Goal: Task Accomplishment & Management: Manage account settings

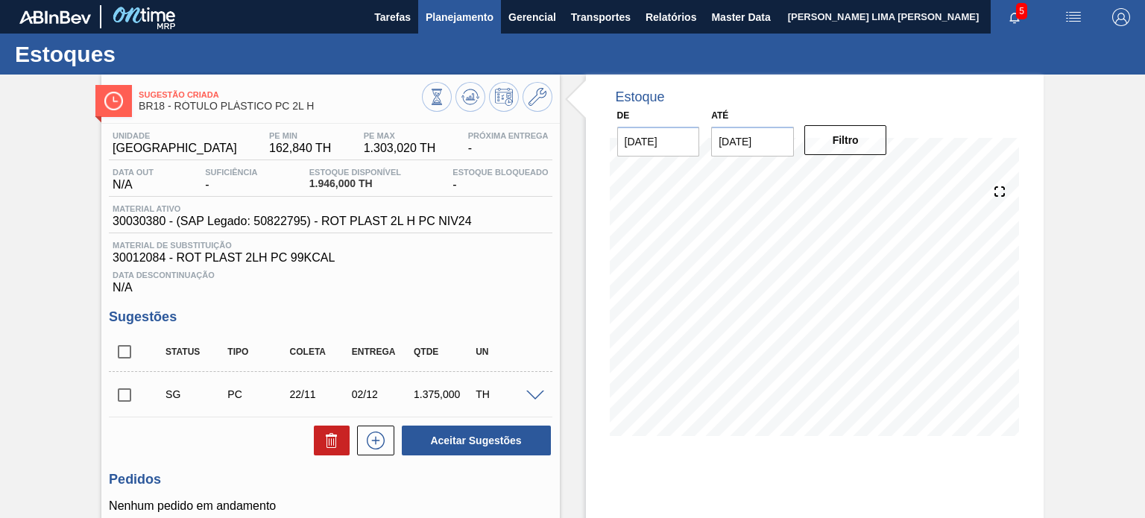
click at [461, 27] on button "Planejamento" at bounding box center [459, 17] width 83 height 34
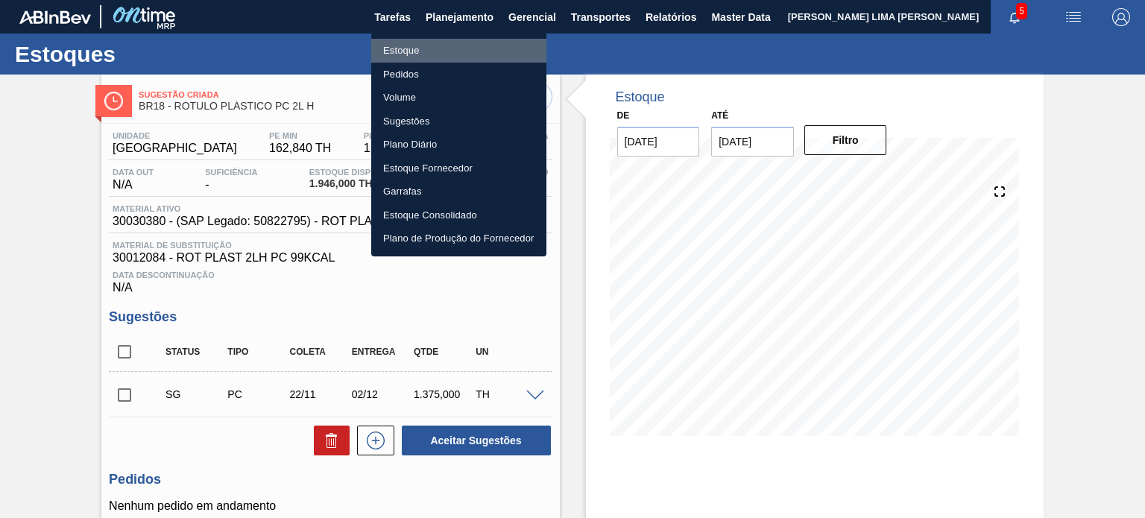
click at [445, 54] on li "Estoque" at bounding box center [458, 51] width 175 height 24
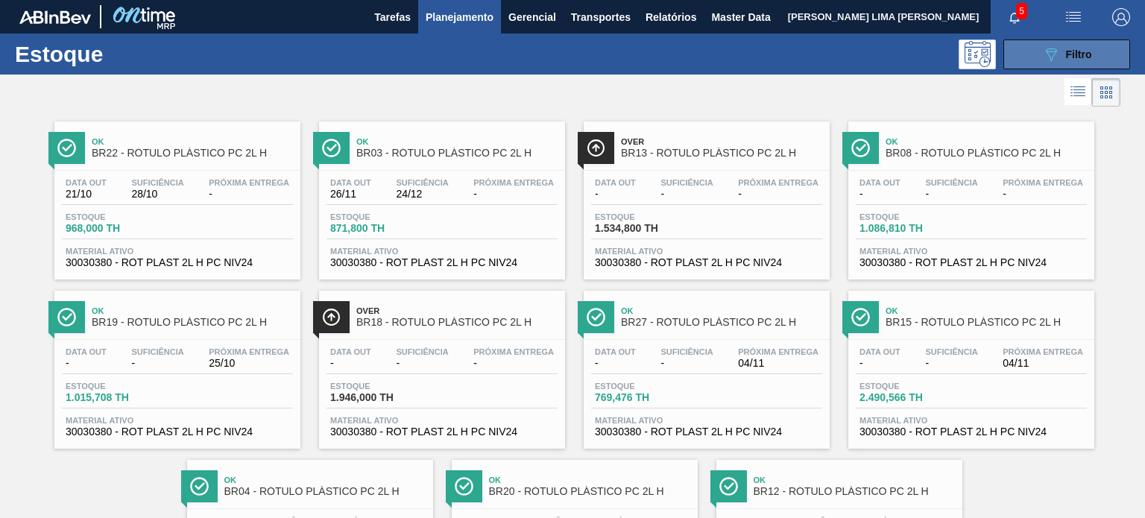
click at [1105, 47] on button "089F7B8B-B2A5-4AFE-B5C0-19BA573D28AC Filtro" at bounding box center [1066, 55] width 127 height 30
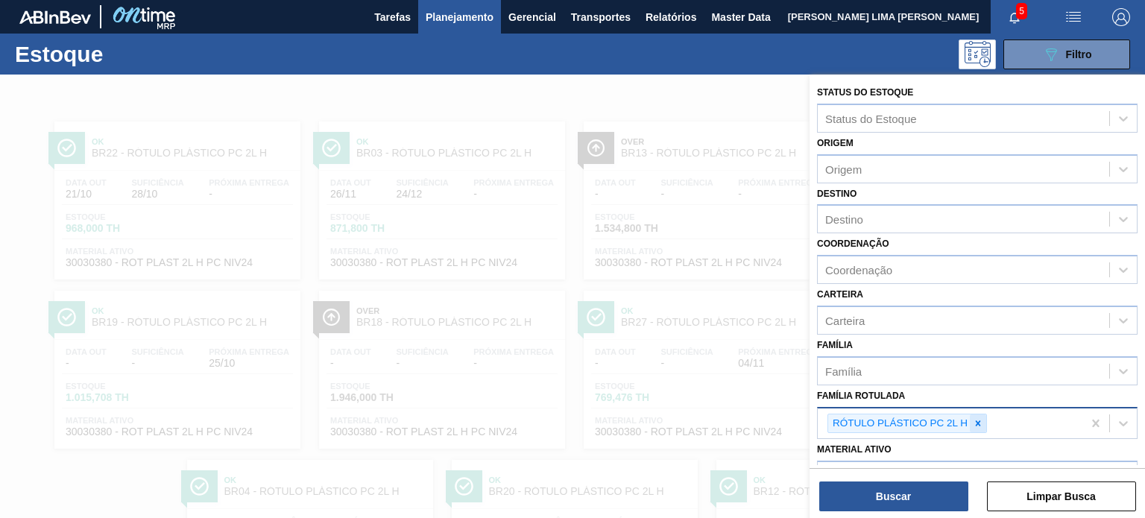
click at [980, 423] on icon at bounding box center [978, 423] width 10 height 10
click at [930, 335] on div "Família Família" at bounding box center [977, 360] width 321 height 51
click at [924, 327] on div "Carteira" at bounding box center [963, 320] width 291 height 22
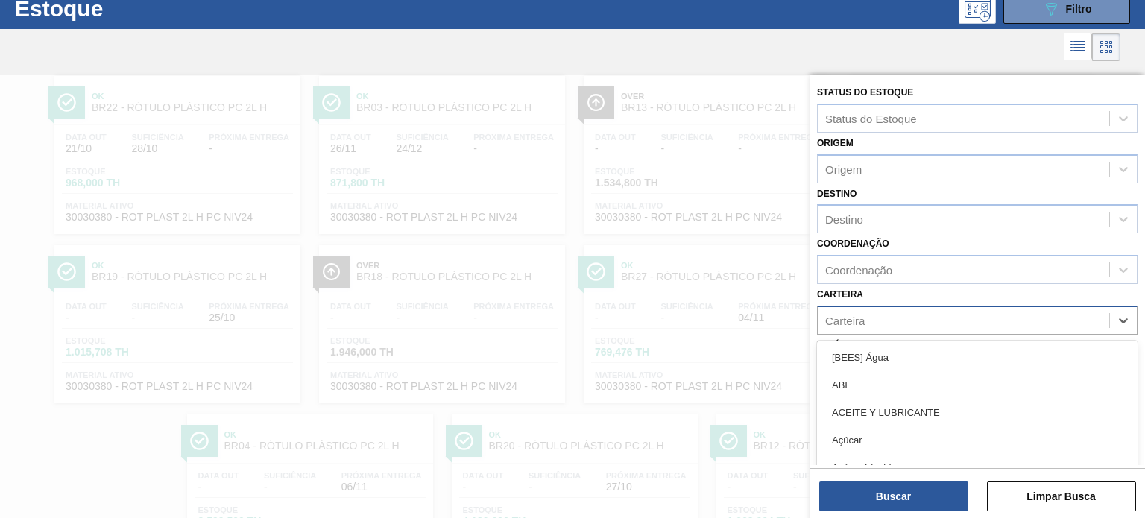
scroll to position [50, 0]
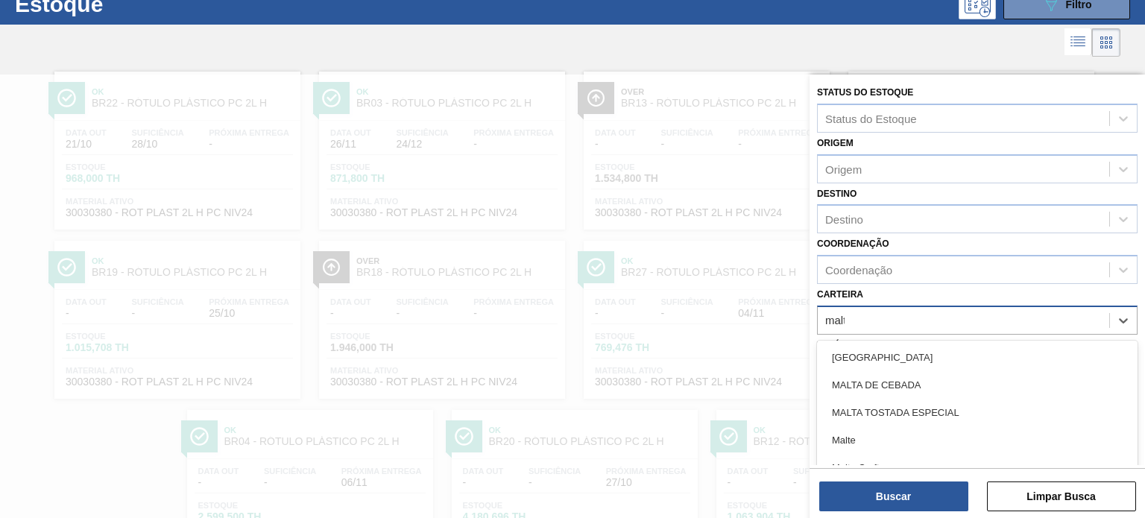
type input "malte"
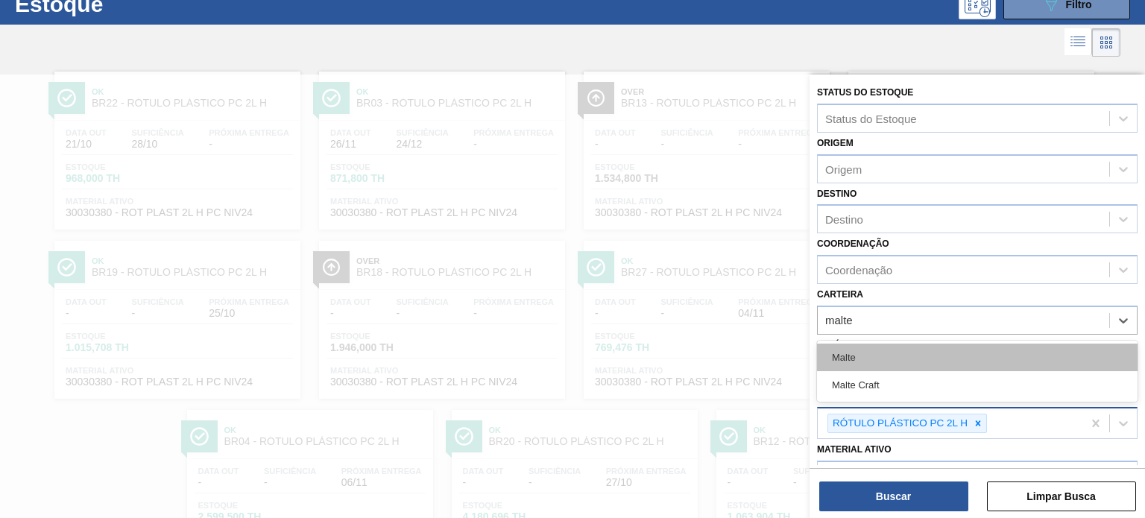
click at [907, 350] on div "Malte" at bounding box center [977, 358] width 321 height 28
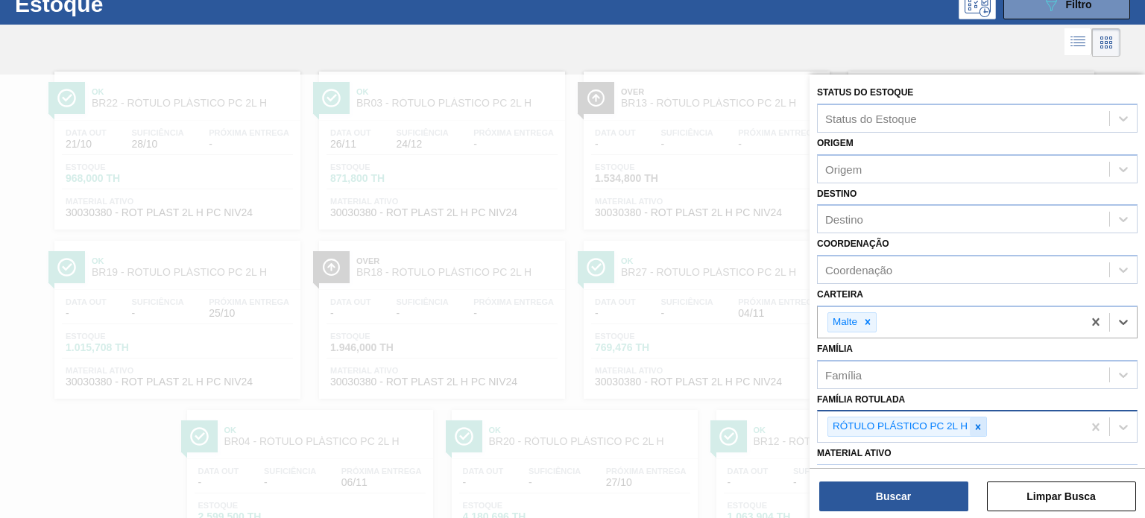
click at [973, 423] on icon at bounding box center [978, 427] width 10 height 10
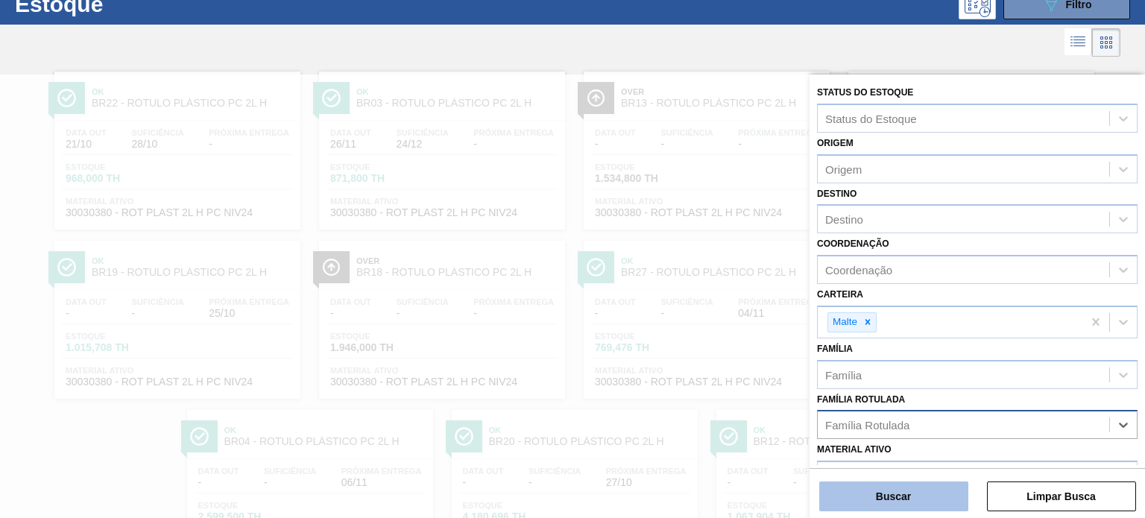
click at [934, 489] on button "Buscar" at bounding box center [893, 497] width 149 height 30
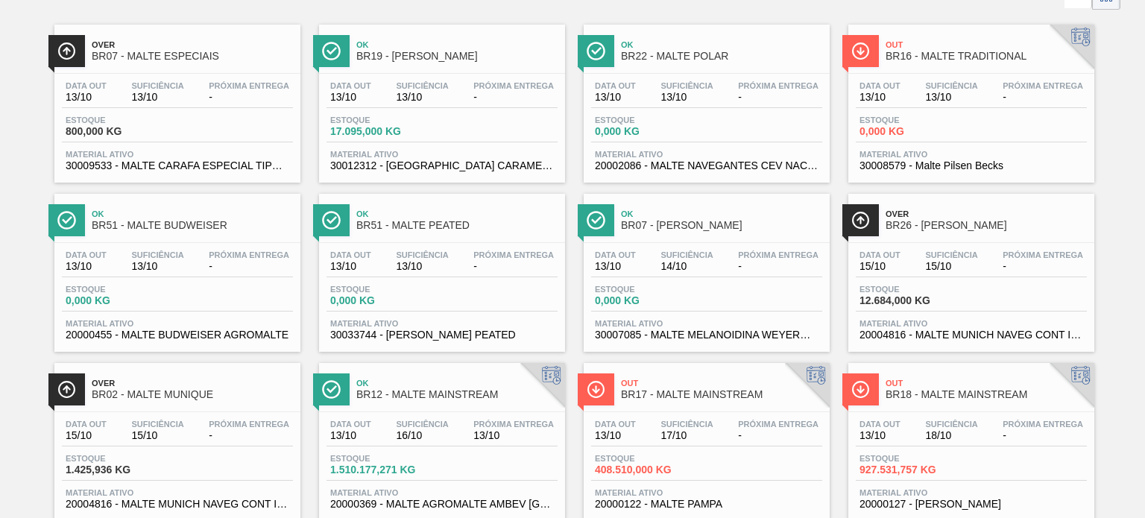
scroll to position [0, 0]
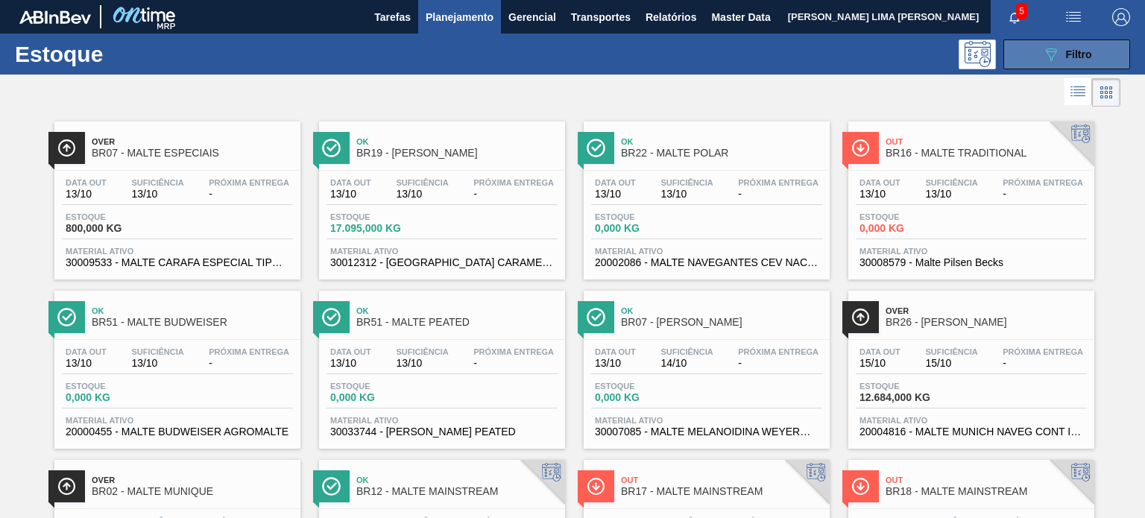
click at [1030, 59] on button "089F7B8B-B2A5-4AFE-B5C0-19BA573D28AC Filtro" at bounding box center [1066, 55] width 127 height 30
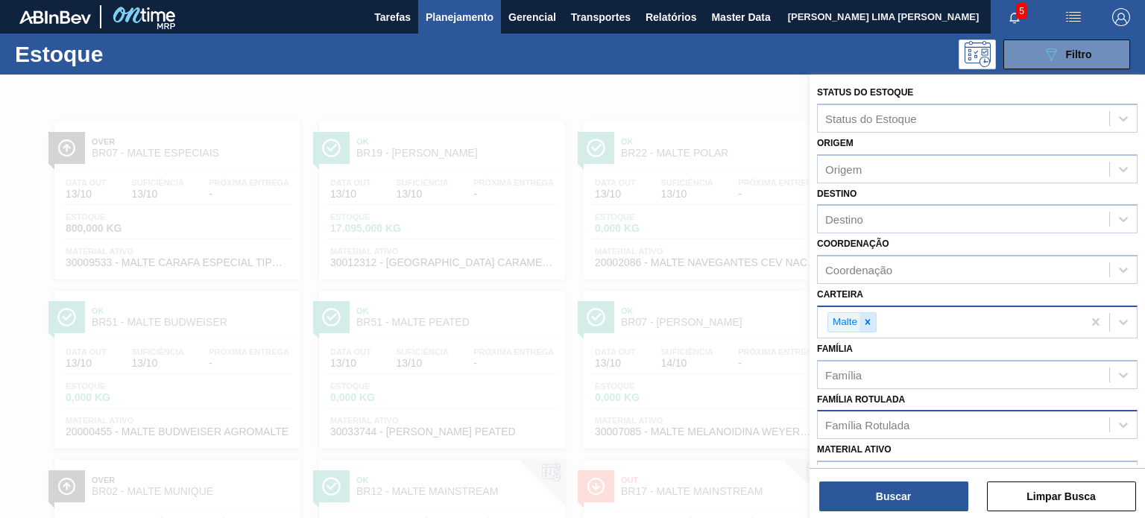
click at [871, 319] on icon at bounding box center [867, 322] width 10 height 10
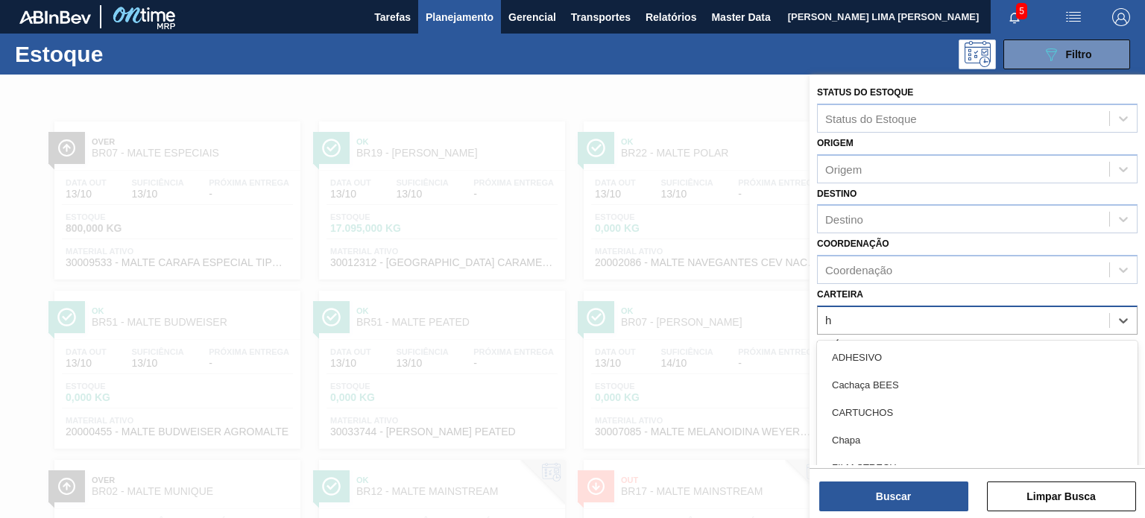
scroll to position [50, 0]
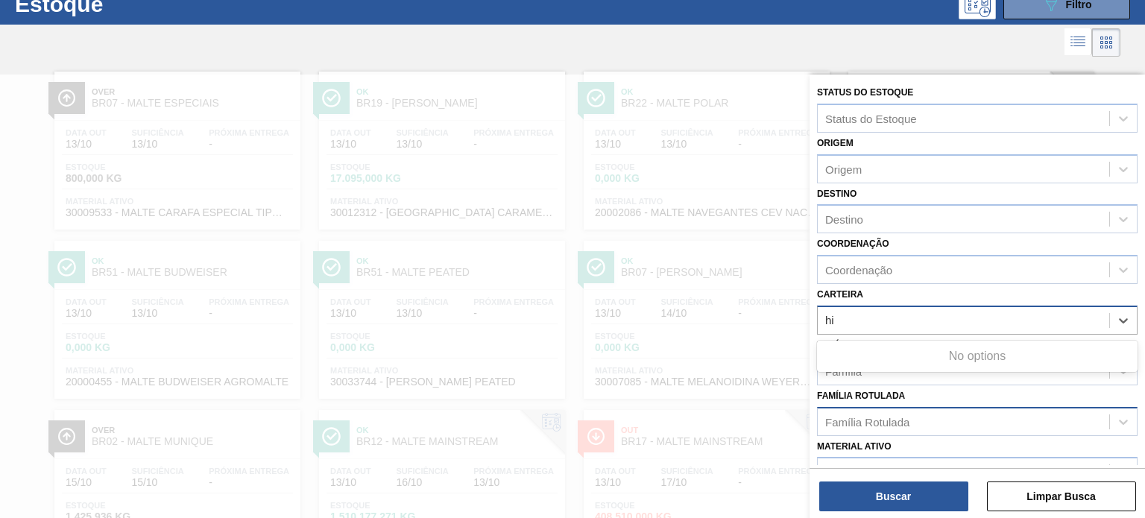
type input "h"
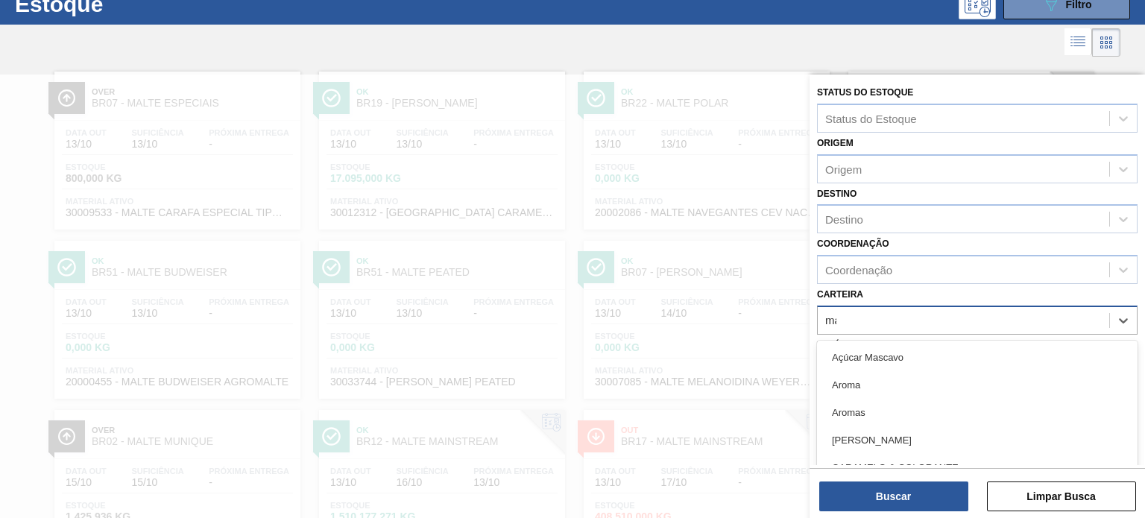
type input "m"
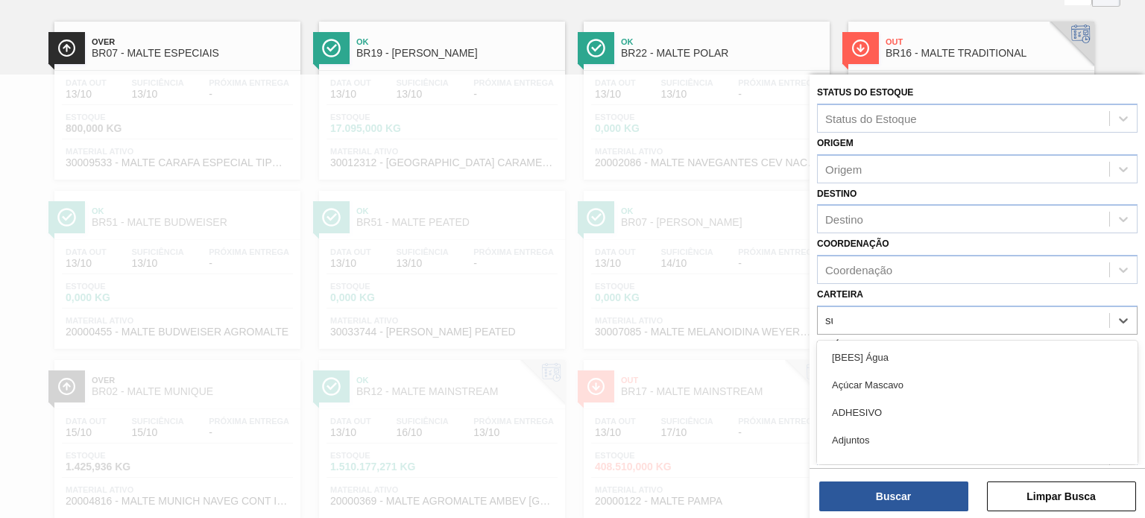
type input "suc"
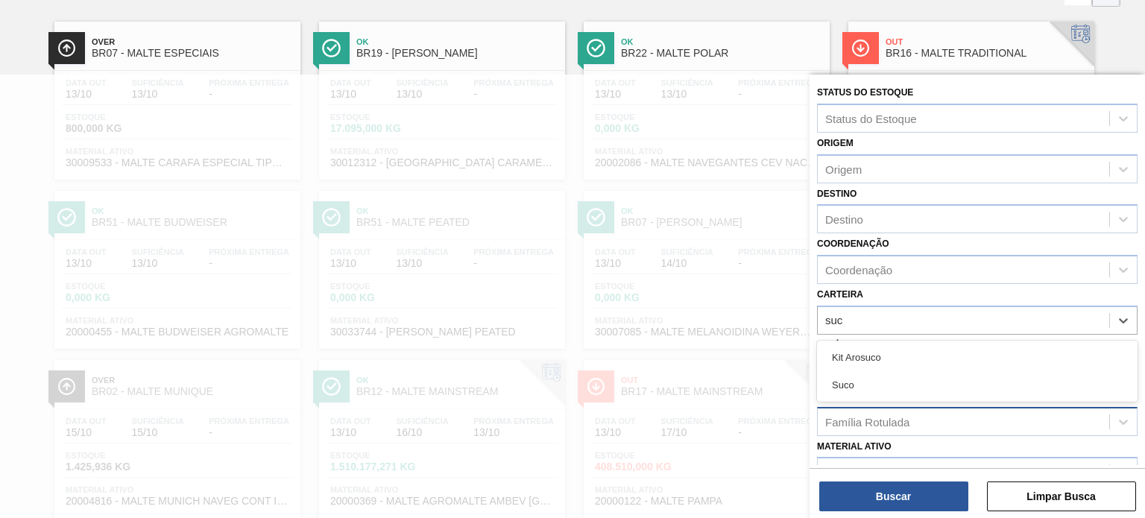
click at [856, 385] on div "Suco" at bounding box center [977, 385] width 321 height 28
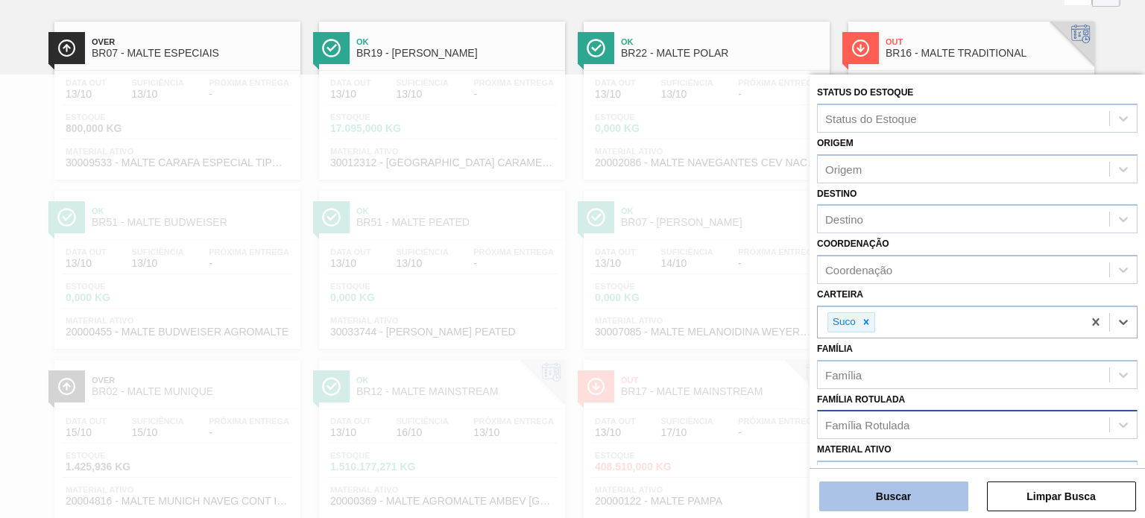
click at [874, 493] on button "Buscar" at bounding box center [893, 497] width 149 height 30
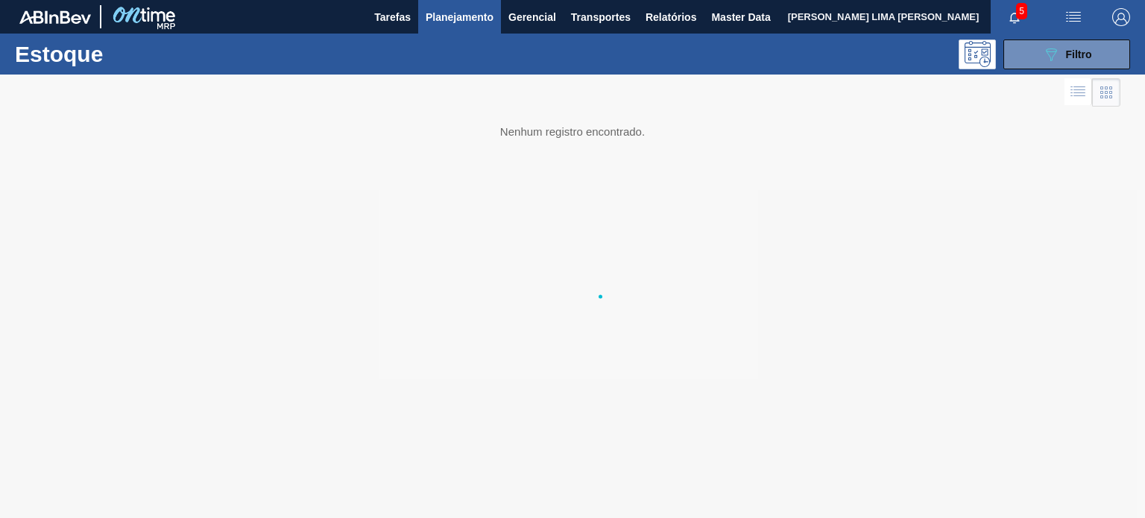
scroll to position [0, 0]
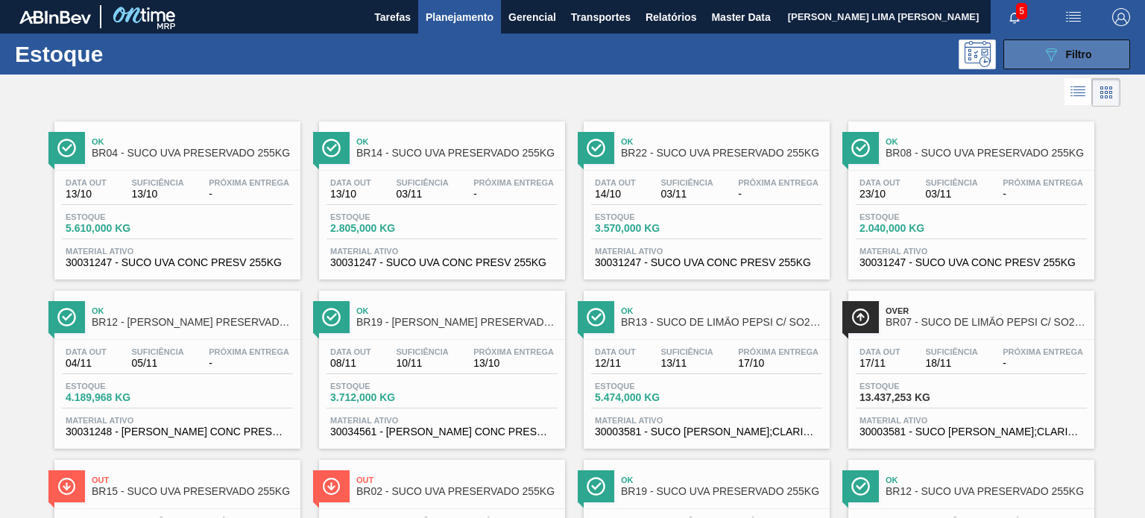
click at [1037, 60] on button "089F7B8B-B2A5-4AFE-B5C0-19BA573D28AC Filtro" at bounding box center [1066, 55] width 127 height 30
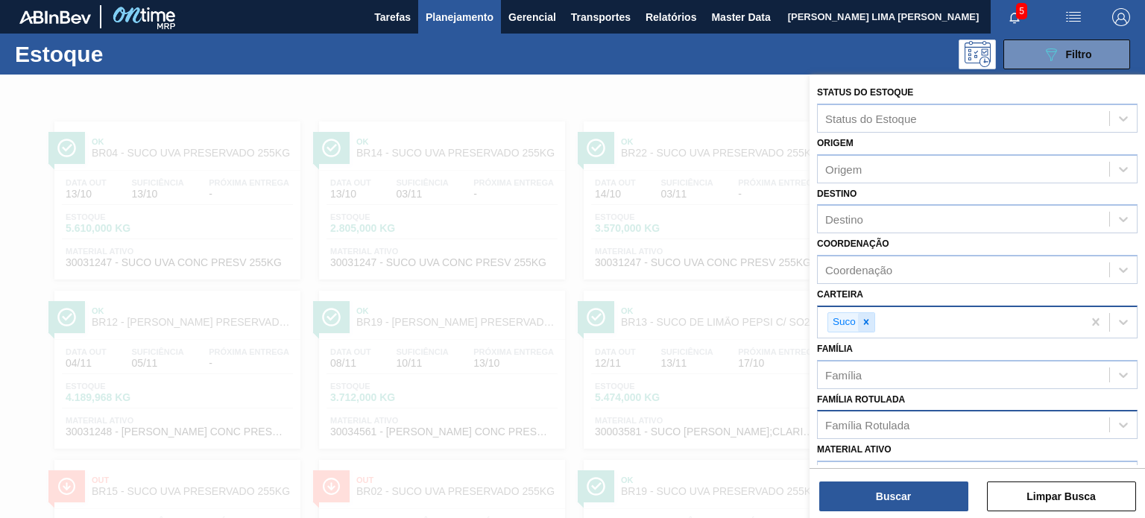
click at [872, 320] on div at bounding box center [866, 322] width 16 height 19
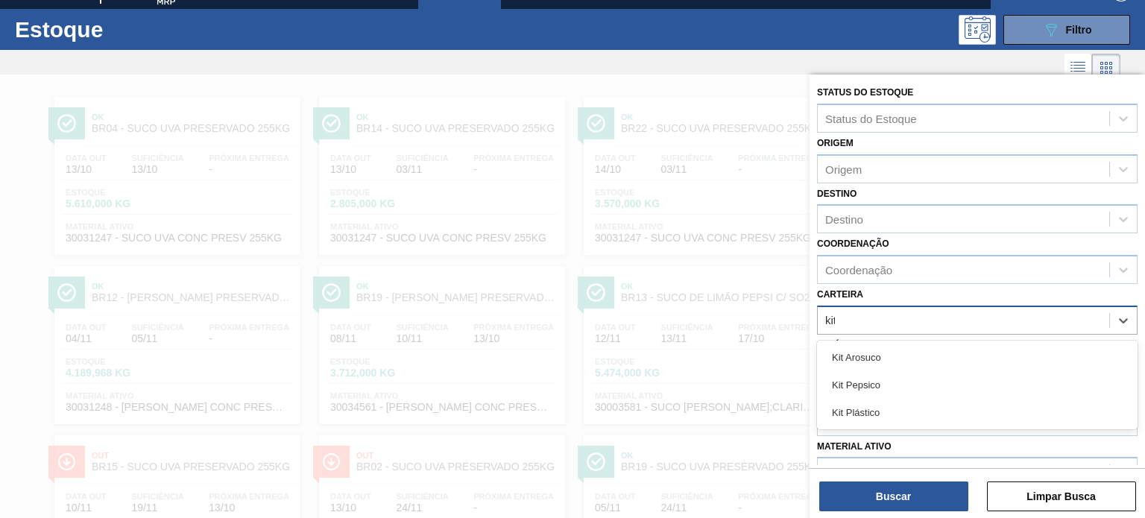
scroll to position [25, 0]
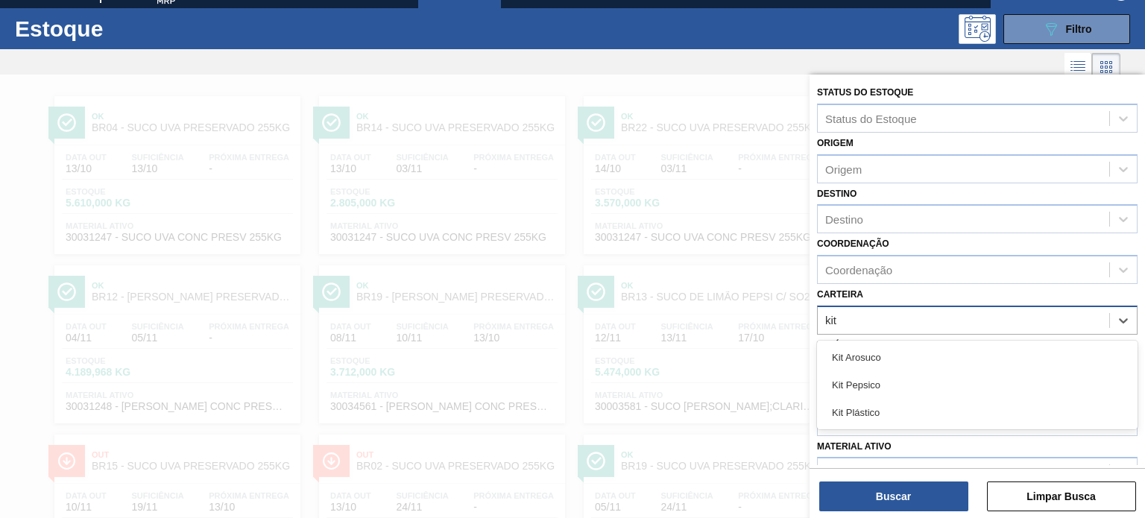
type input "kit p"
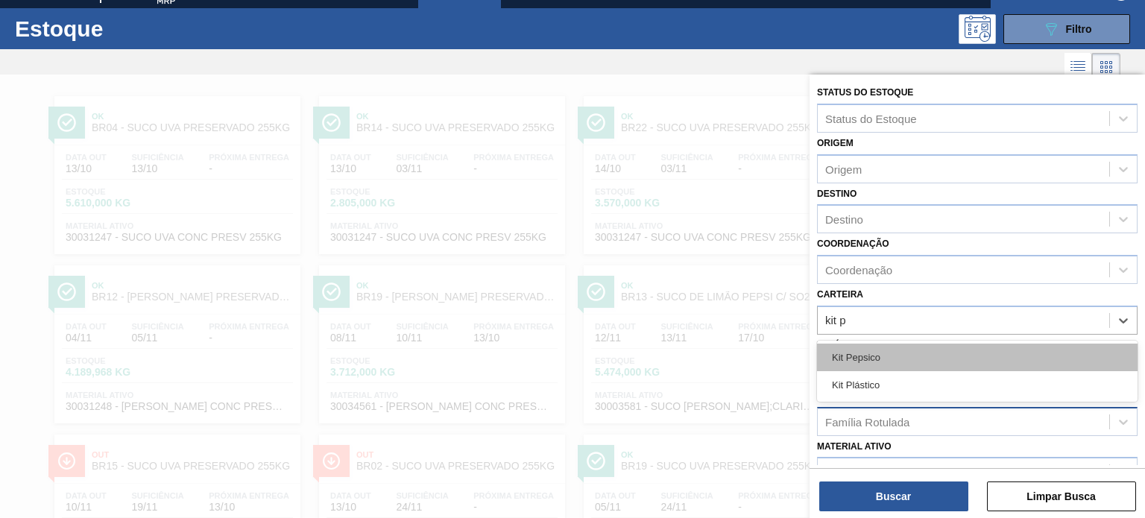
click at [909, 354] on div "Kit Pepsico" at bounding box center [977, 358] width 321 height 28
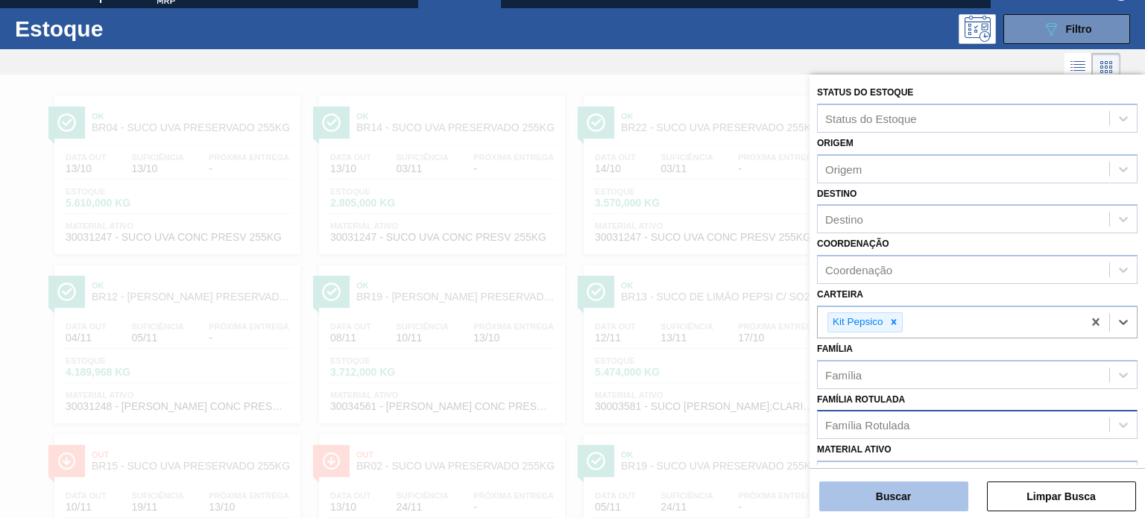
click at [891, 482] on button "Buscar" at bounding box center [893, 497] width 149 height 30
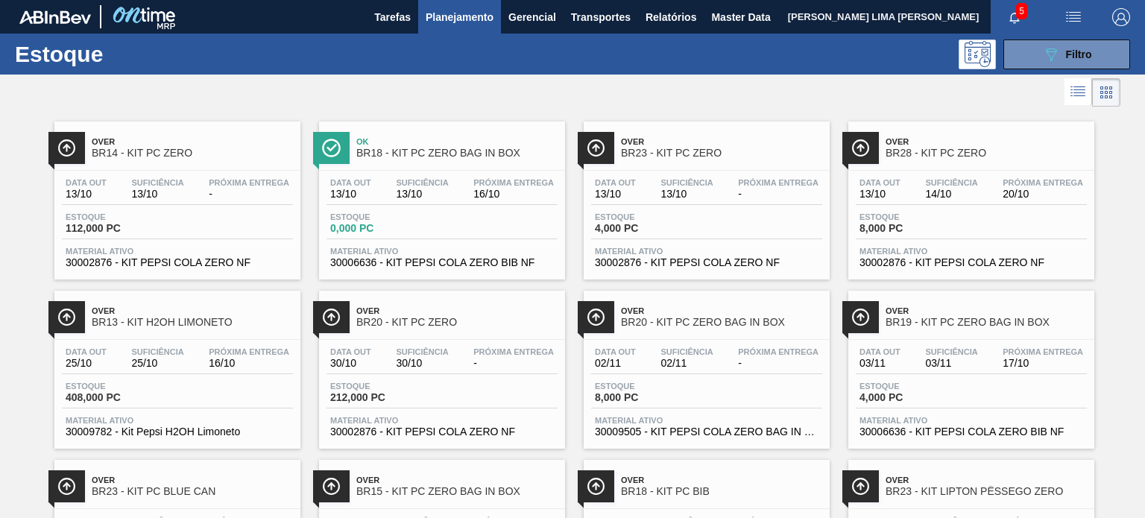
drag, startPoint x: 501, startPoint y: 199, endPoint x: 746, endPoint y: 201, distance: 245.3
click at [1058, 29] on button "button" at bounding box center [1074, 17] width 48 height 34
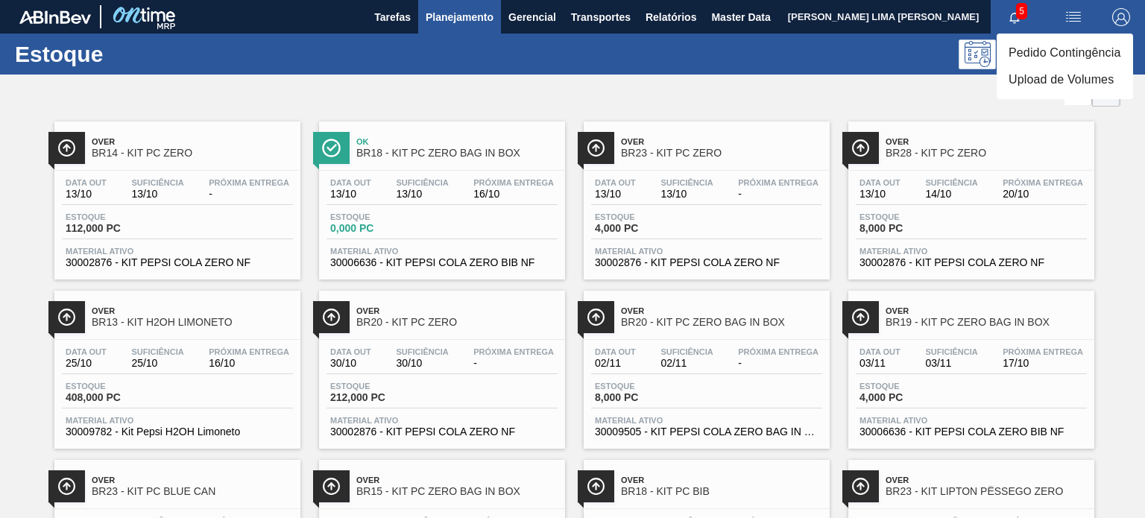
click at [941, 128] on div at bounding box center [572, 259] width 1145 height 518
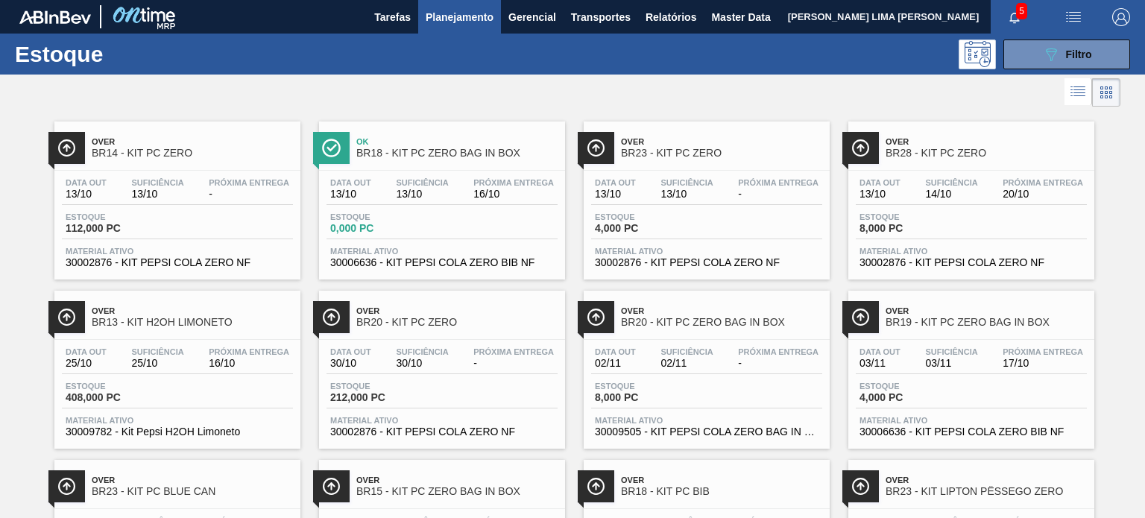
click at [1038, 55] on button "089F7B8B-B2A5-4AFE-B5C0-19BA573D28AC Filtro" at bounding box center [1066, 55] width 127 height 30
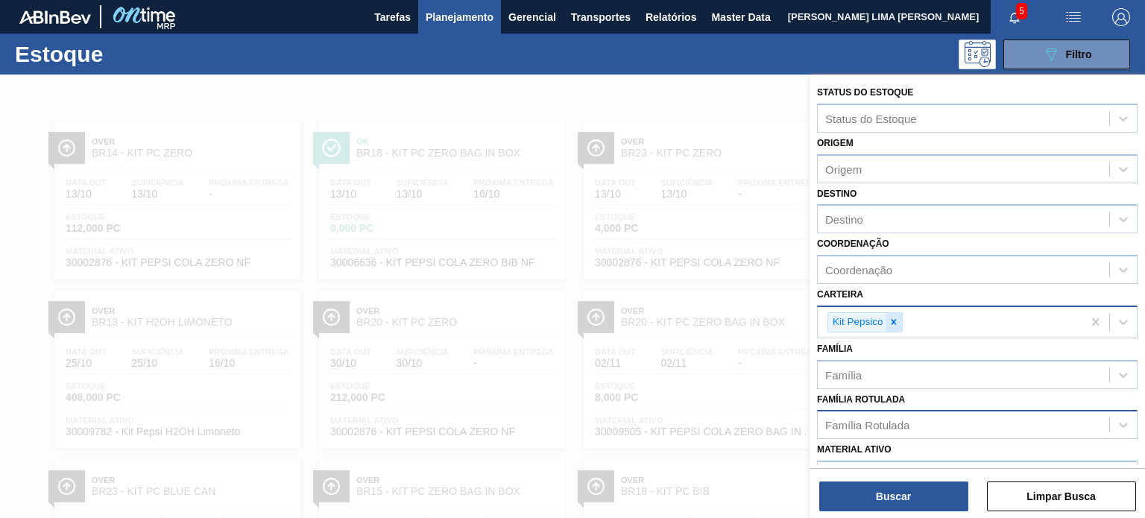
click at [895, 318] on icon at bounding box center [894, 322] width 10 height 10
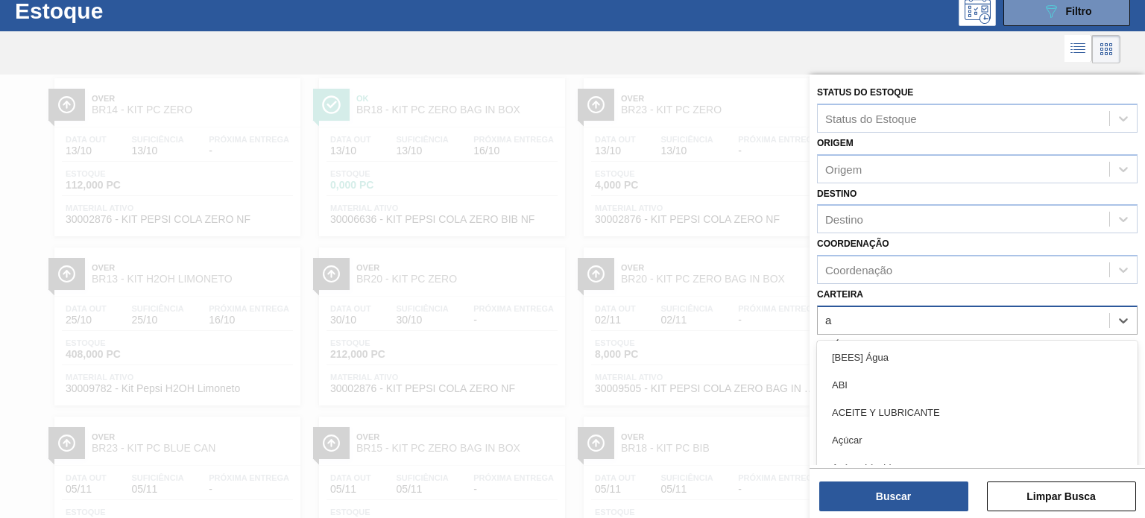
scroll to position [50, 0]
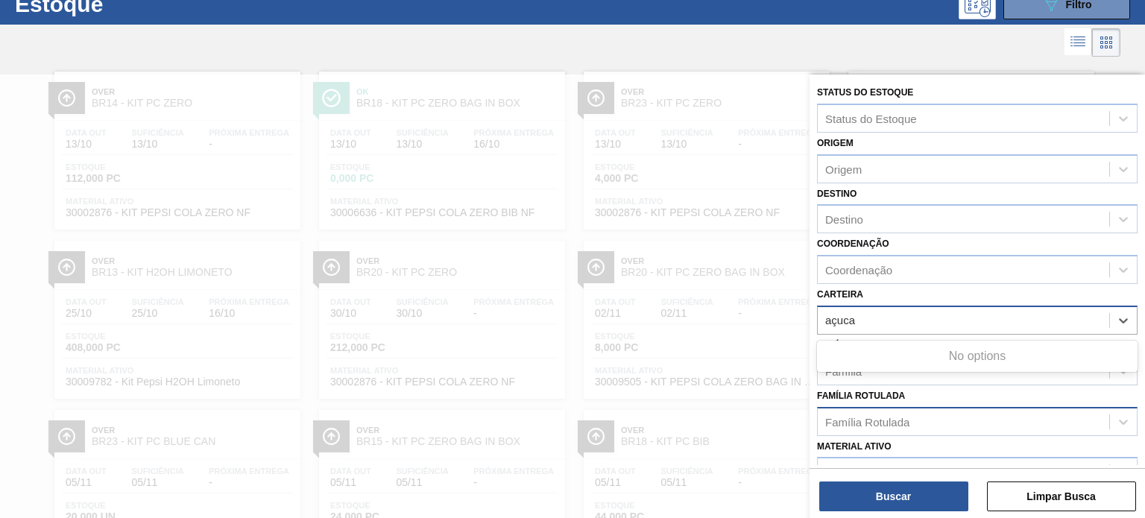
type input "açucar"
click at [869, 320] on div "açucar" at bounding box center [963, 320] width 291 height 22
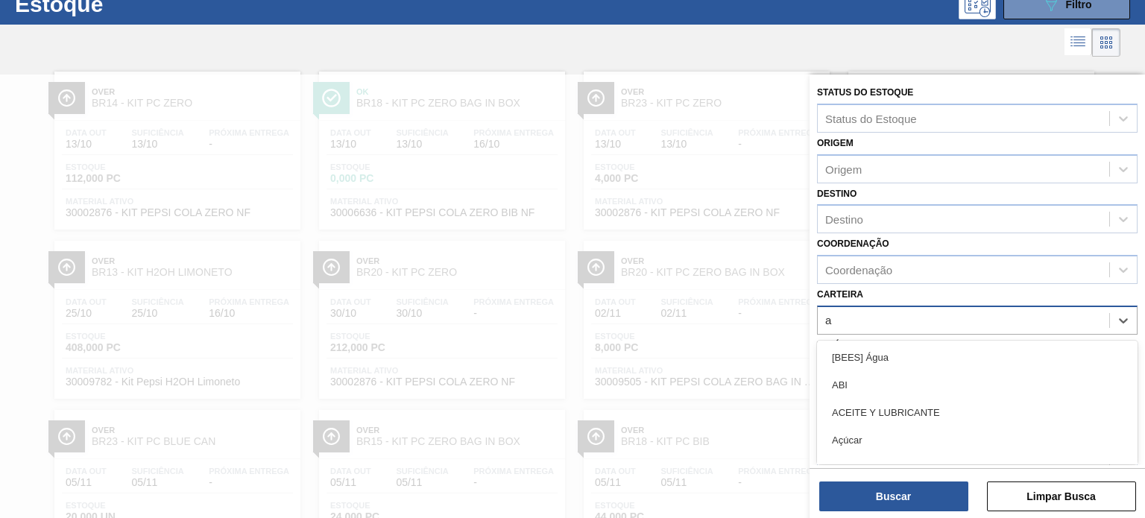
scroll to position [100, 0]
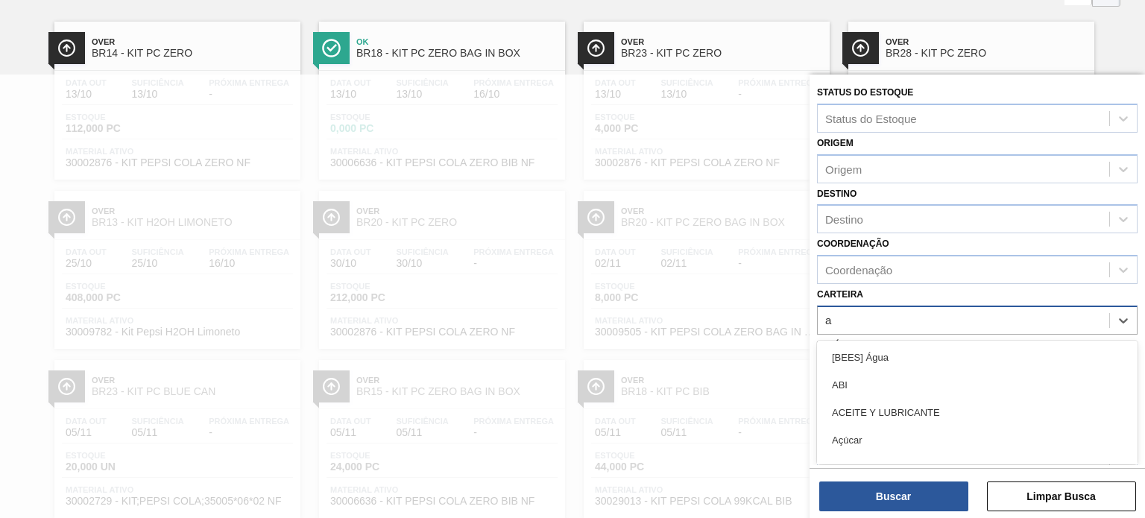
type input "aç"
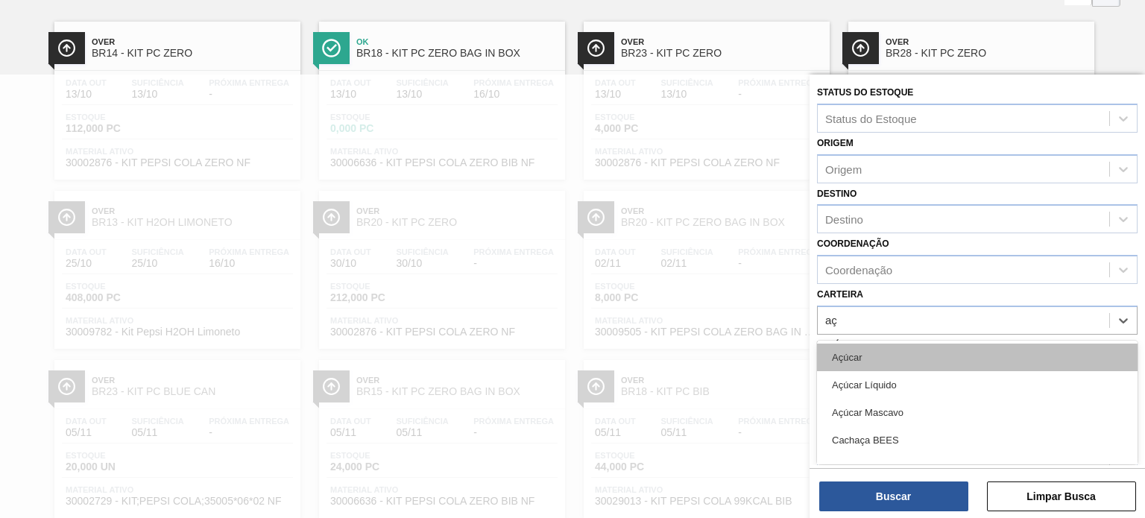
click at [880, 363] on div "Açúcar" at bounding box center [977, 358] width 321 height 28
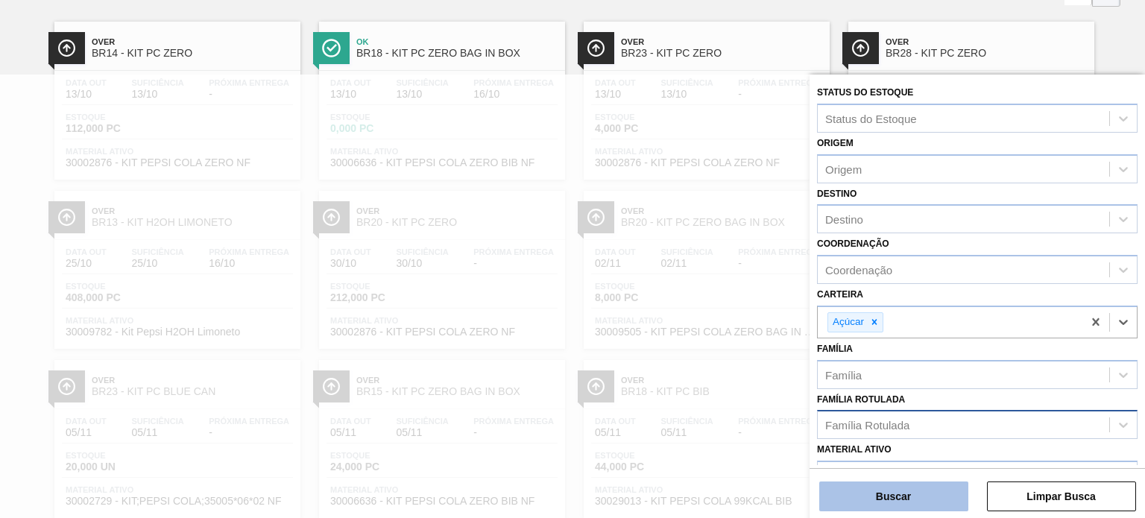
click at [886, 490] on button "Buscar" at bounding box center [893, 497] width 149 height 30
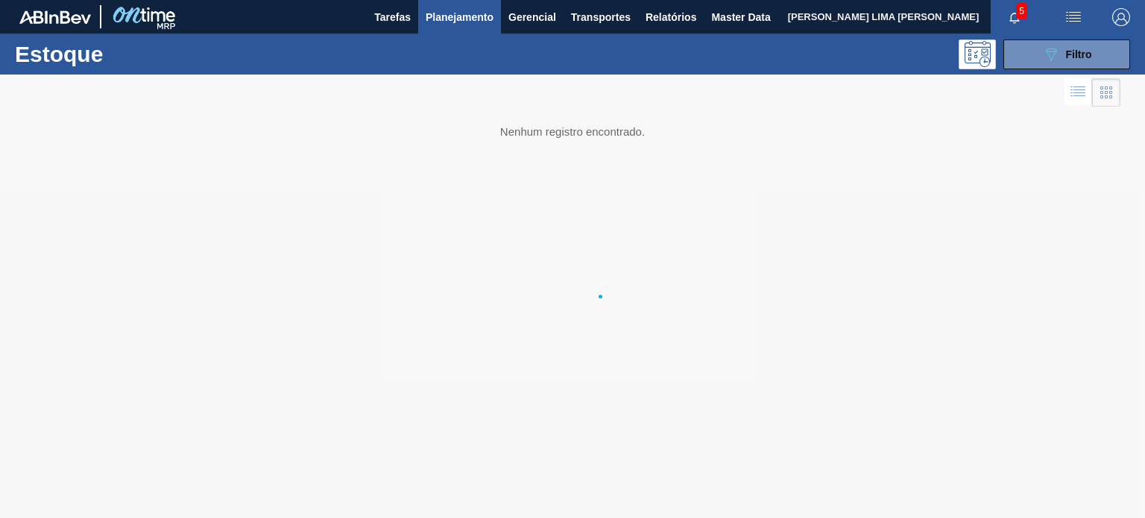
scroll to position [0, 0]
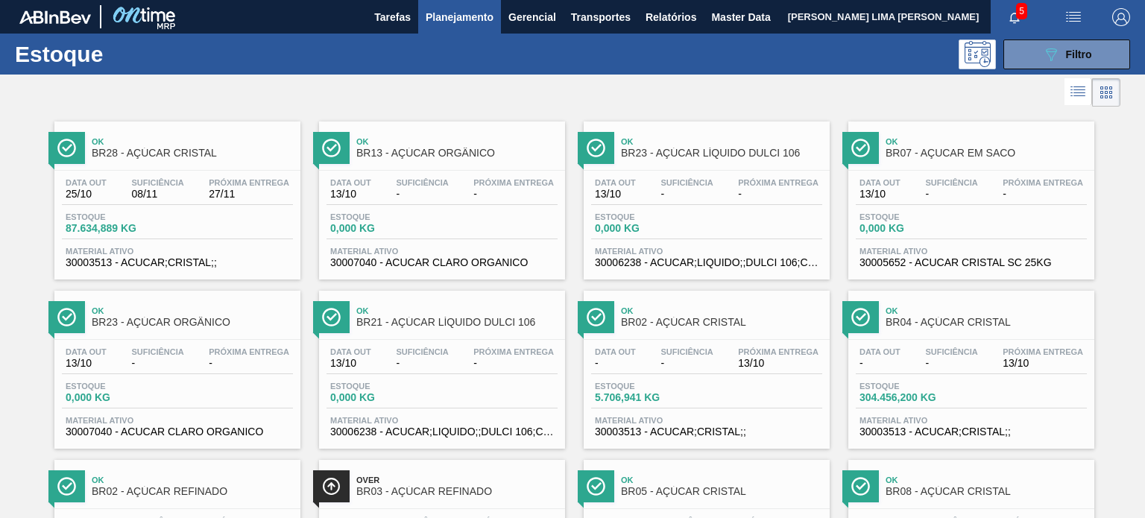
drag, startPoint x: 526, startPoint y: 211, endPoint x: 20, endPoint y: 250, distance: 506.9
click at [1056, 66] on button "089F7B8B-B2A5-4AFE-B5C0-19BA573D28AC Filtro" at bounding box center [1066, 55] width 127 height 30
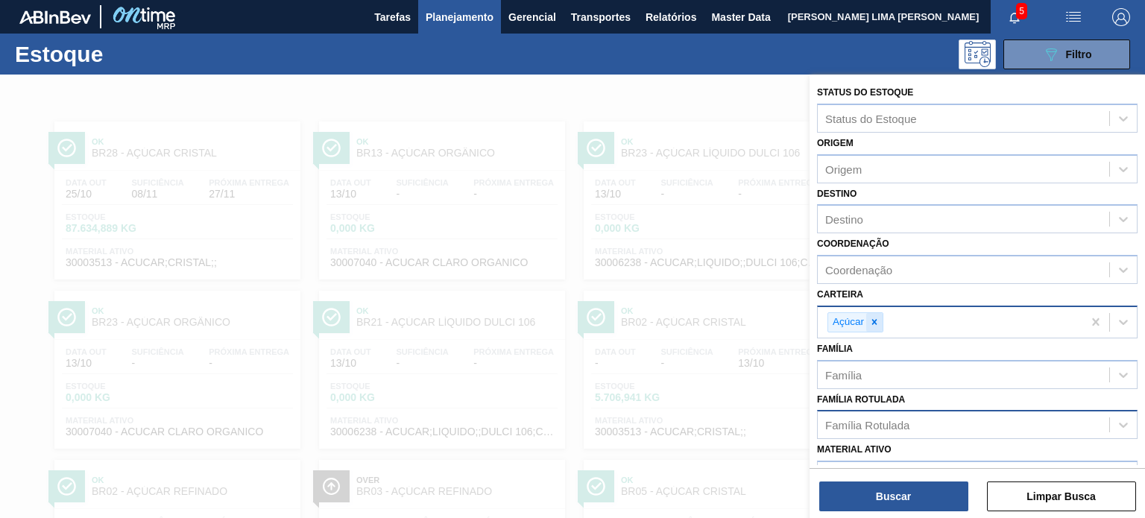
click at [876, 324] on icon at bounding box center [874, 322] width 10 height 10
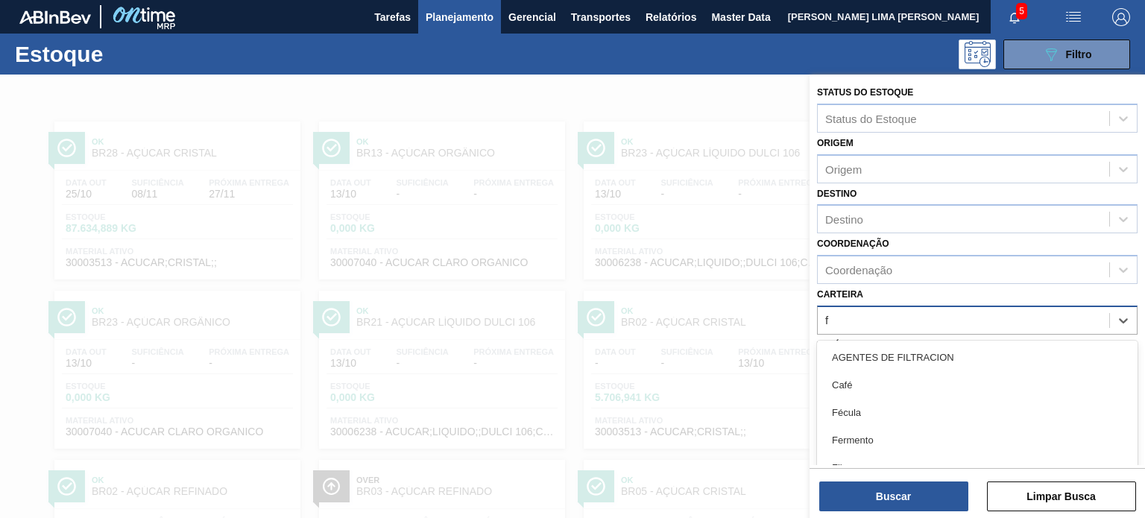
scroll to position [50, 0]
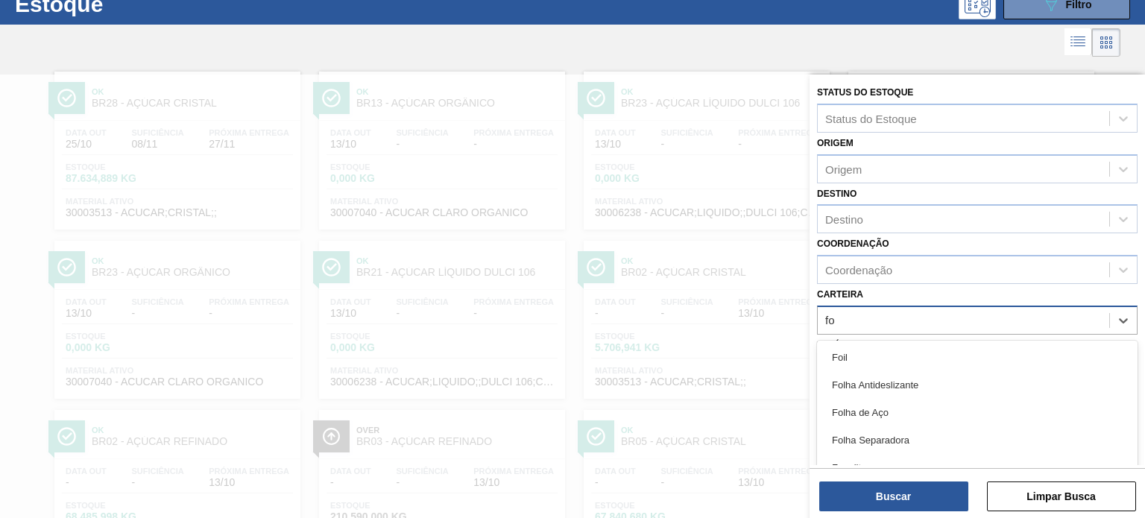
type input "f"
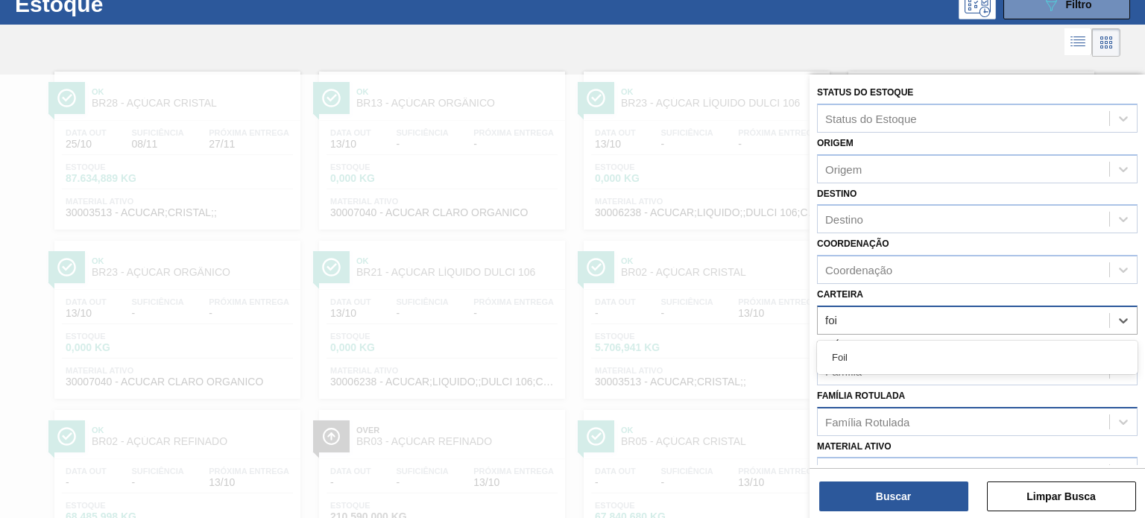
type input "foil"
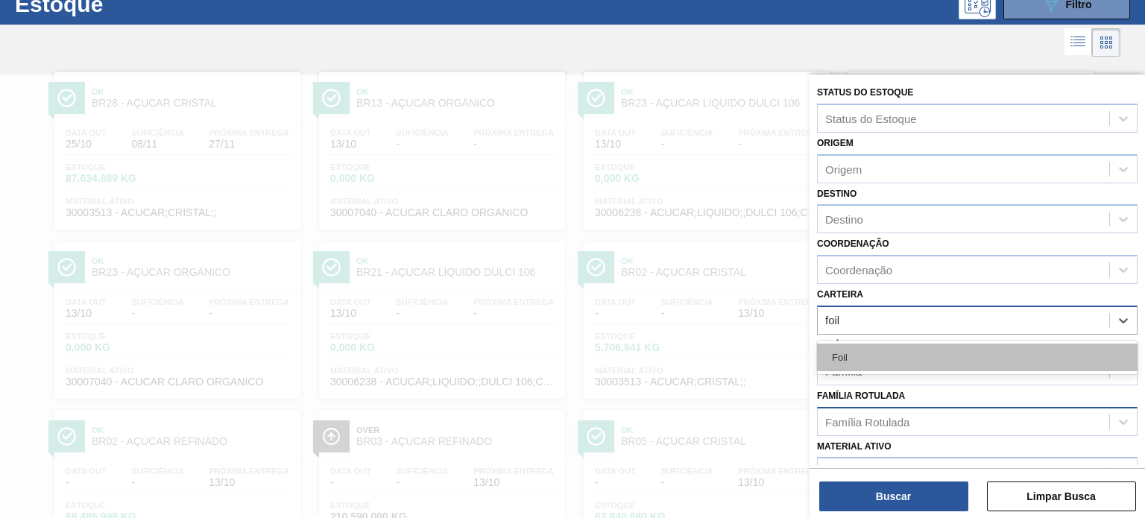
click at [874, 350] on div "Foil" at bounding box center [977, 358] width 321 height 28
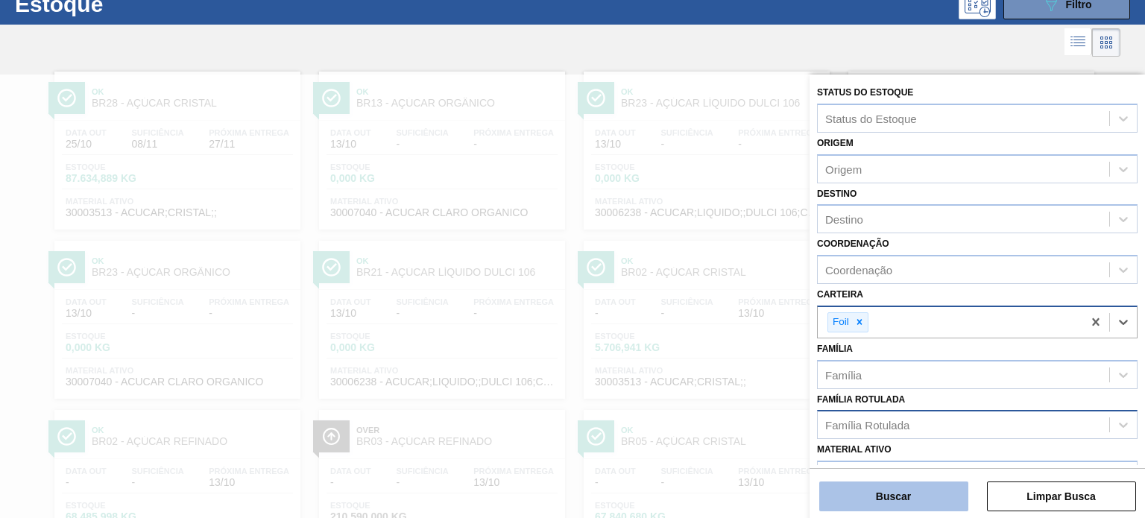
click at [892, 491] on button "Buscar" at bounding box center [893, 497] width 149 height 30
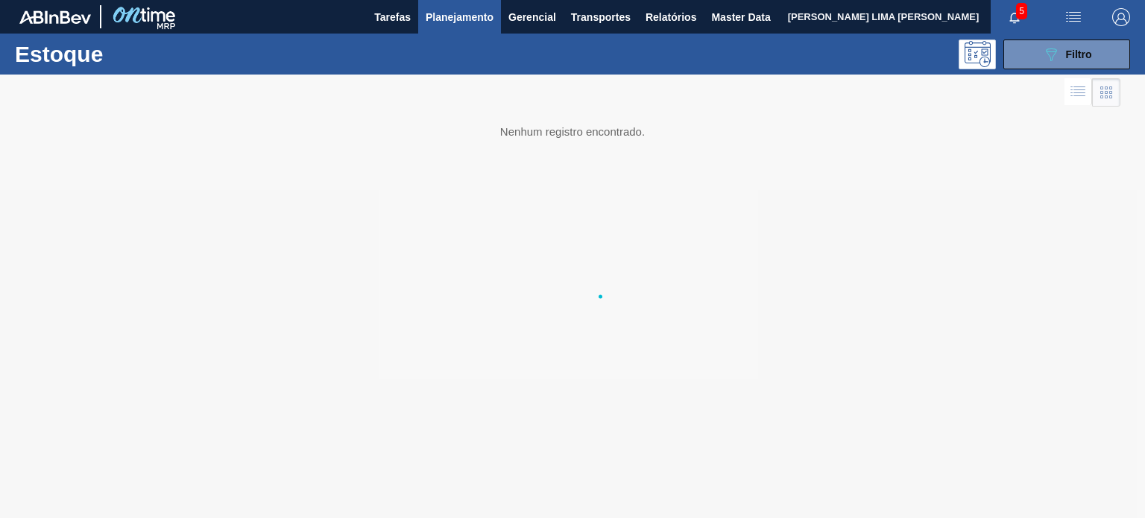
scroll to position [0, 0]
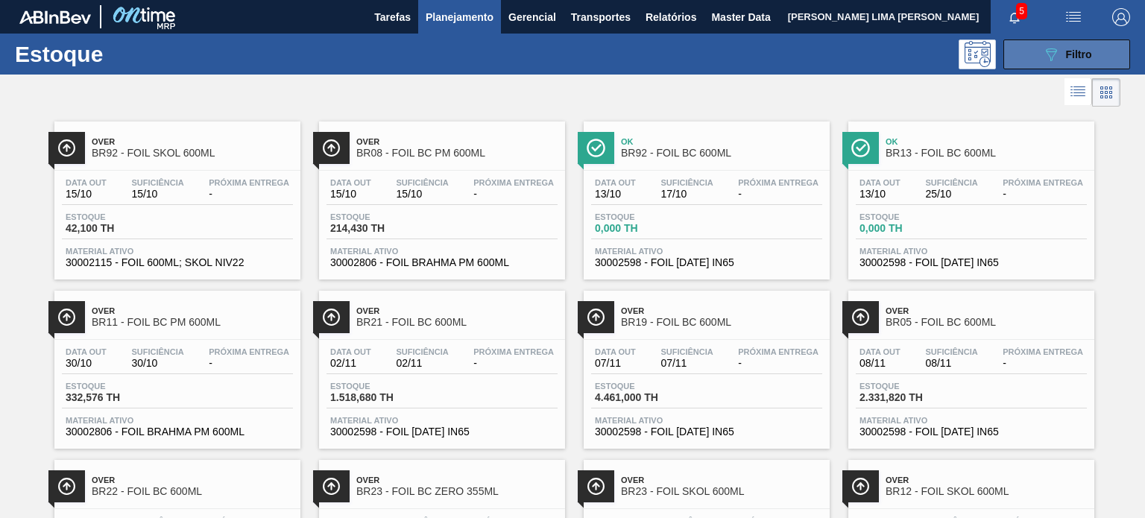
click at [1032, 54] on button "089F7B8B-B2A5-4AFE-B5C0-19BA573D28AC Filtro" at bounding box center [1066, 55] width 127 height 30
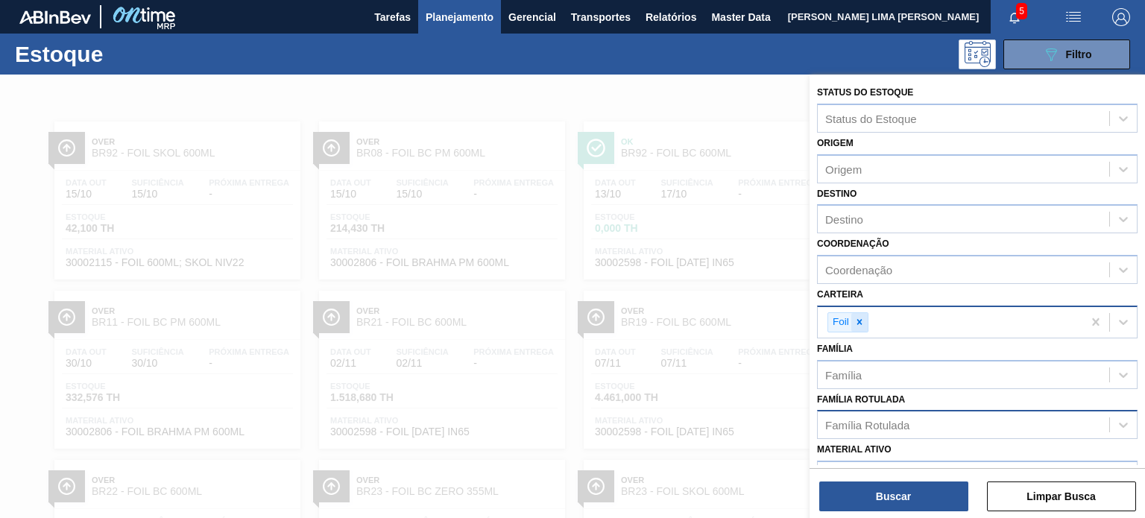
click at [865, 315] on div at bounding box center [859, 322] width 16 height 19
click at [869, 415] on div "Família Rotulada" at bounding box center [867, 421] width 84 height 13
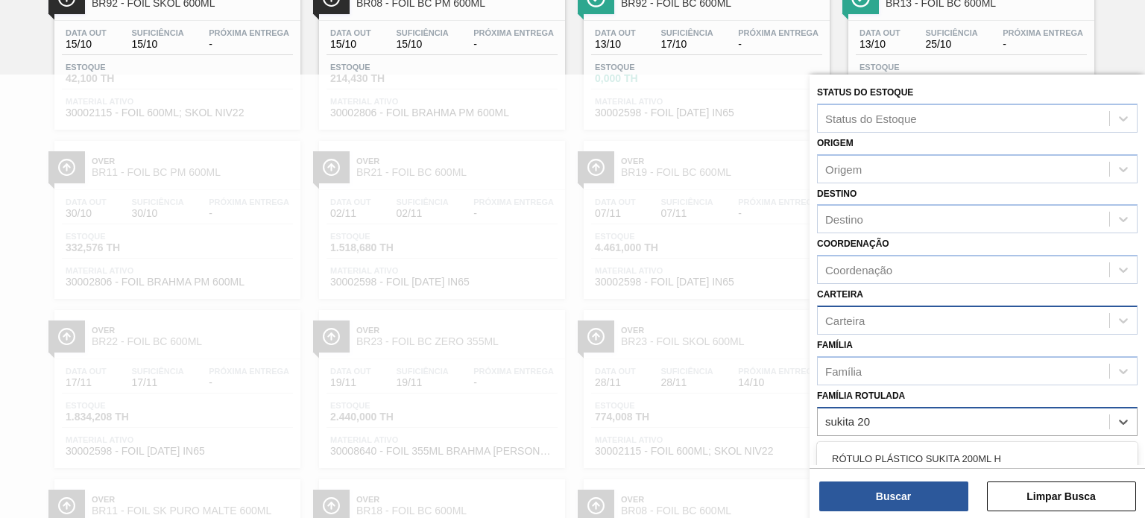
type Rotulada "sukita 200"
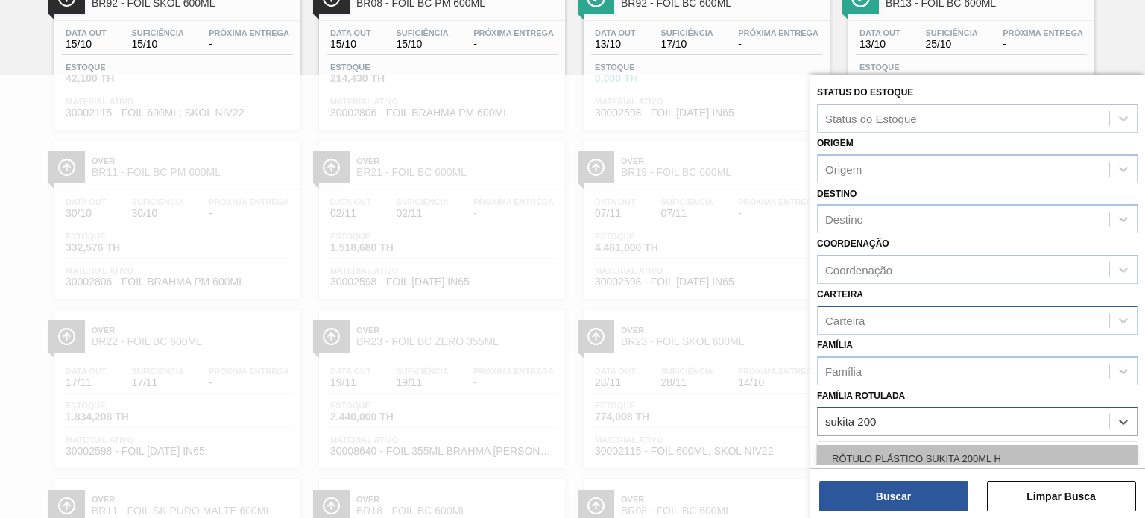
drag, startPoint x: 909, startPoint y: 440, endPoint x: 908, endPoint y: 455, distance: 15.0
click at [909, 442] on div "RÓTULO PLÁSTICO SUKITA 200ML H" at bounding box center [977, 459] width 321 height 34
click at [903, 458] on div "RÓTULO PLÁSTICO SUKITA 200ML H" at bounding box center [977, 459] width 321 height 28
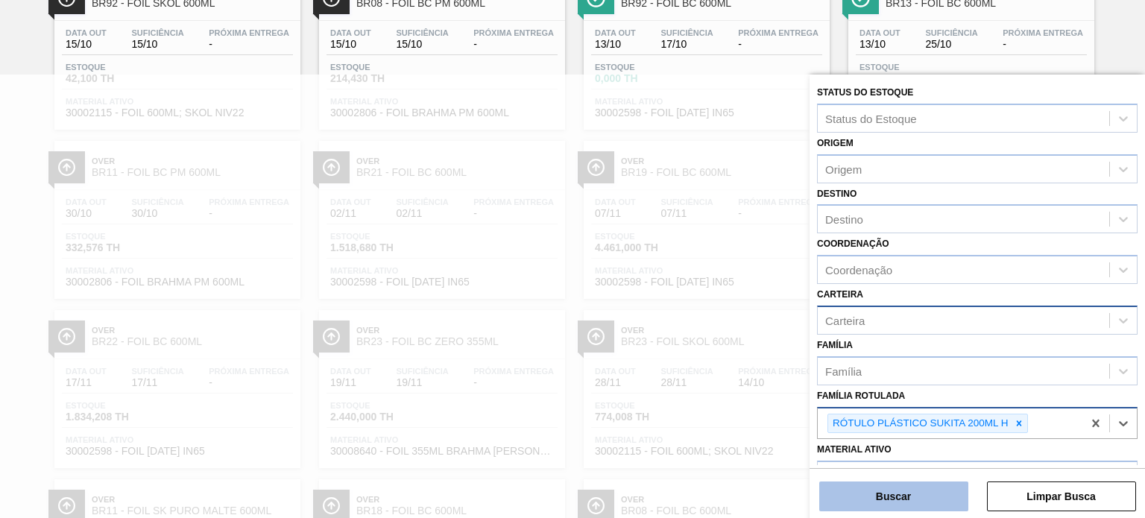
click at [897, 500] on button "Buscar" at bounding box center [893, 497] width 149 height 30
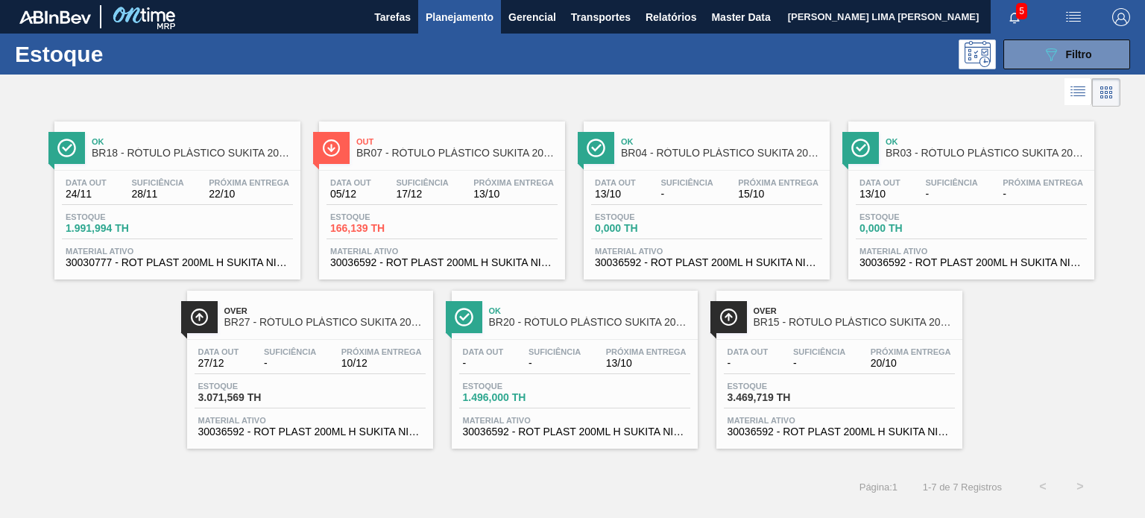
drag, startPoint x: 802, startPoint y: 328, endPoint x: 1003, endPoint y: 335, distance: 200.6
click at [1003, 335] on div "Ok BR18 - RÓTULO PLÁSTICO SUKITA 200ML H Data out 24/11 Suficiência 28/11 Próxi…" at bounding box center [572, 279] width 1145 height 338
click at [1068, 62] on div "089F7B8B-B2A5-4AFE-B5C0-19BA573D28AC Filtro" at bounding box center [1067, 54] width 50 height 18
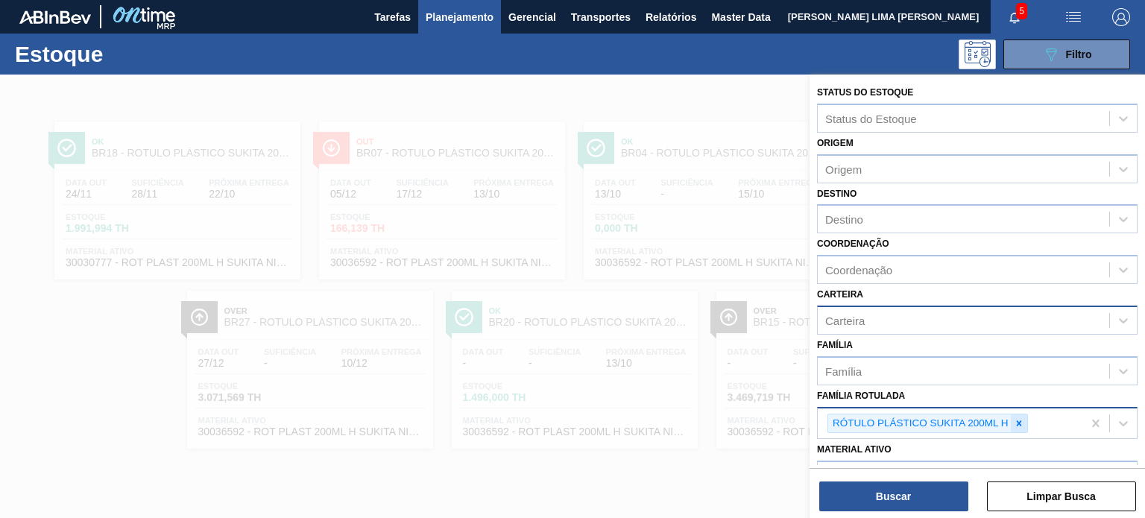
click at [1019, 423] on icon at bounding box center [1019, 423] width 10 height 10
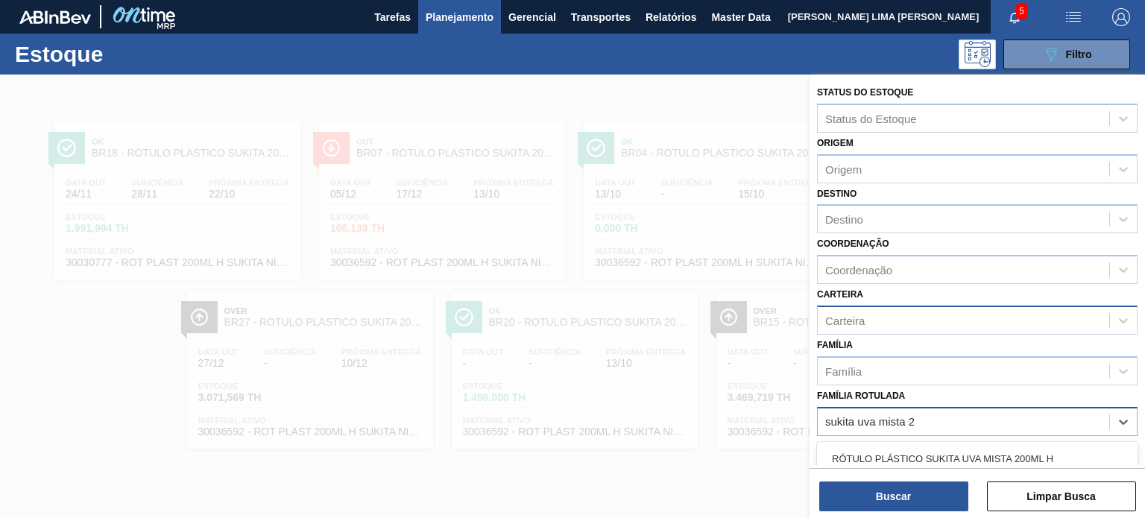
type Rotulada "sukita uva mista 20"
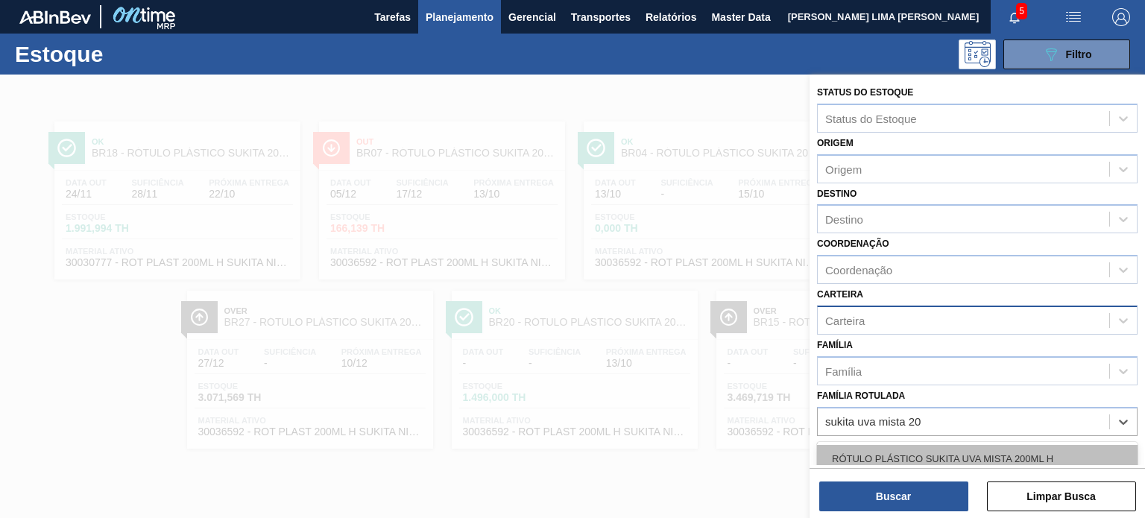
click at [1023, 448] on div "RÓTULO PLÁSTICO SUKITA UVA MISTA 200ML H" at bounding box center [977, 459] width 321 height 28
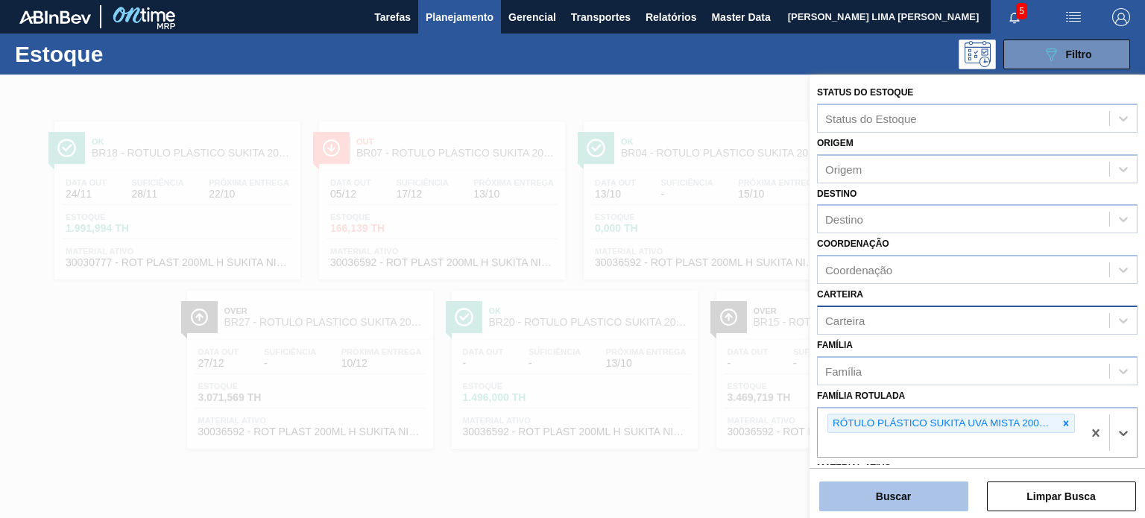
click at [943, 493] on button "Buscar" at bounding box center [893, 497] width 149 height 30
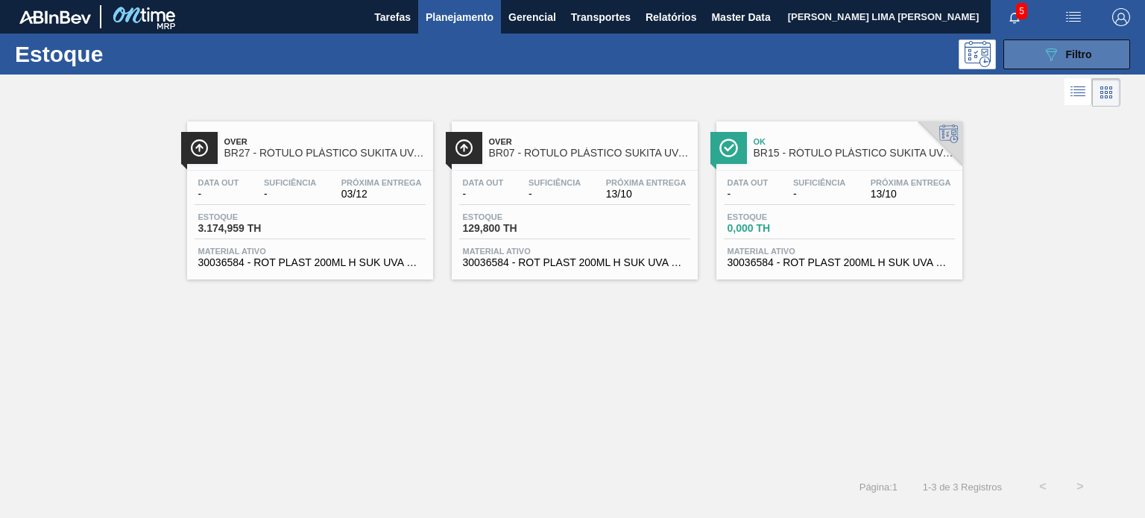
click at [1034, 64] on button "089F7B8B-B2A5-4AFE-B5C0-19BA573D28AC Filtro" at bounding box center [1066, 55] width 127 height 30
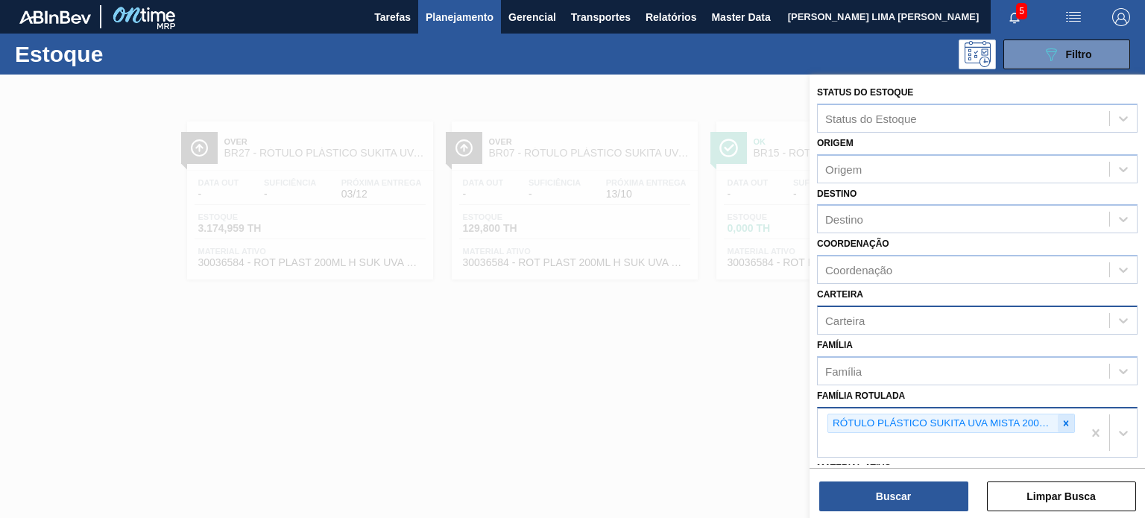
click at [1055, 420] on div "RÓTULO PLÁSTICO SUKITA UVA MISTA 200ML H" at bounding box center [943, 423] width 230 height 19
click at [1064, 421] on icon at bounding box center [1066, 422] width 5 height 5
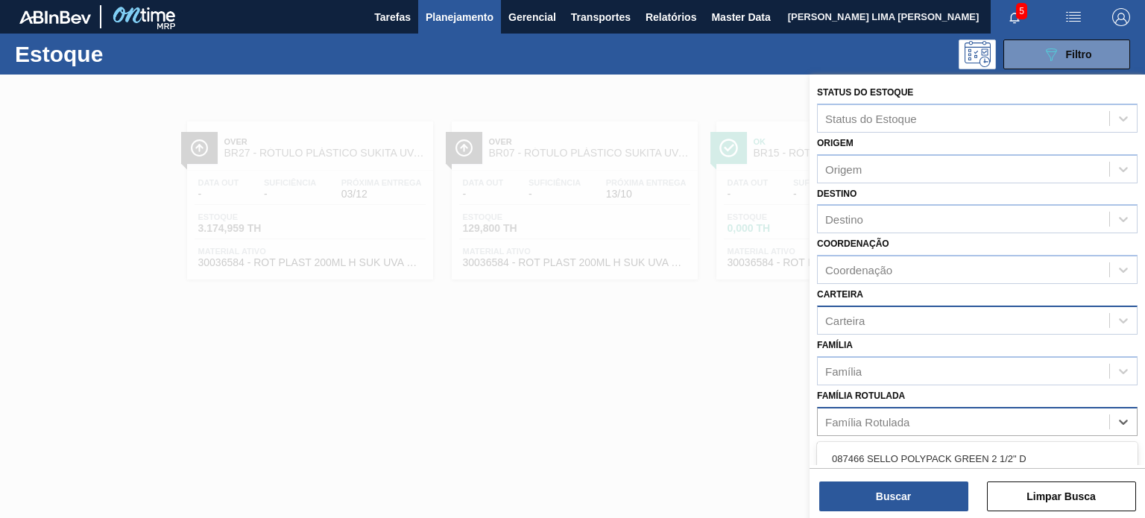
click at [864, 322] on div "Carteira" at bounding box center [845, 320] width 40 height 13
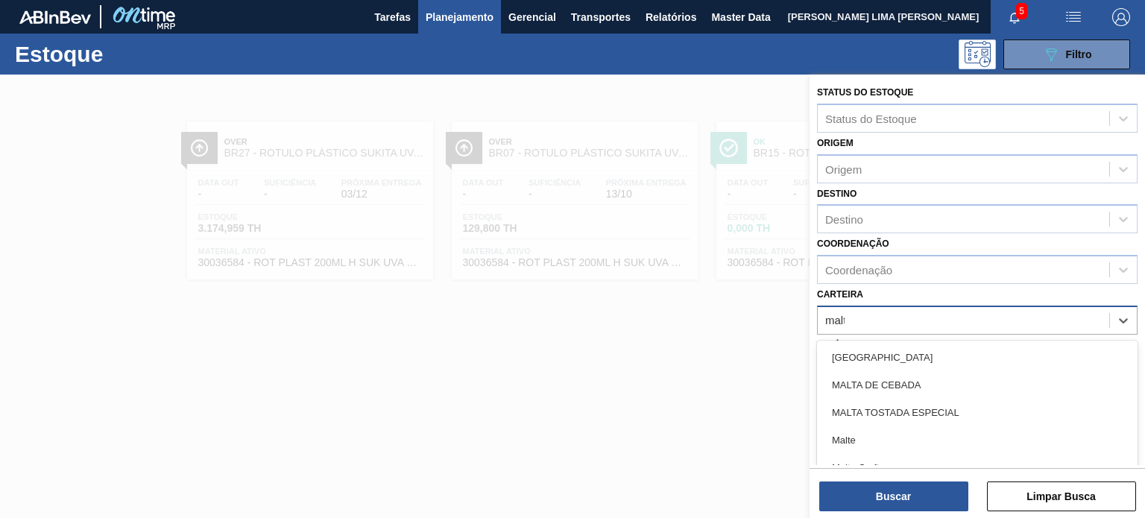
type input "malte"
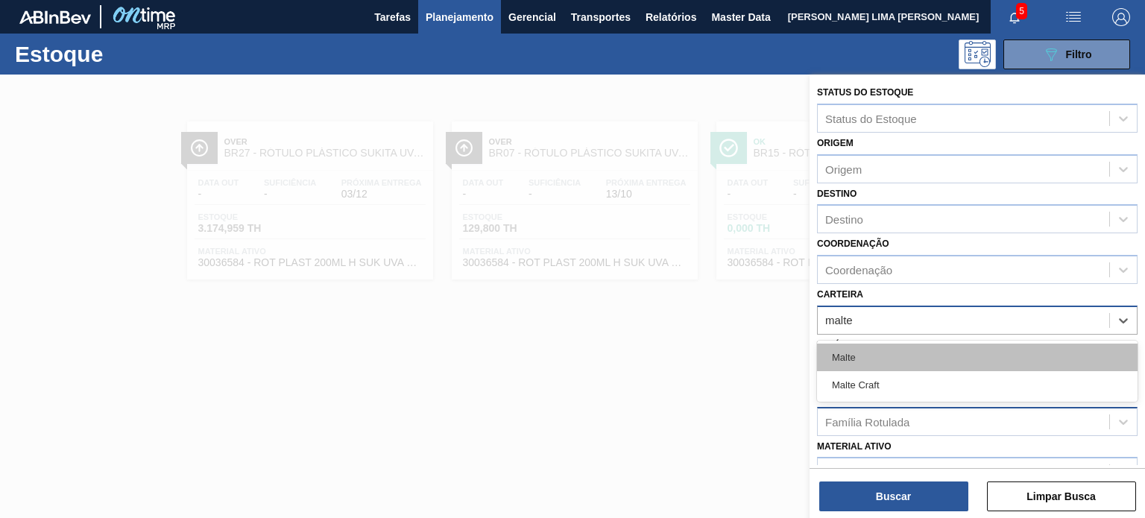
click at [879, 345] on div "Malte" at bounding box center [977, 358] width 321 height 28
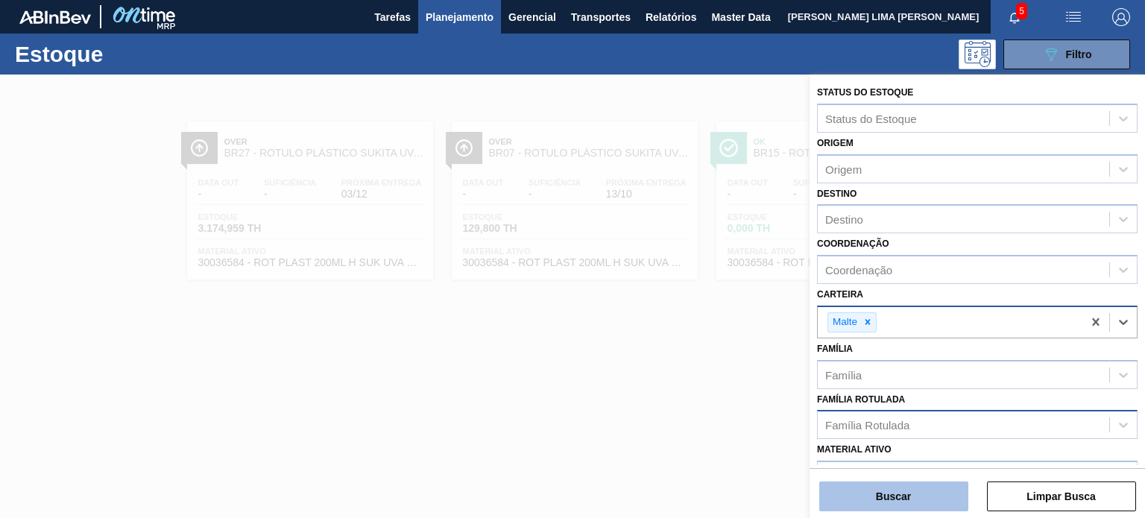
click at [905, 496] on button "Buscar" at bounding box center [893, 497] width 149 height 30
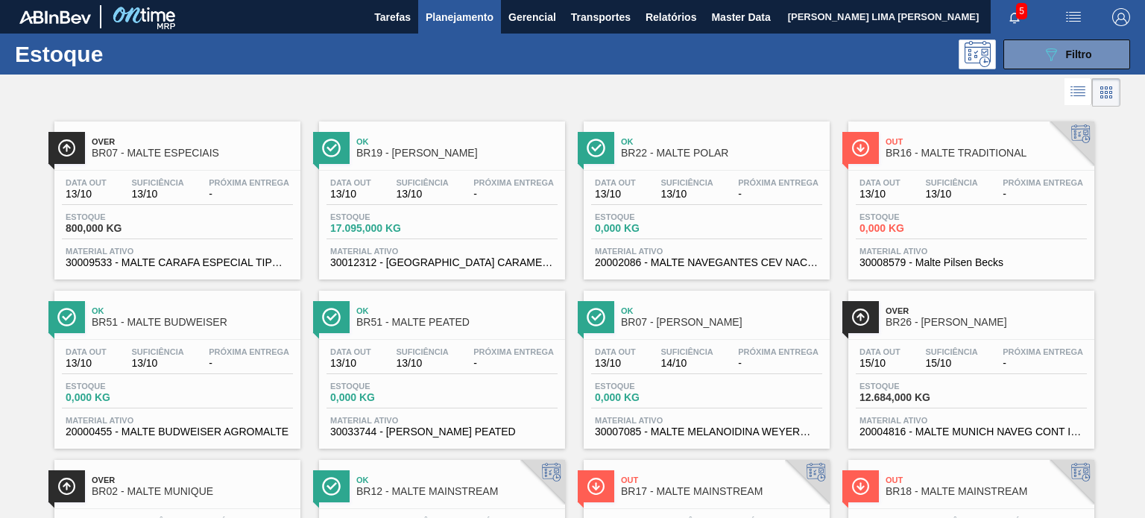
click at [997, 63] on div "089F7B8B-B2A5-4AFE-B5C0-19BA573D28AC Filtro" at bounding box center [1067, 55] width 142 height 30
click at [1015, 62] on button "089F7B8B-B2A5-4AFE-B5C0-19BA573D28AC Filtro" at bounding box center [1066, 55] width 127 height 30
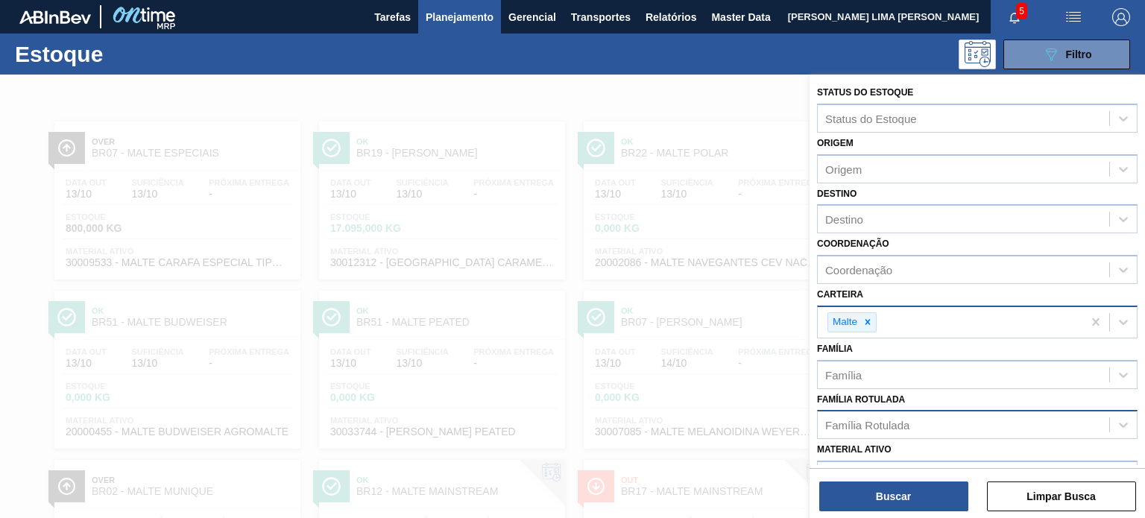
click at [870, 312] on div "Malte" at bounding box center [851, 322] width 49 height 20
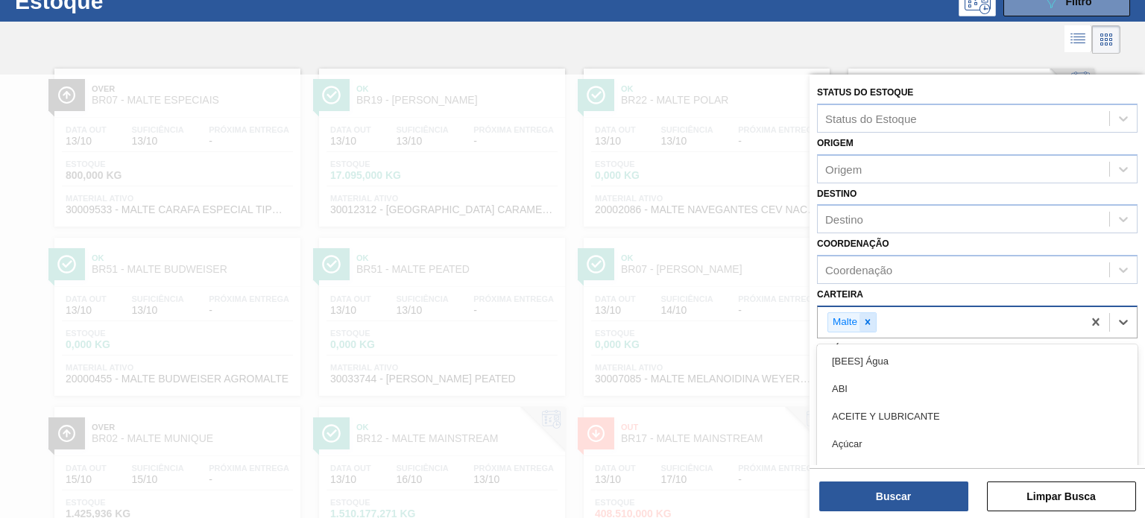
click at [868, 324] on icon at bounding box center [867, 322] width 10 height 10
click at [877, 277] on div "Coordenação" at bounding box center [963, 270] width 291 height 22
click at [875, 286] on div "Carteira Carteira" at bounding box center [977, 309] width 321 height 51
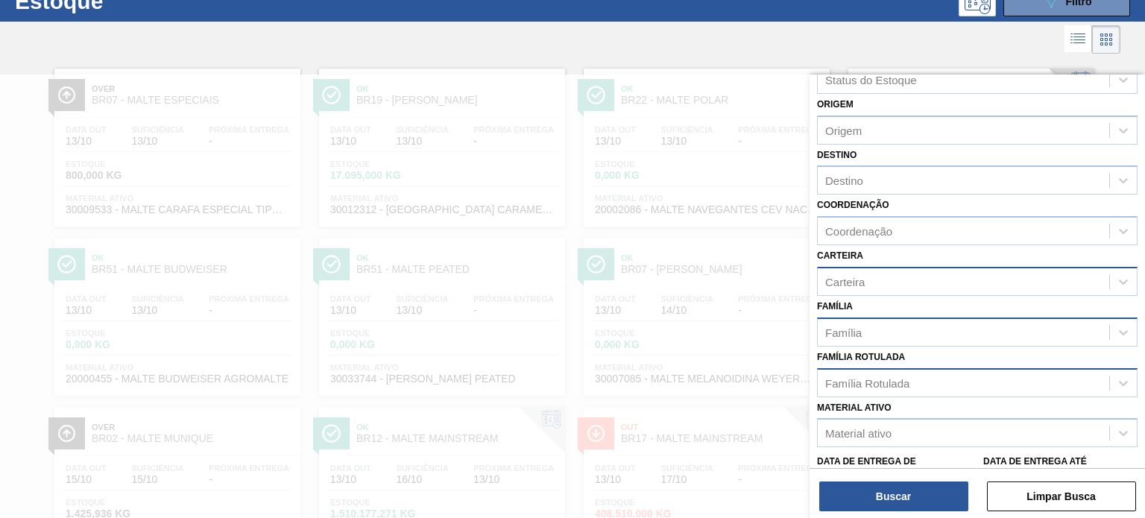
scroll to position [75, 0]
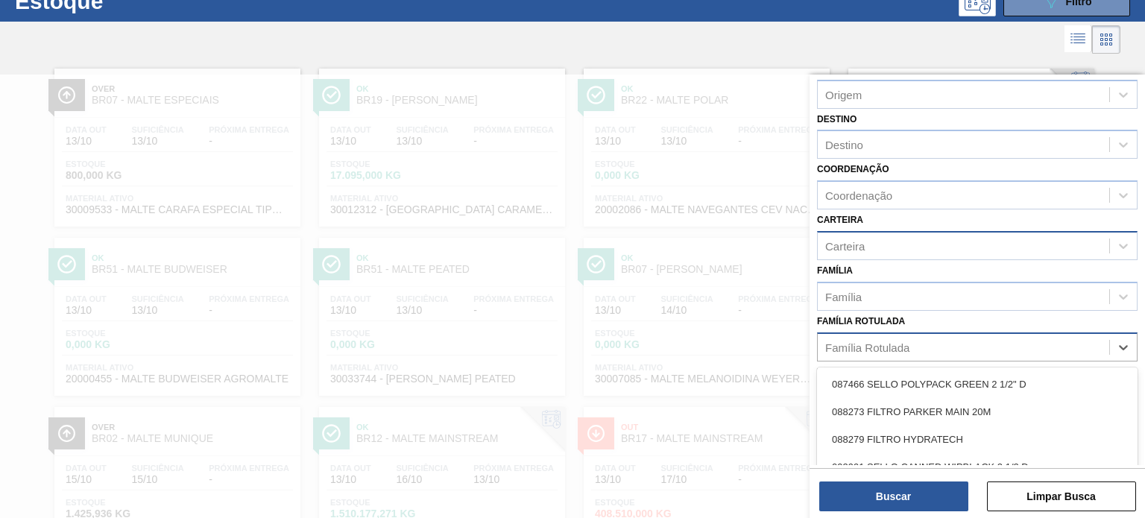
click at [876, 341] on div "Família Rotulada" at bounding box center [867, 347] width 84 height 13
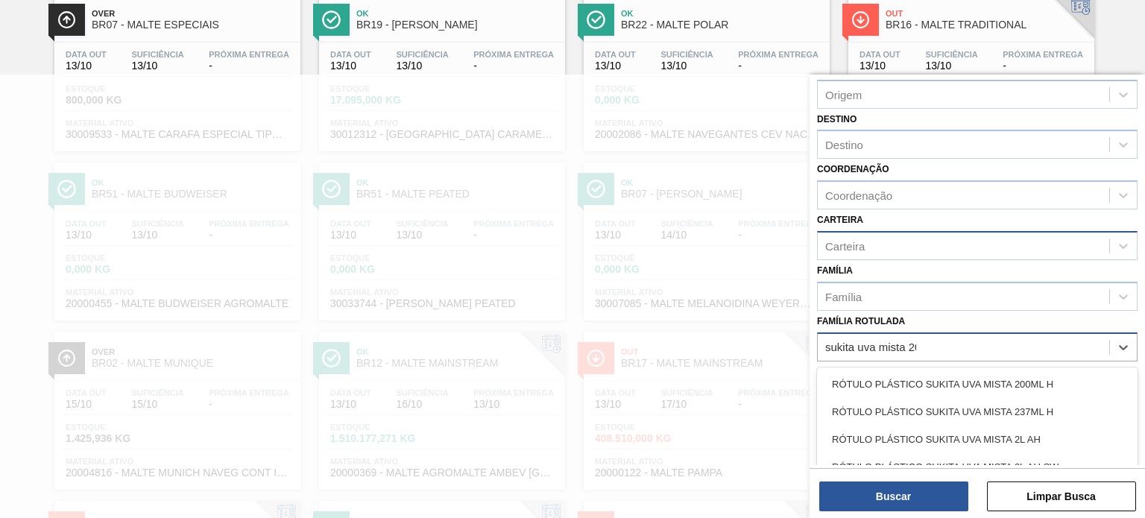
type Rotulada "sukita uva mista 200"
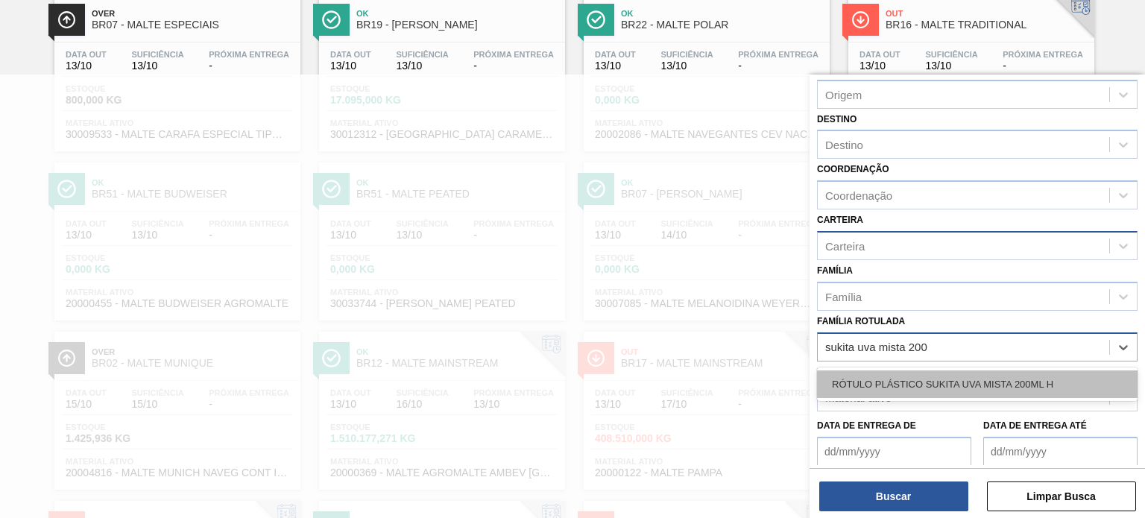
click at [942, 385] on div "RÓTULO PLÁSTICO SUKITA UVA MISTA 200ML H" at bounding box center [977, 384] width 321 height 28
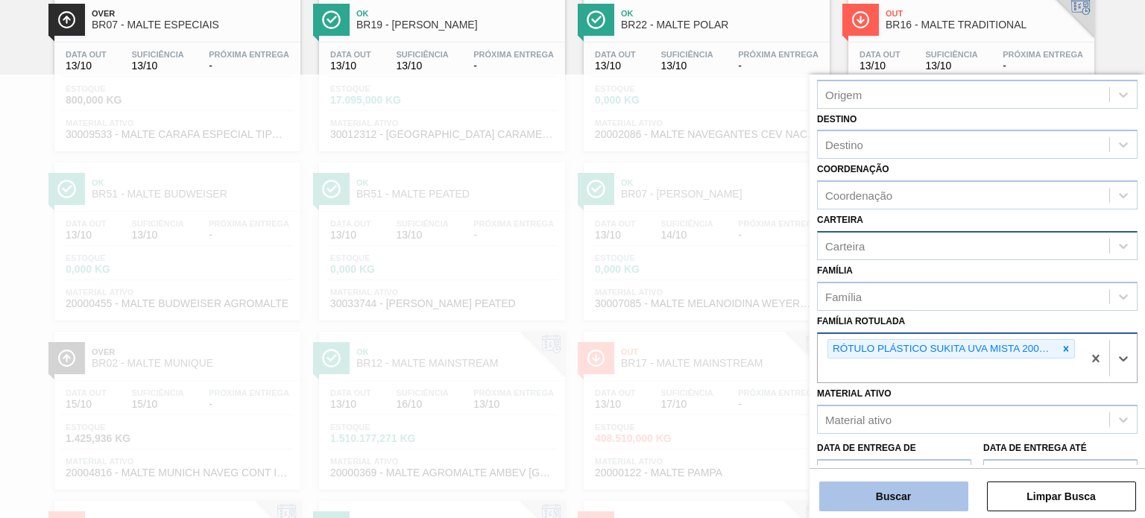
click at [927, 489] on button "Buscar" at bounding box center [893, 497] width 149 height 30
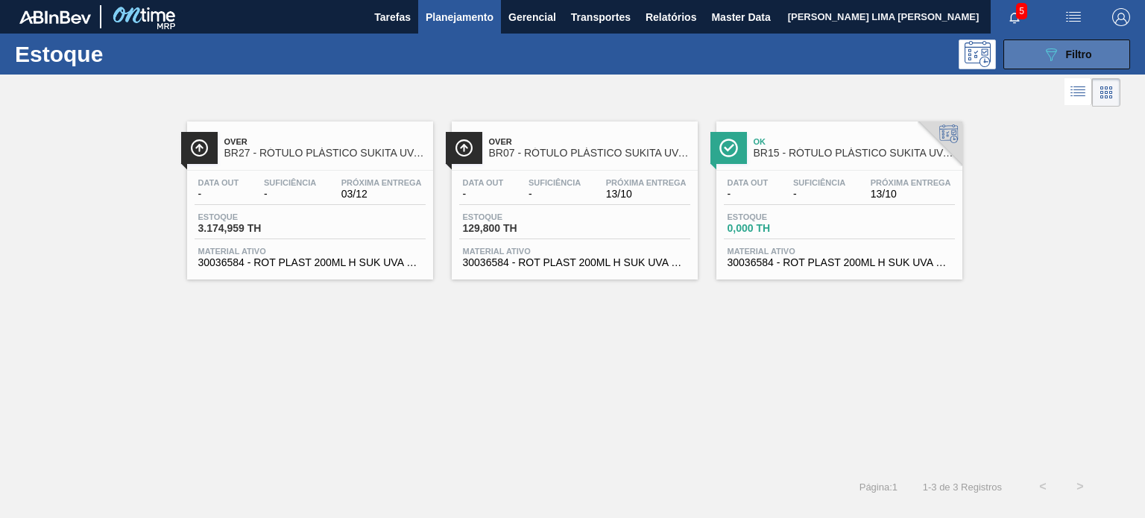
click at [1018, 50] on button "089F7B8B-B2A5-4AFE-B5C0-19BA573D28AC Filtro" at bounding box center [1066, 55] width 127 height 30
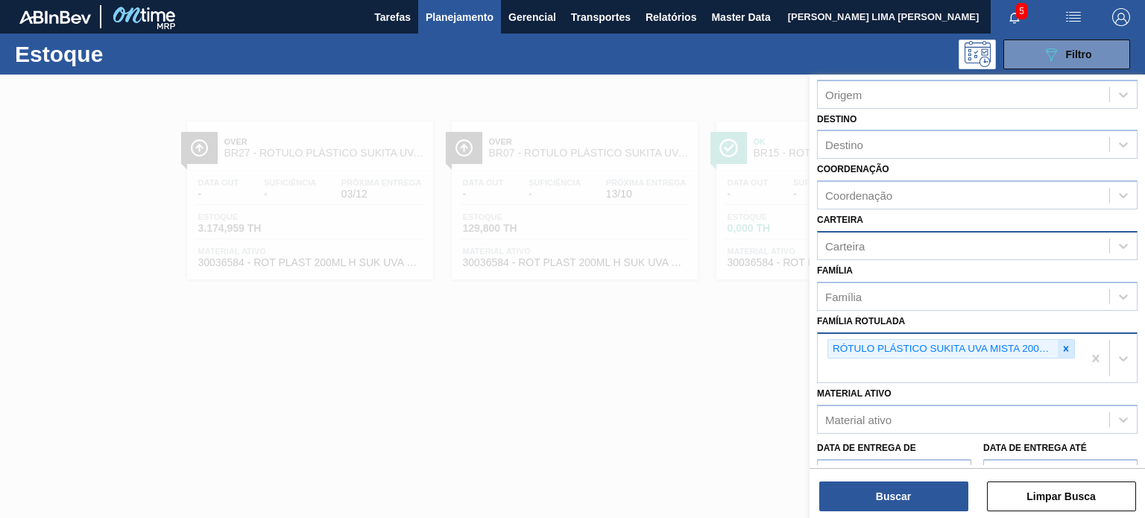
click at [1059, 344] on div at bounding box center [1066, 349] width 16 height 19
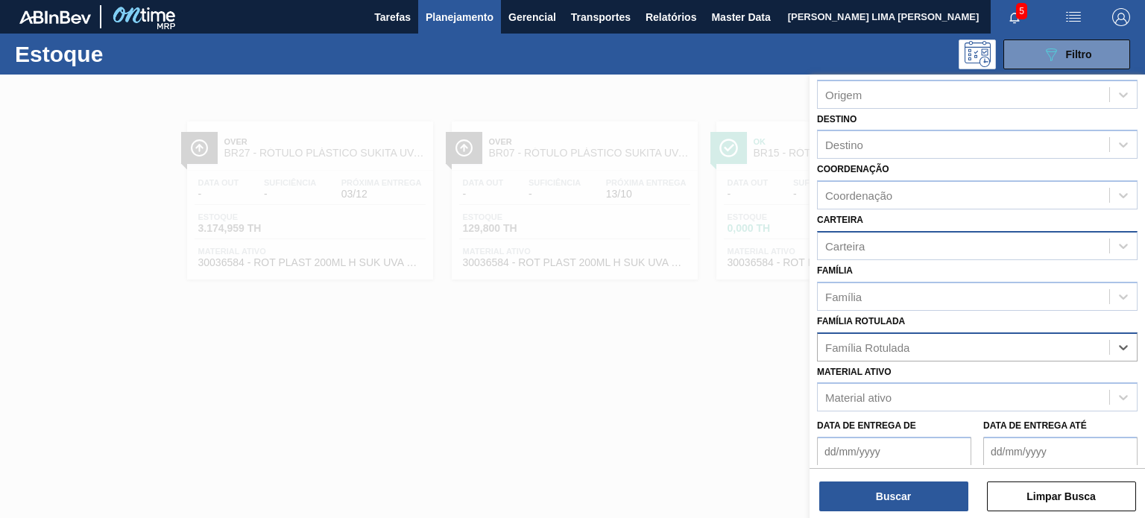
click at [462, 244] on div at bounding box center [572, 334] width 1145 height 518
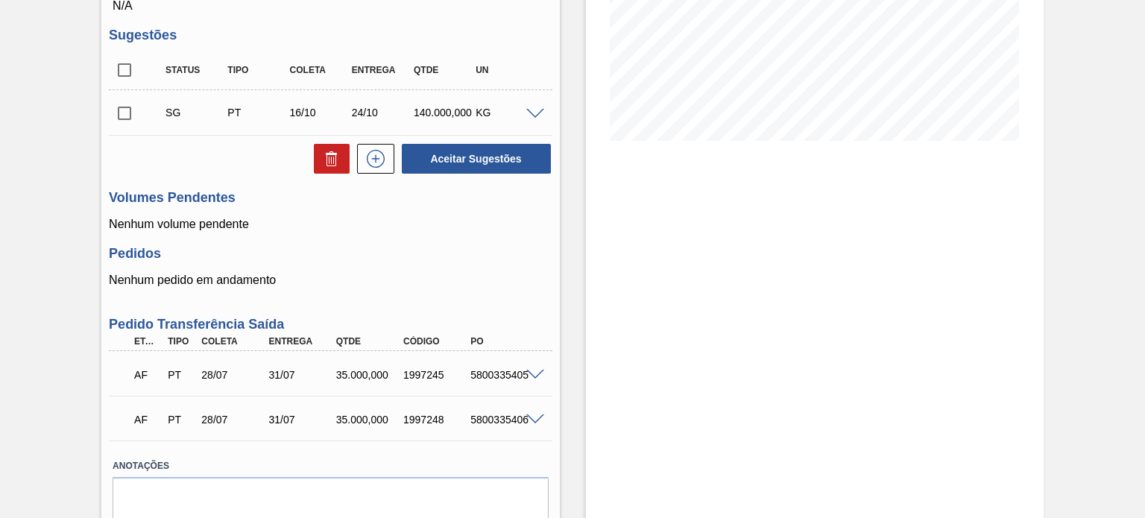
scroll to position [355, 0]
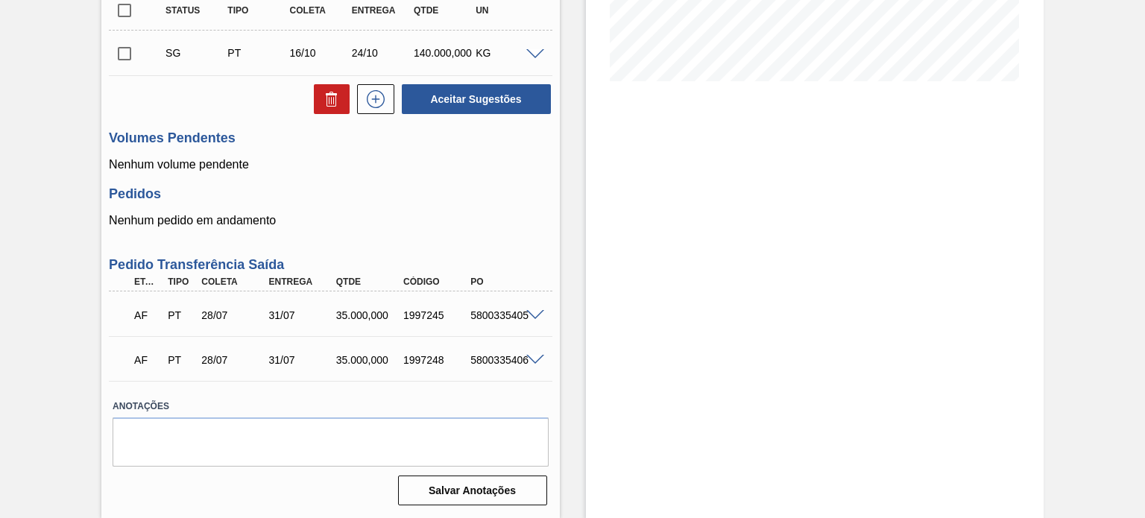
click at [534, 317] on span at bounding box center [535, 315] width 18 height 11
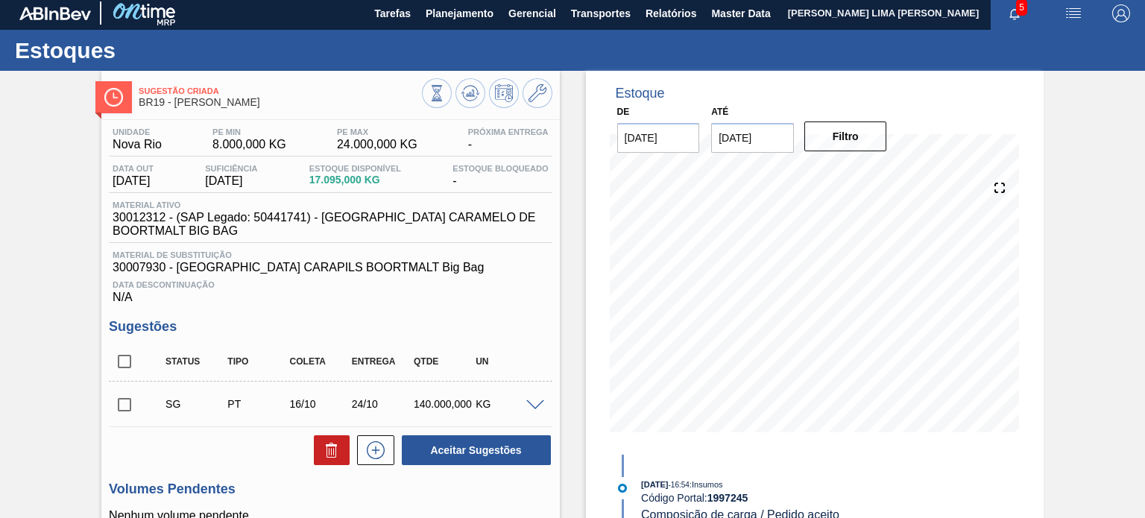
scroll to position [0, 0]
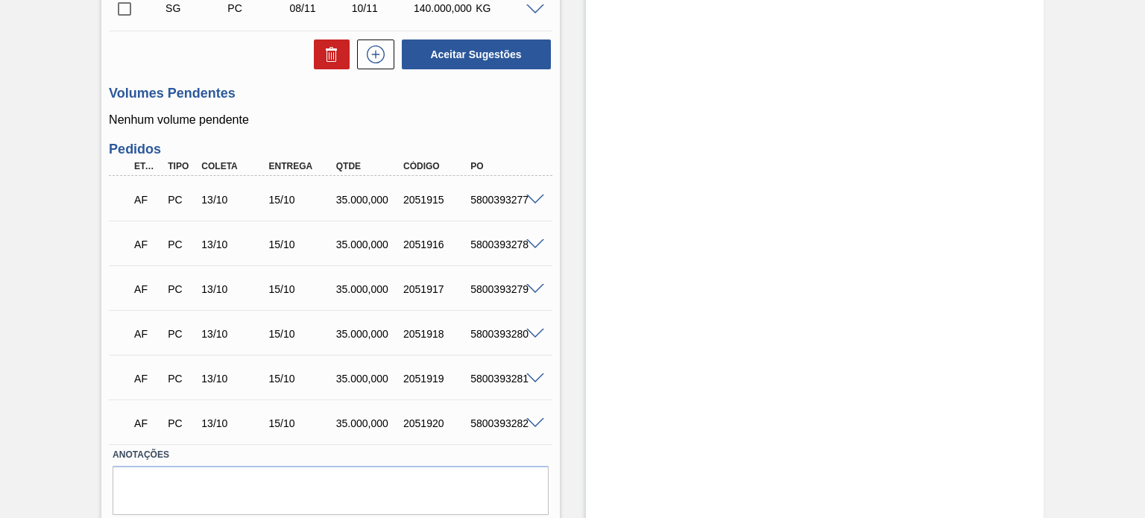
scroll to position [745, 0]
click at [534, 244] on span at bounding box center [535, 243] width 18 height 11
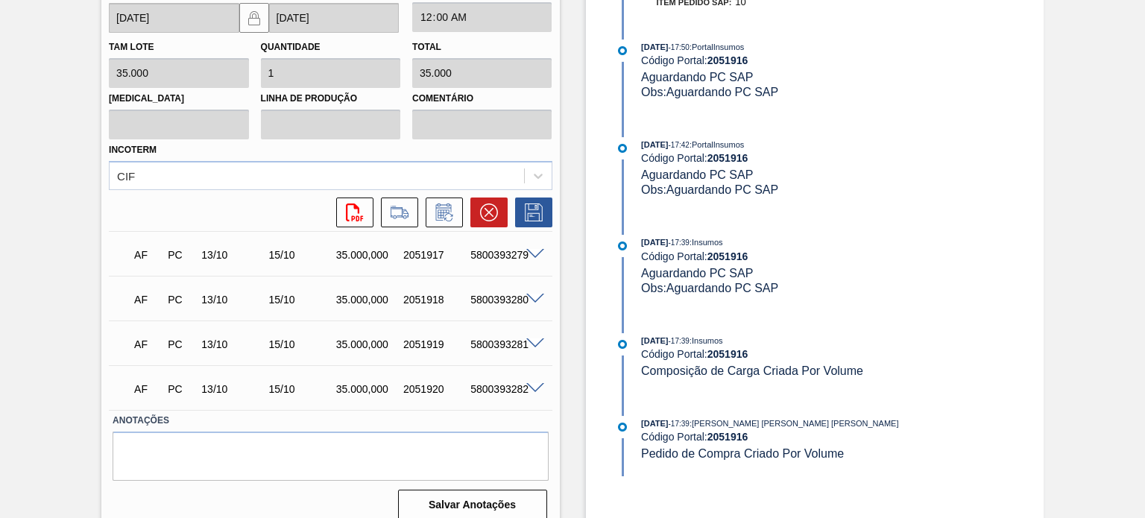
scroll to position [1152, 0]
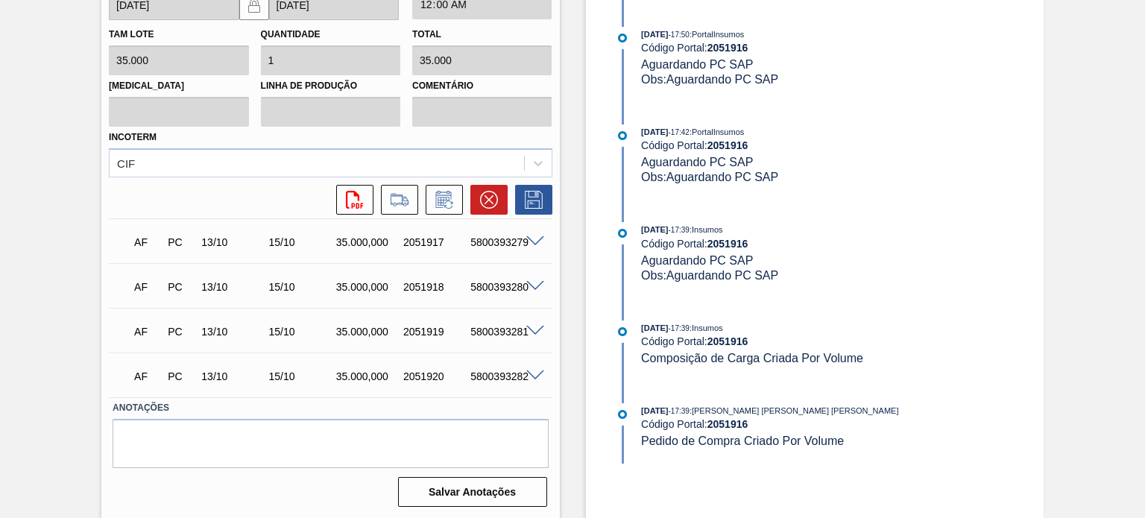
click at [537, 374] on span at bounding box center [535, 375] width 18 height 11
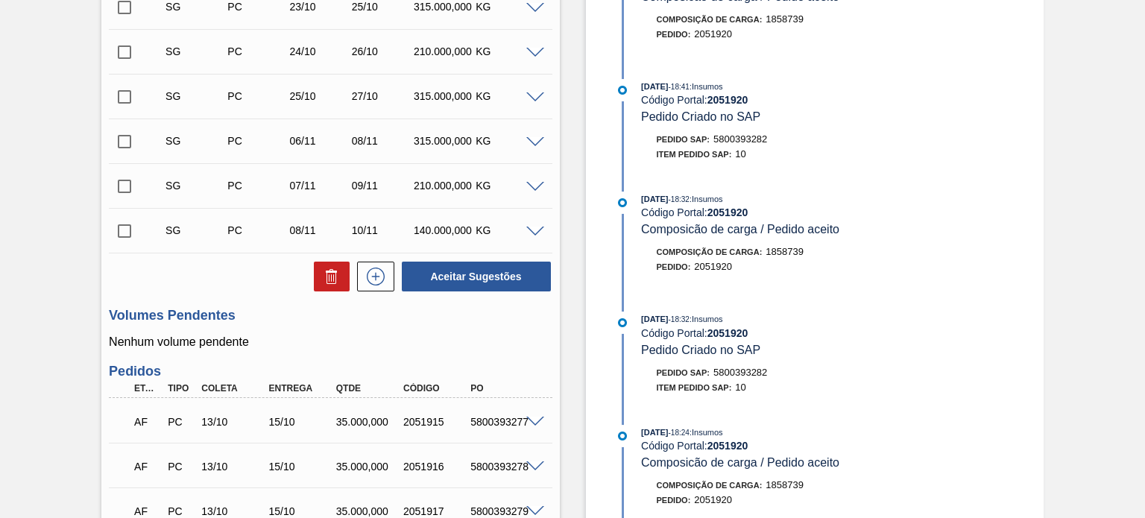
scroll to position [820, 0]
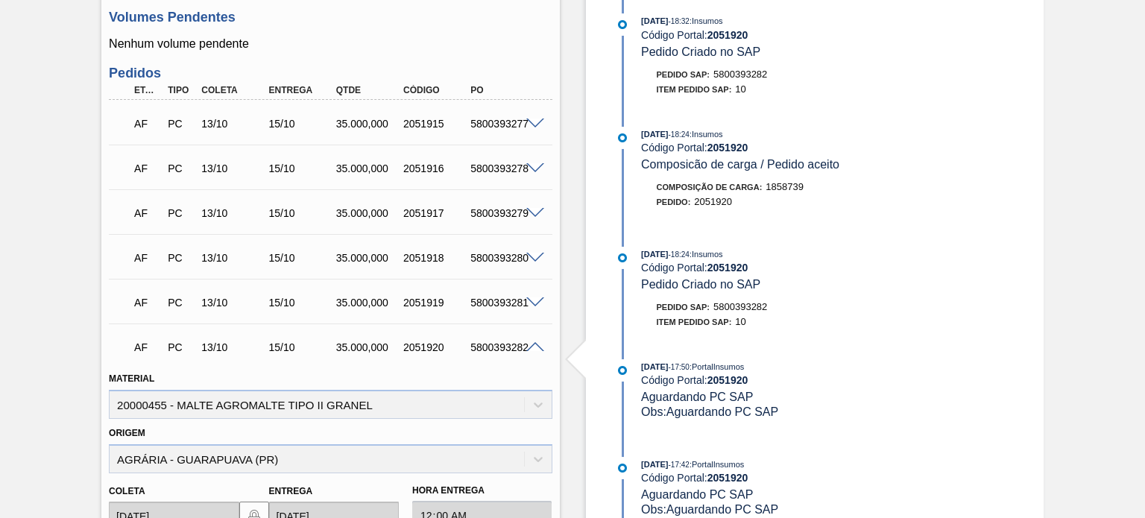
click at [531, 256] on span at bounding box center [535, 258] width 18 height 11
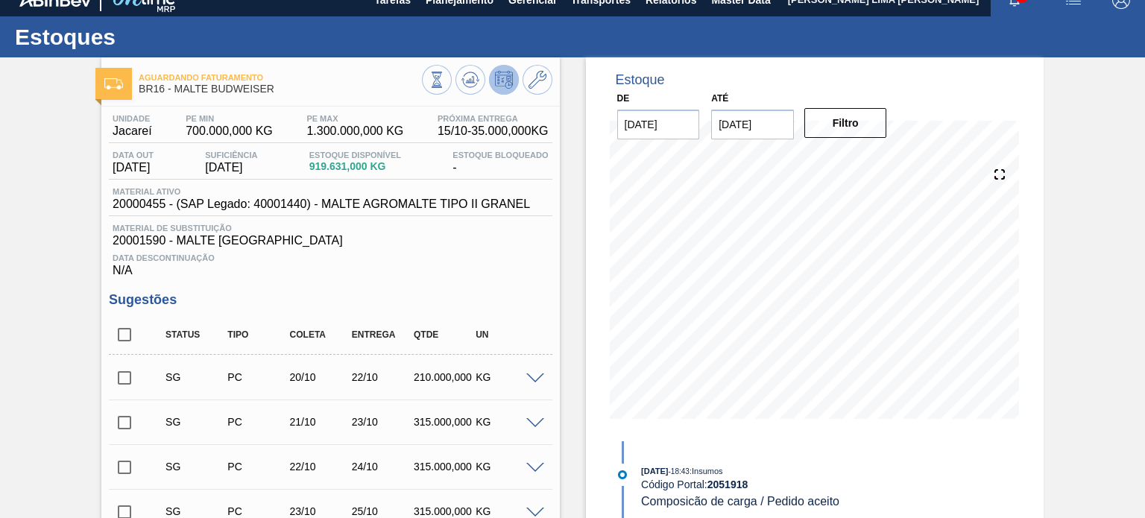
scroll to position [0, 0]
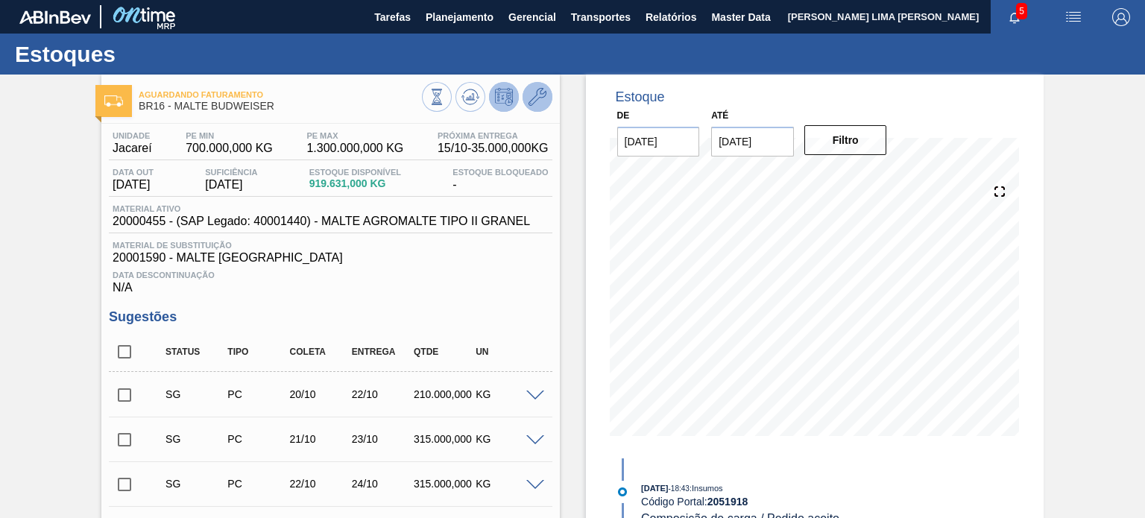
click at [540, 105] on icon at bounding box center [538, 97] width 18 height 18
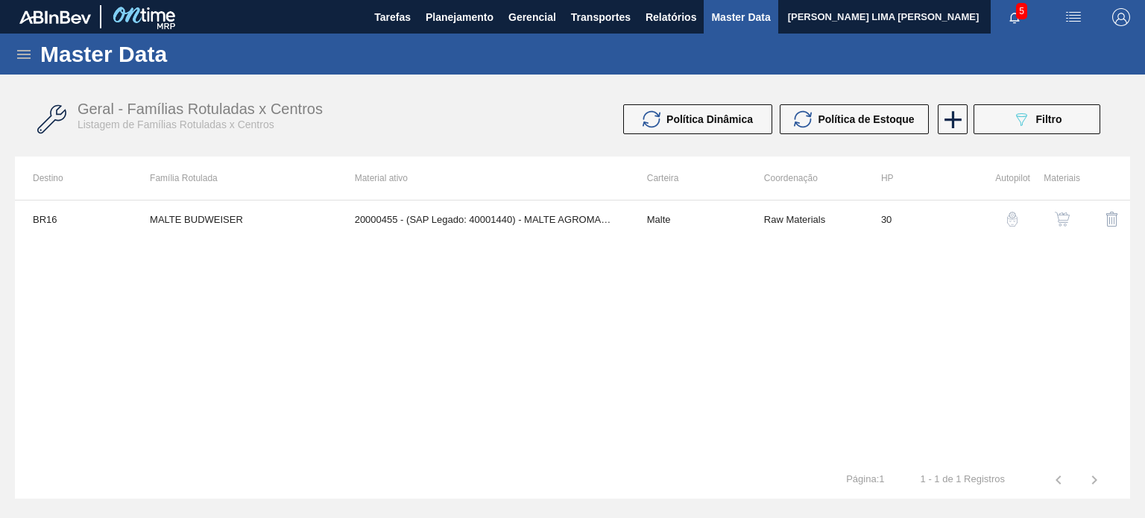
click at [690, 236] on td "Malte" at bounding box center [687, 219] width 117 height 37
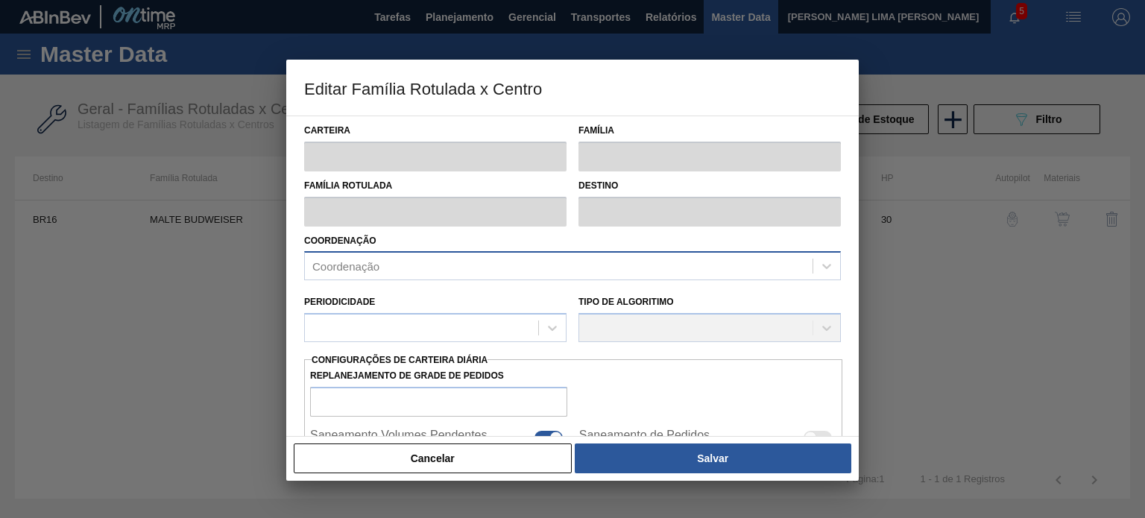
type input "Malte"
type input "MALTE BUDWEISER"
type input "BR16 - Jacareí"
type input "0"
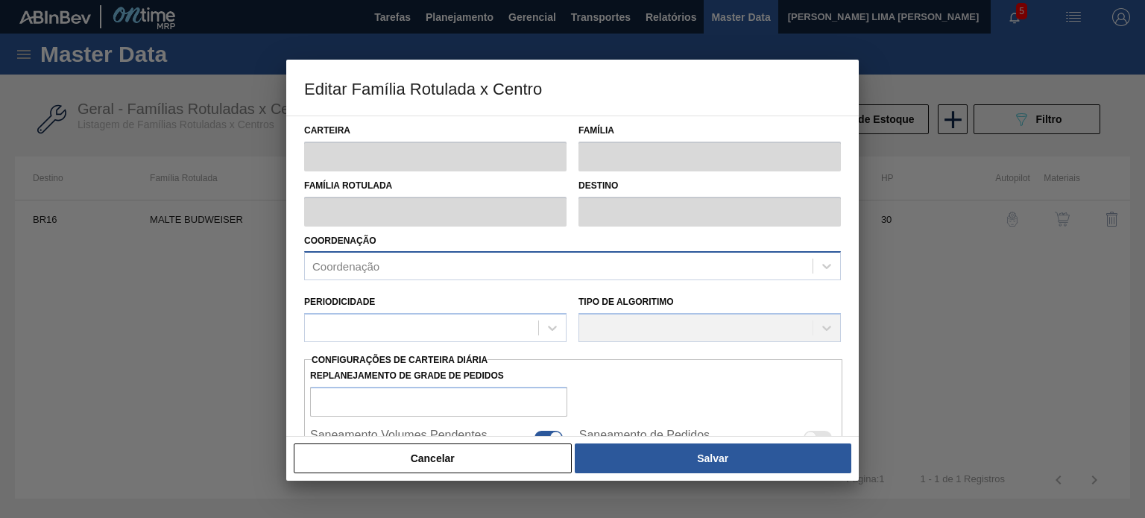
checkbox input "false"
checkbox input "true"
type input "30"
type input "700.000"
type input "1.300.000"
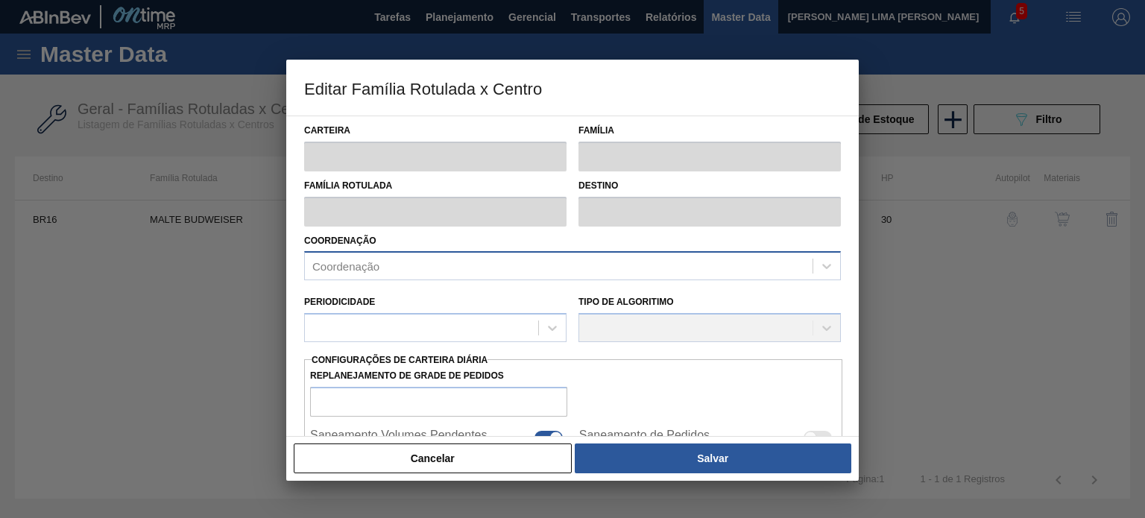
type input "100"
type input "1.300.000,000"
checkbox input "true"
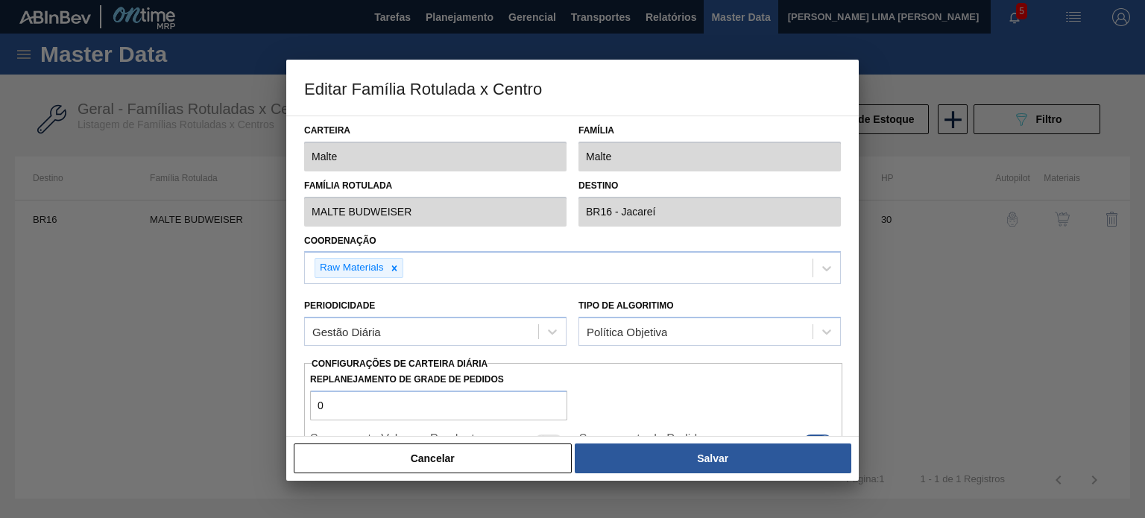
scroll to position [75, 0]
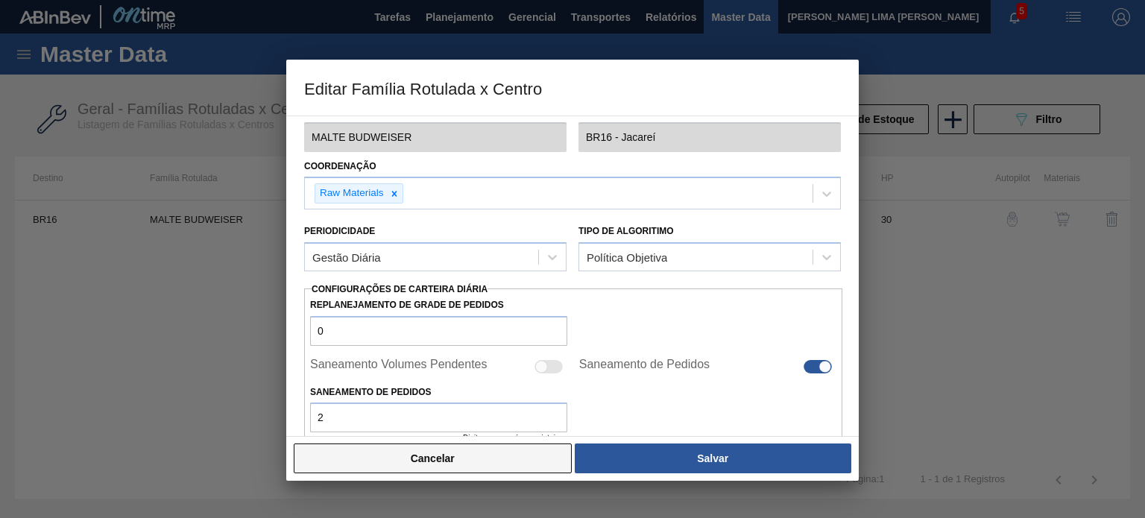
click at [443, 449] on button "Cancelar" at bounding box center [433, 459] width 278 height 30
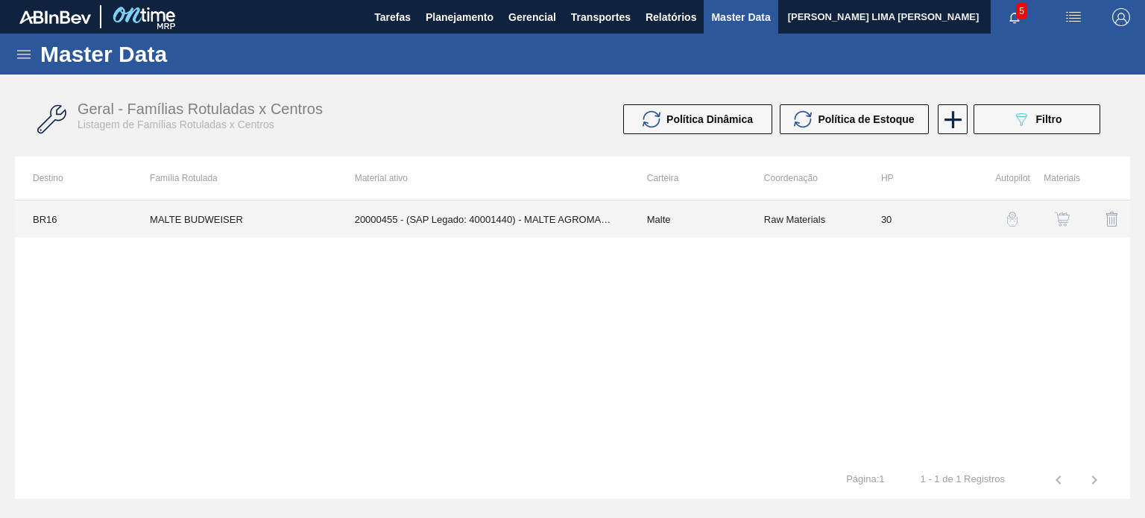
click at [403, 223] on td "20000455 - (SAP Legado: 40001440) - MALTE AGROMALTE TIPO II GRANEL" at bounding box center [483, 219] width 292 height 37
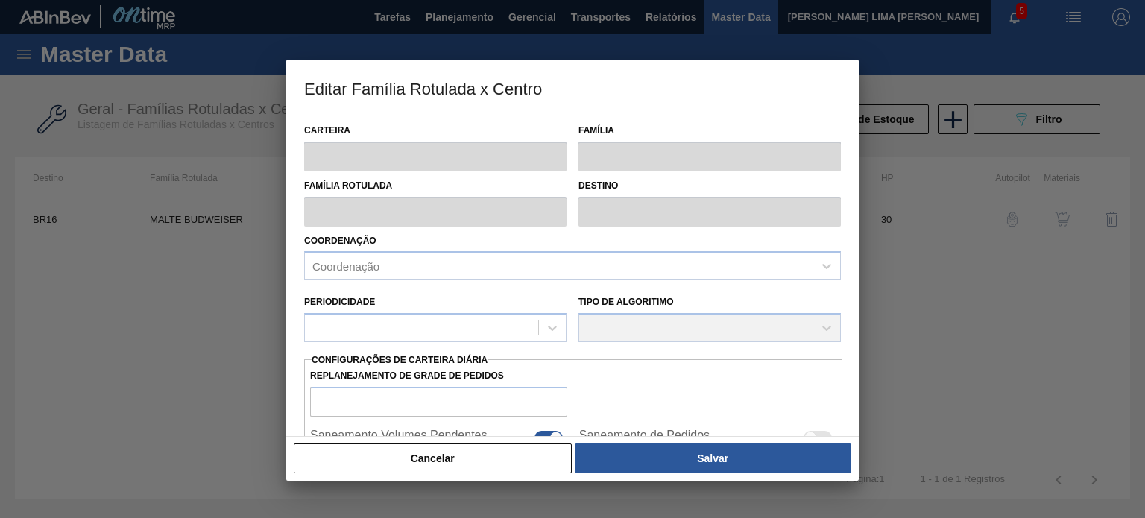
type input "Malte"
type input "MALTE BUDWEISER"
type input "BR16 - Jacareí"
type input "0"
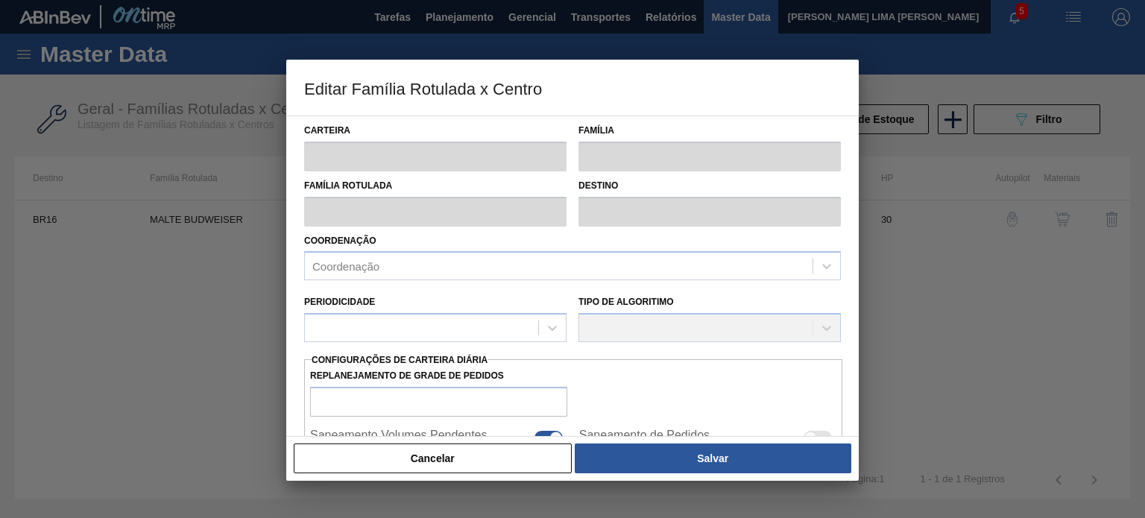
checkbox input "false"
checkbox input "true"
type input "30"
type input "700.000"
type input "1.300.000"
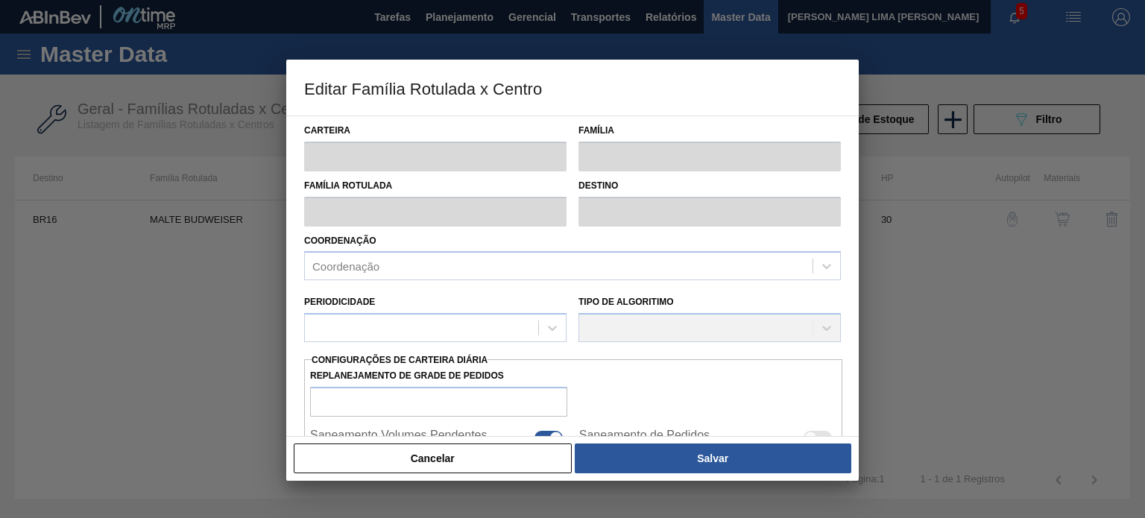
type input "100"
type input "1.300.000,000"
checkbox input "true"
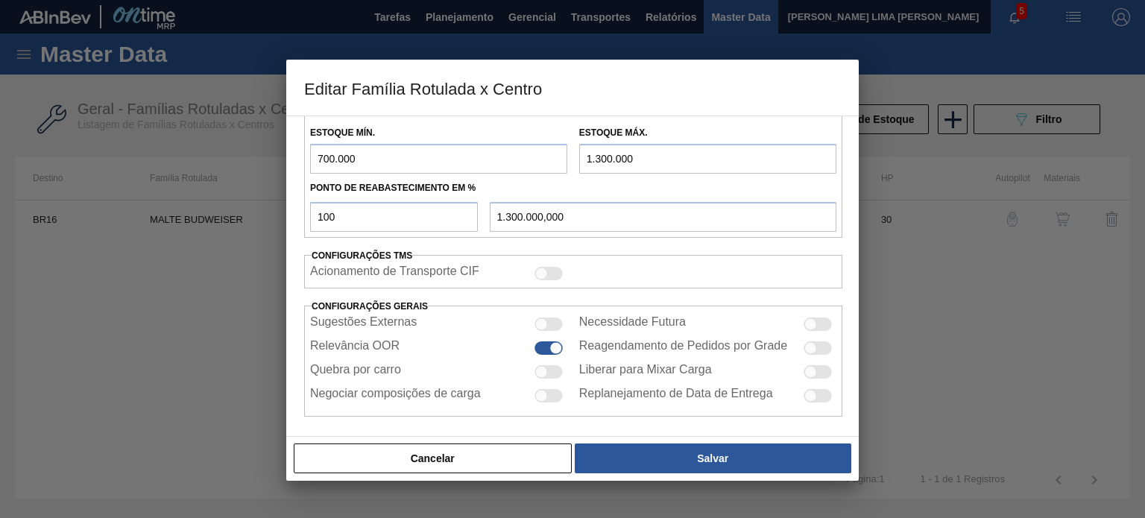
scroll to position [561, 0]
click at [495, 441] on div "Cancelar Salvar" at bounding box center [572, 458] width 572 height 45
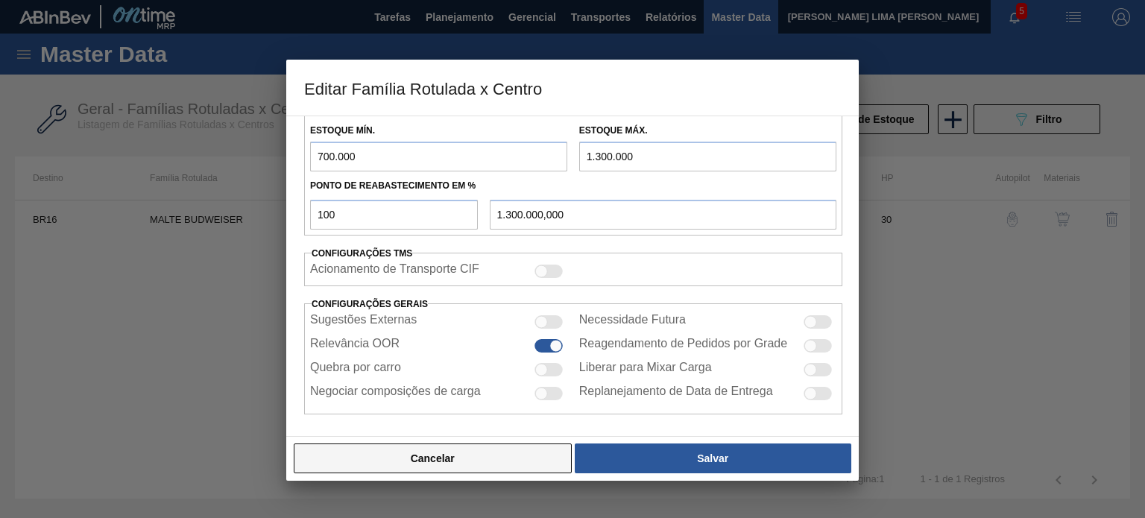
click at [488, 449] on button "Cancelar" at bounding box center [433, 459] width 278 height 30
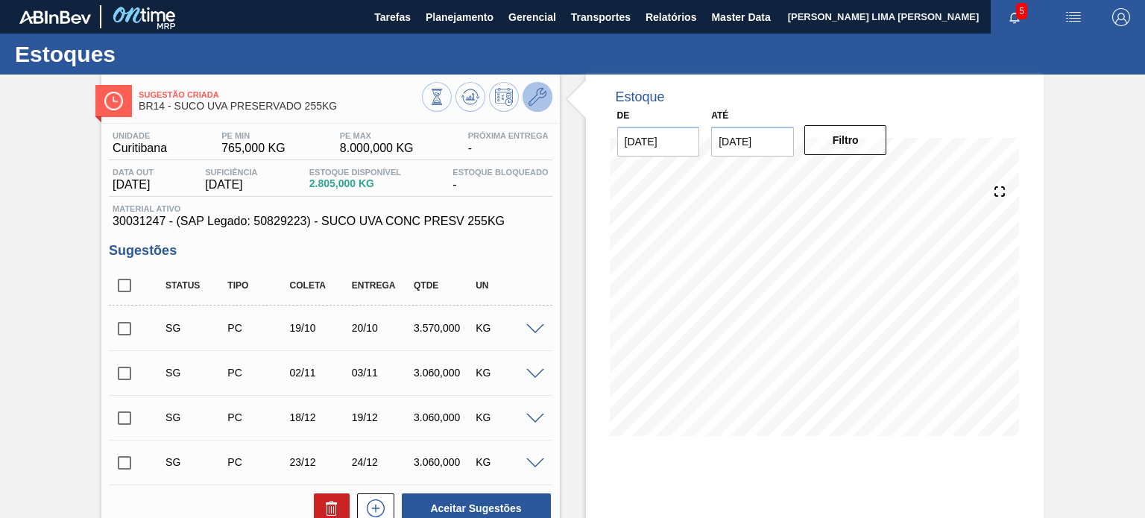
click at [544, 104] on icon at bounding box center [538, 97] width 18 height 18
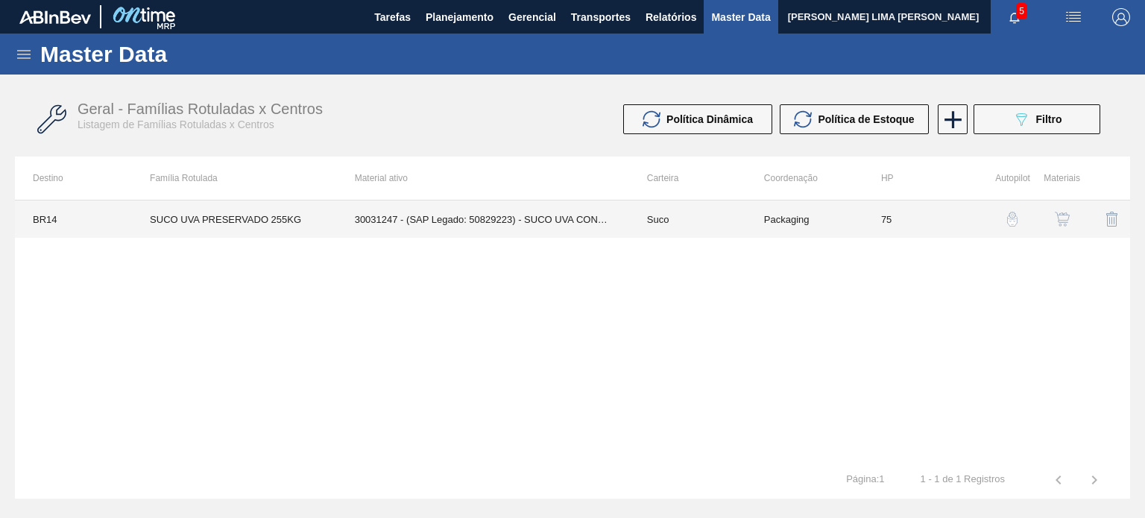
click at [766, 233] on td "Packaging" at bounding box center [804, 219] width 117 height 37
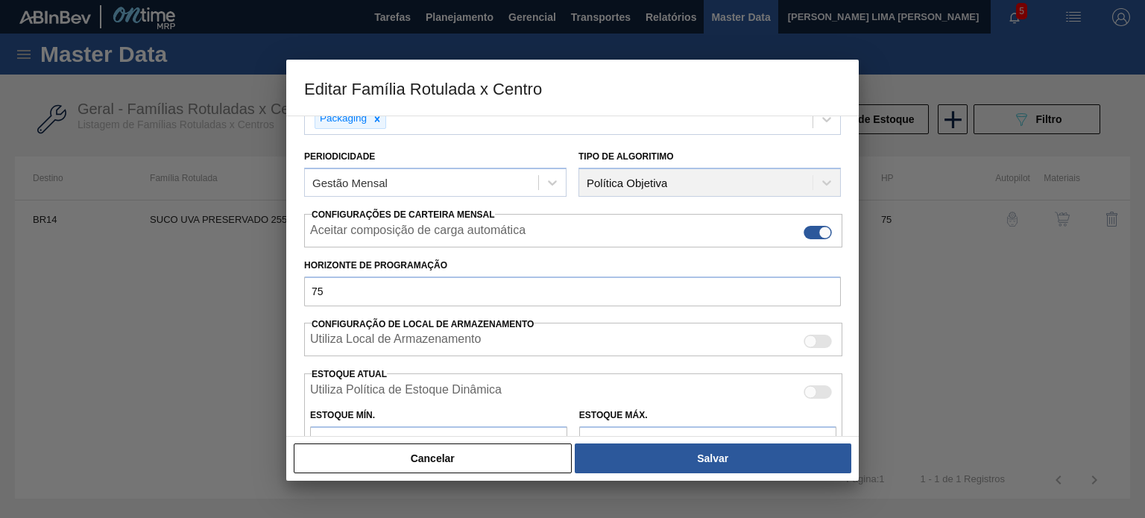
scroll to position [75, 0]
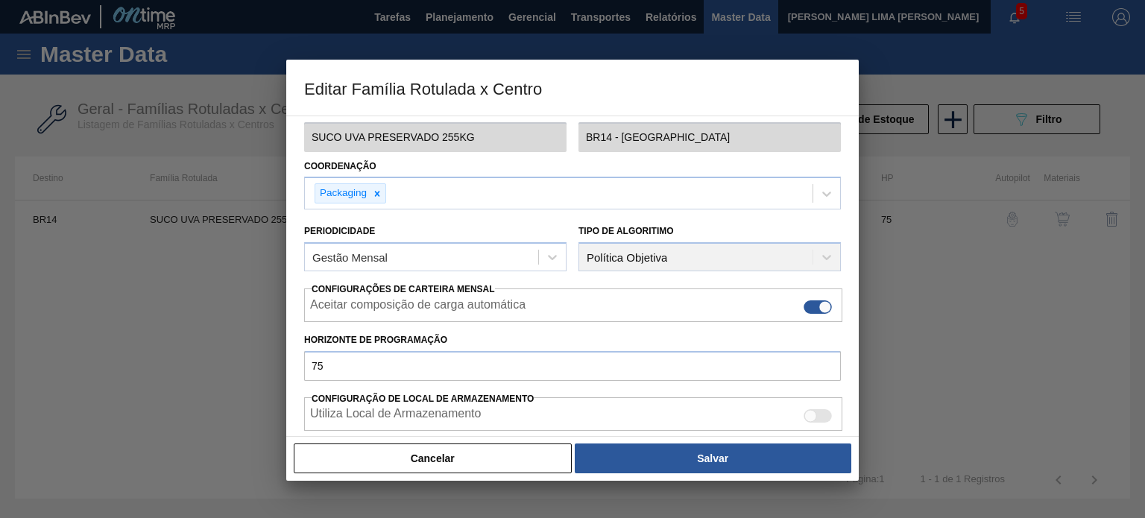
click at [502, 481] on div at bounding box center [572, 259] width 1145 height 518
click at [499, 469] on button "Cancelar" at bounding box center [433, 459] width 278 height 30
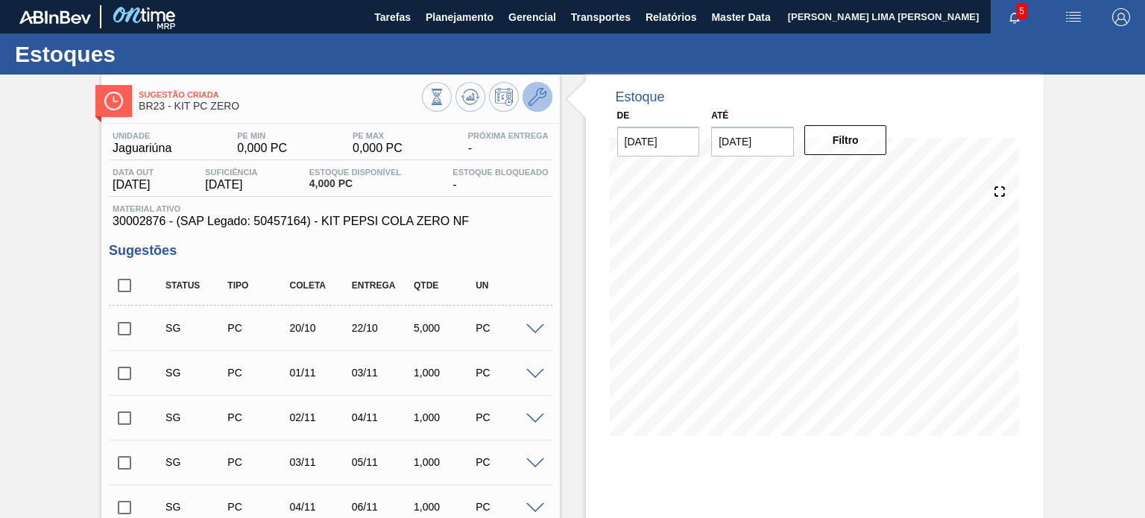
click at [529, 100] on icon at bounding box center [538, 97] width 18 height 18
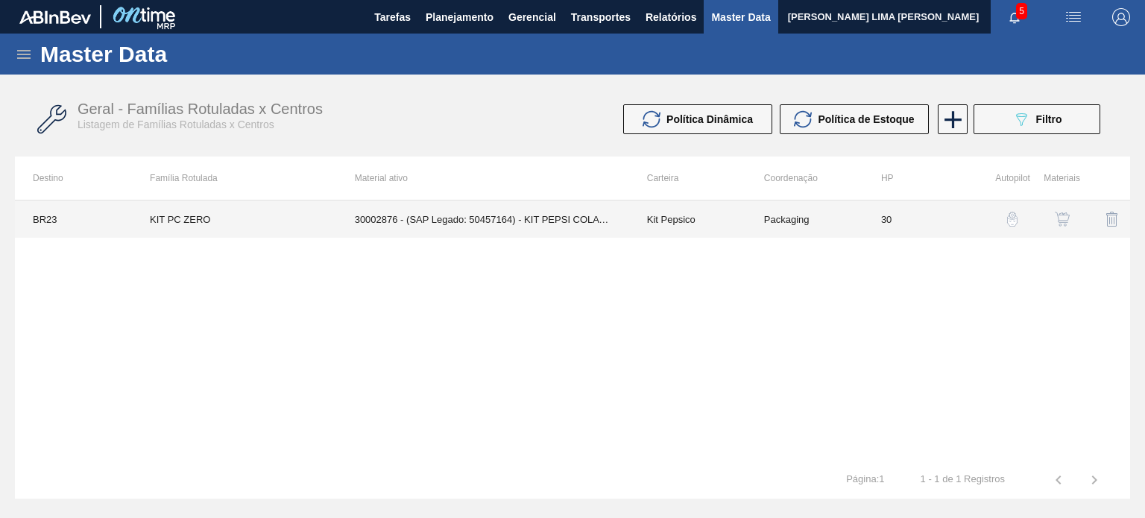
click at [565, 206] on td "30002876 - (SAP Legado: 50457164) - KIT PEPSI COLA ZERO NF" at bounding box center [483, 219] width 292 height 37
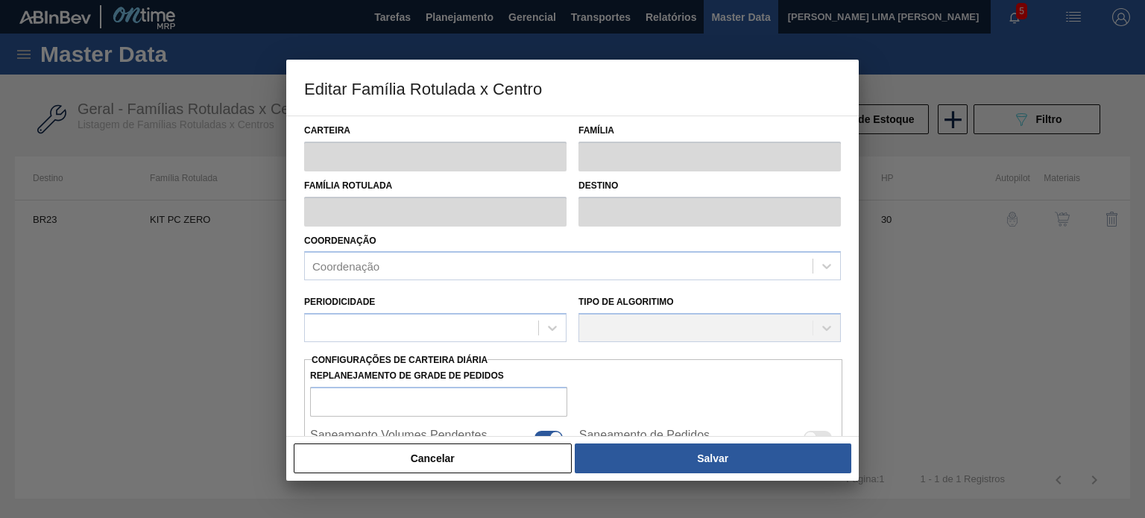
type input "Kit Pepsico"
type input "KIT PC ZERO"
type input "BR23 - Jaguariúna"
type input "30"
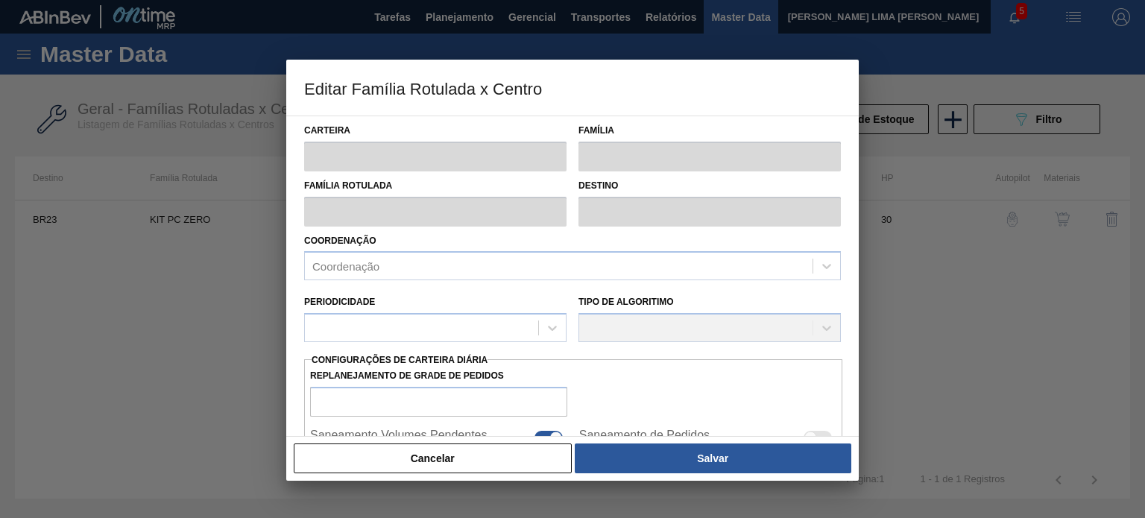
type input "0"
type input "100"
type input "0,000"
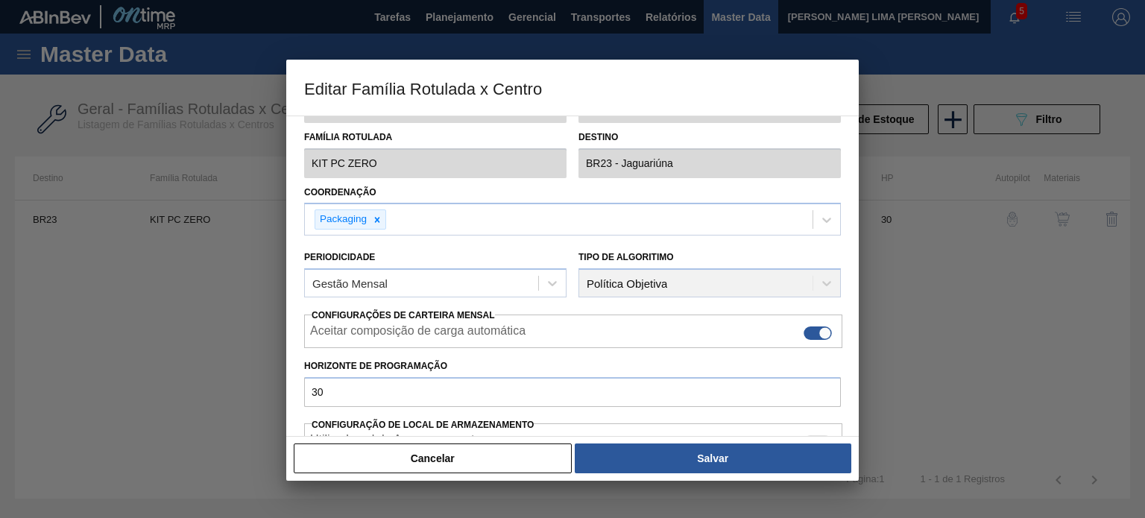
scroll to position [75, 0]
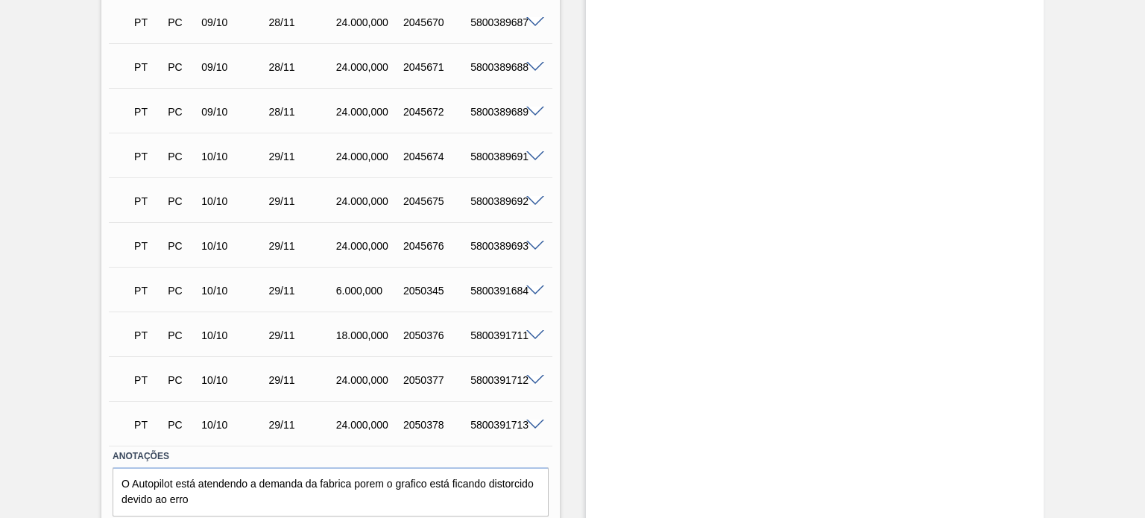
scroll to position [1067, 0]
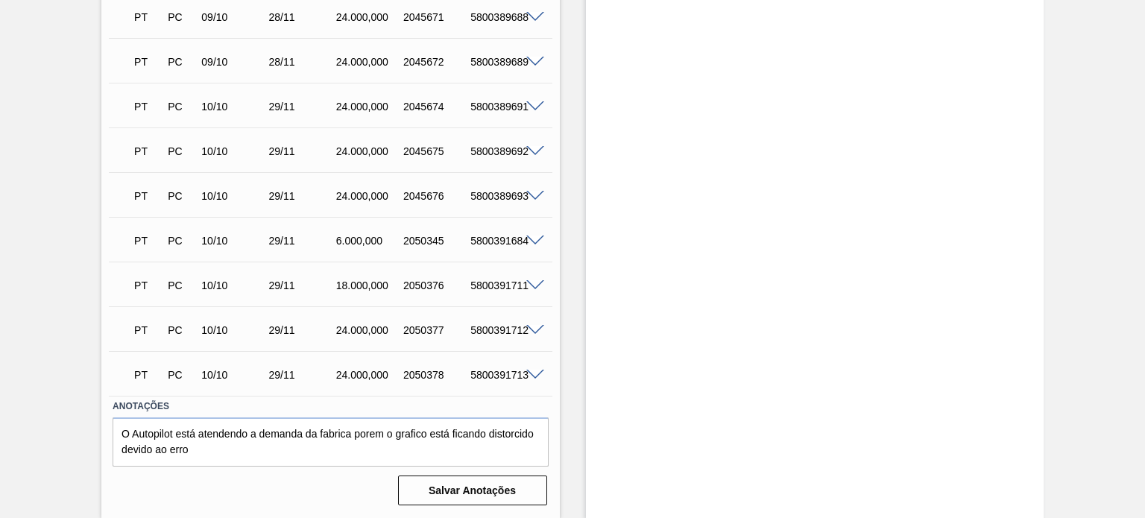
click at [531, 243] on span at bounding box center [535, 241] width 18 height 11
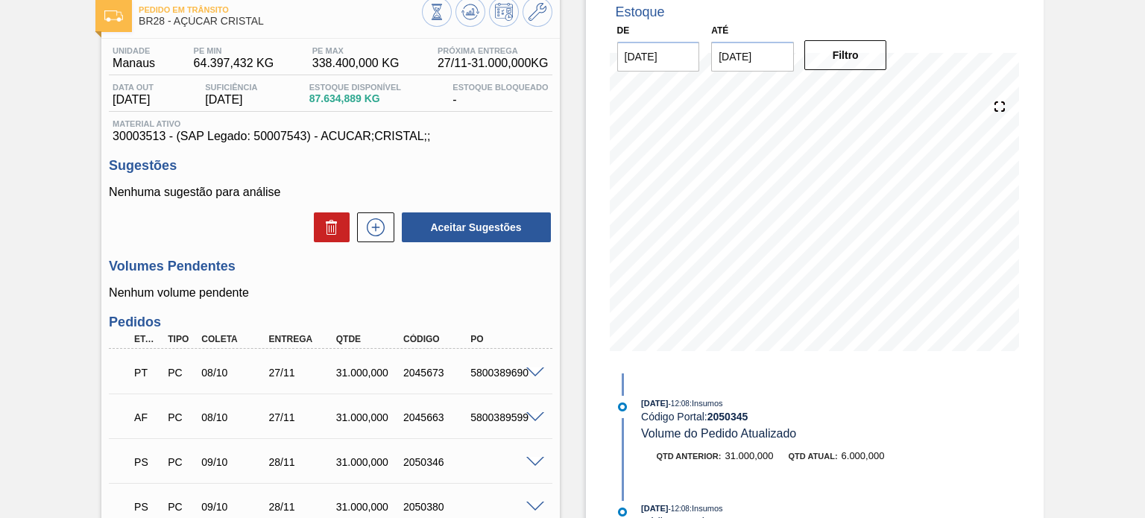
scroll to position [0, 0]
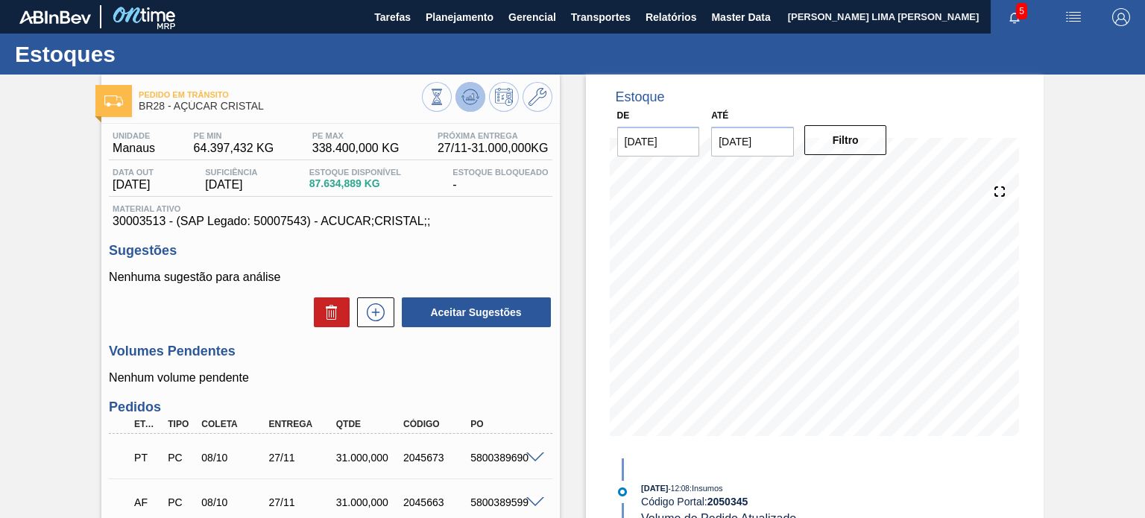
click at [461, 103] on icon at bounding box center [470, 97] width 18 height 18
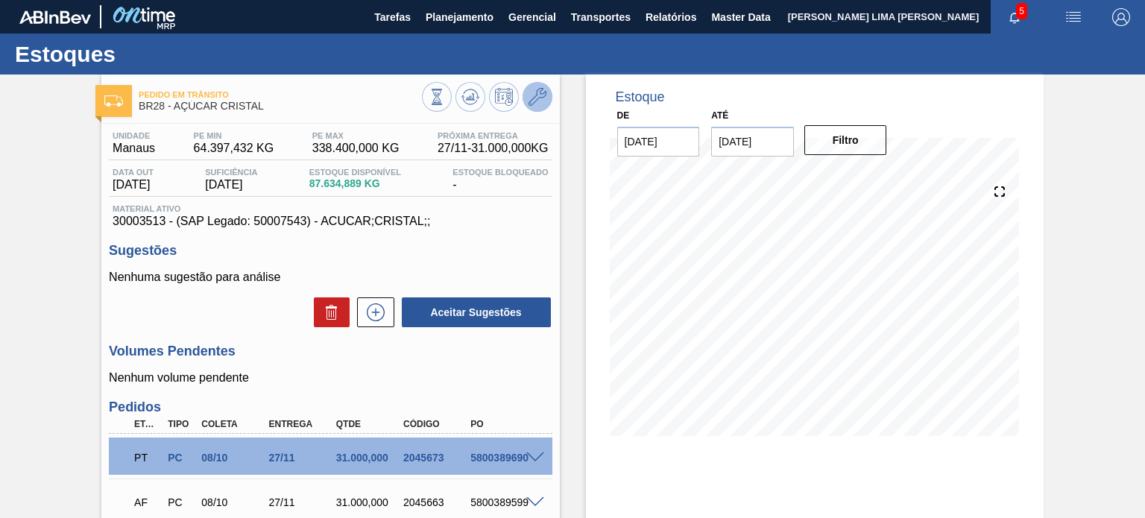
click at [531, 95] on icon at bounding box center [538, 97] width 18 height 18
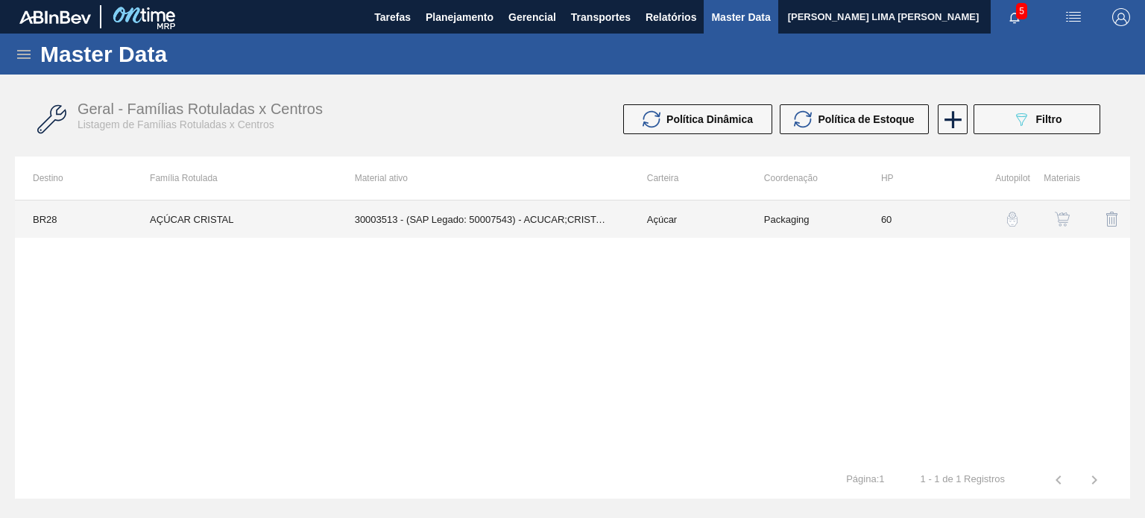
click at [639, 225] on td "Açúcar" at bounding box center [687, 219] width 117 height 37
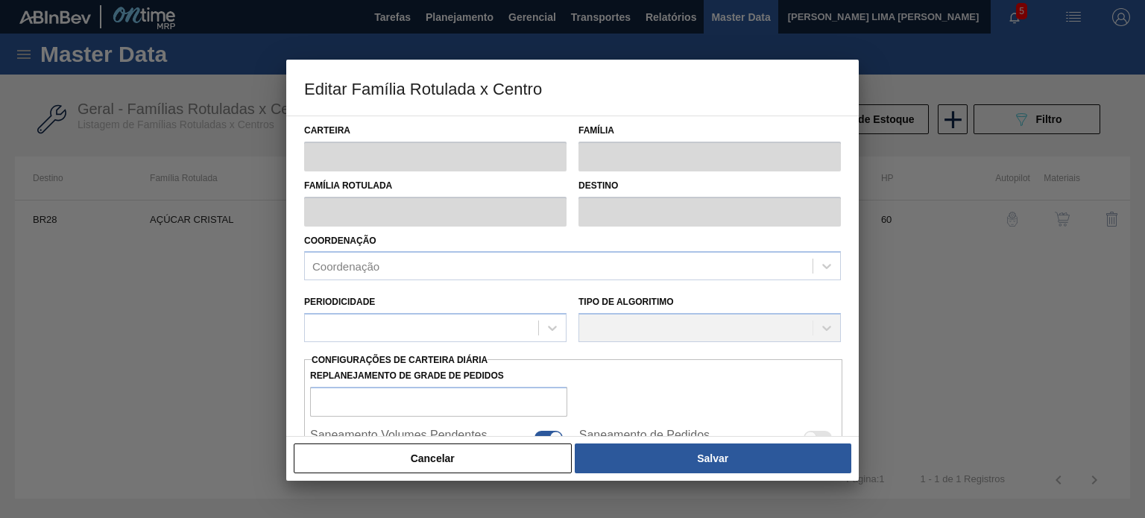
type input "Açúcar"
type input "AÇÚCAR CRISTAL"
type input "BR28 - Manaus"
type input "2"
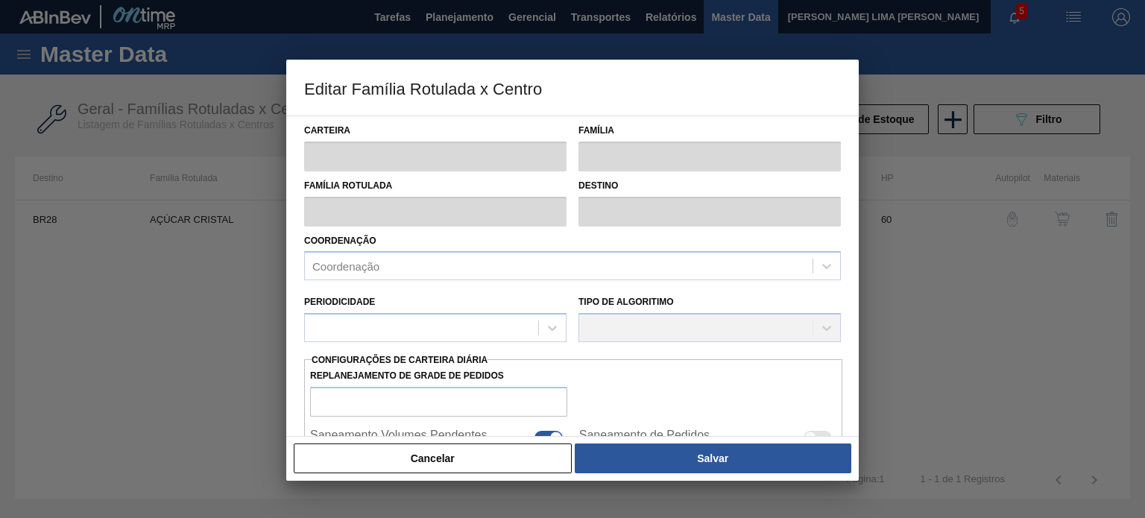
checkbox input "true"
type input "60"
type input "64.397,432"
type input "338.400"
type input "0"
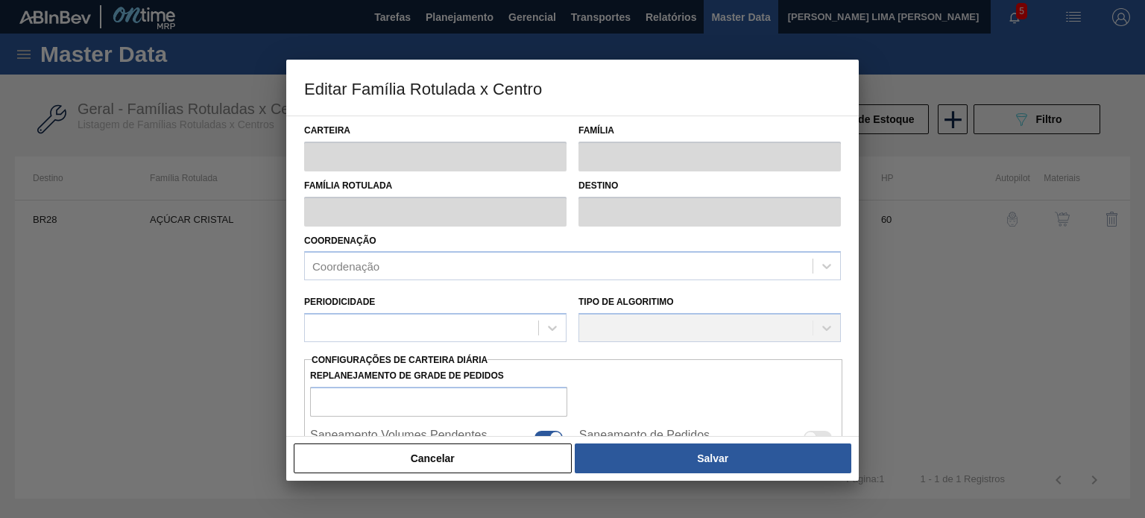
type input "64.397,432"
checkbox input "true"
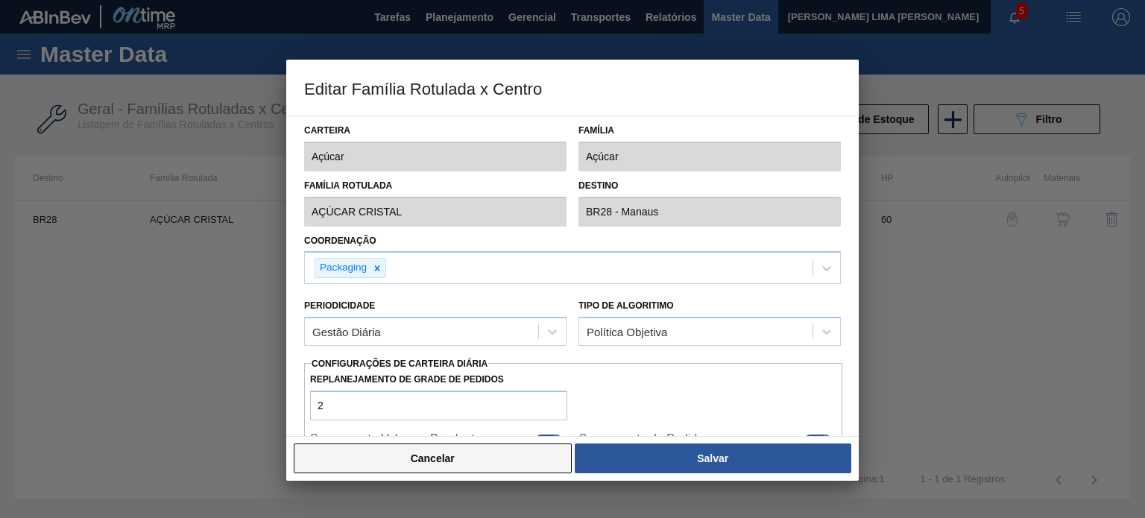
click at [477, 458] on button "Cancelar" at bounding box center [433, 459] width 278 height 30
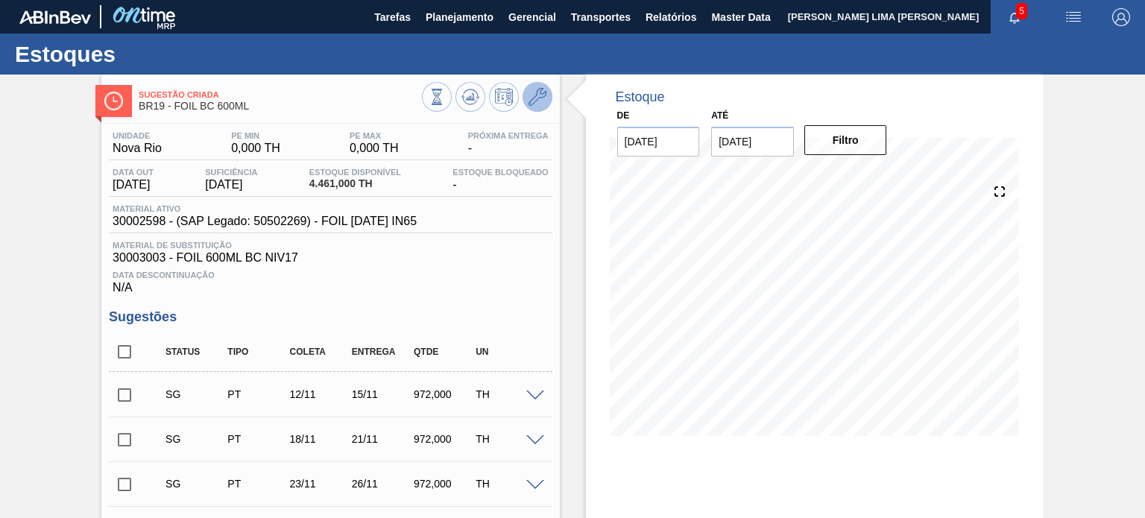
click at [543, 92] on icon at bounding box center [538, 97] width 18 height 18
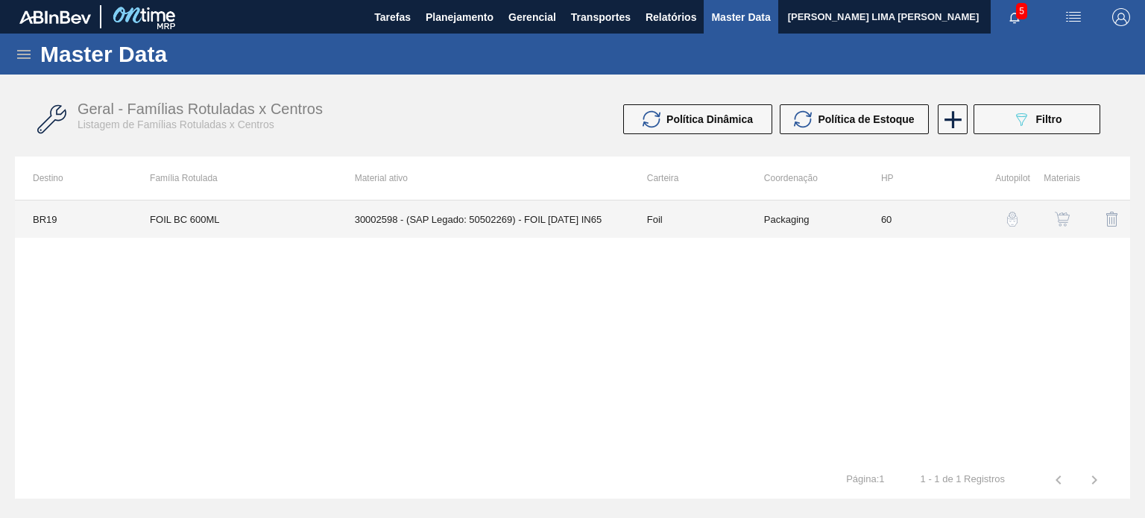
click at [480, 215] on td "30002598 - (SAP Legado: 50502269) - FOIL [DATE] IN65" at bounding box center [483, 219] width 292 height 37
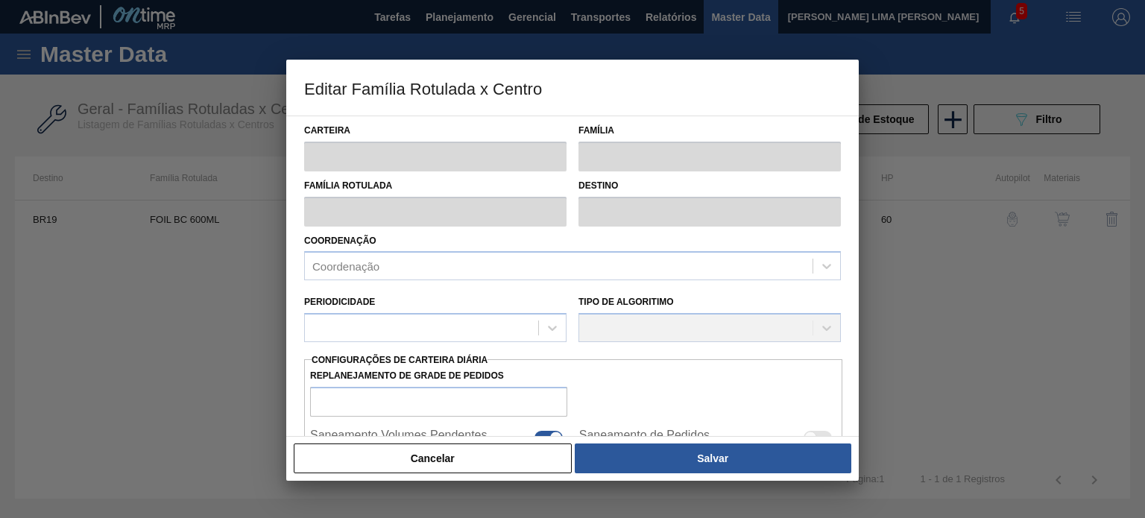
type input "Foil"
type input "FOIL BC 600ML"
type input "BR19 - [GEOGRAPHIC_DATA]"
type input "60"
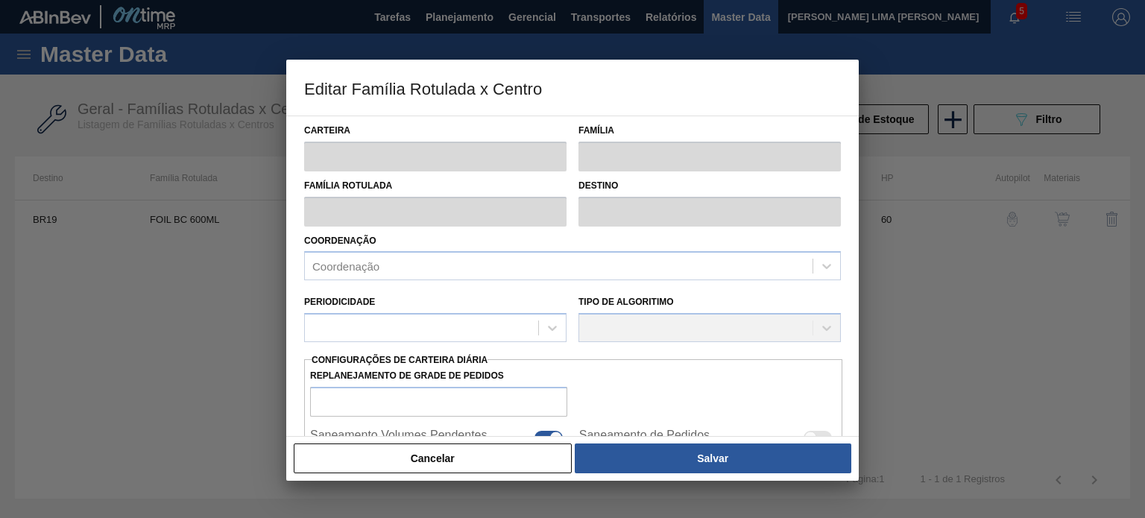
type input "0"
type input "100"
type input "0,000"
checkbox input "true"
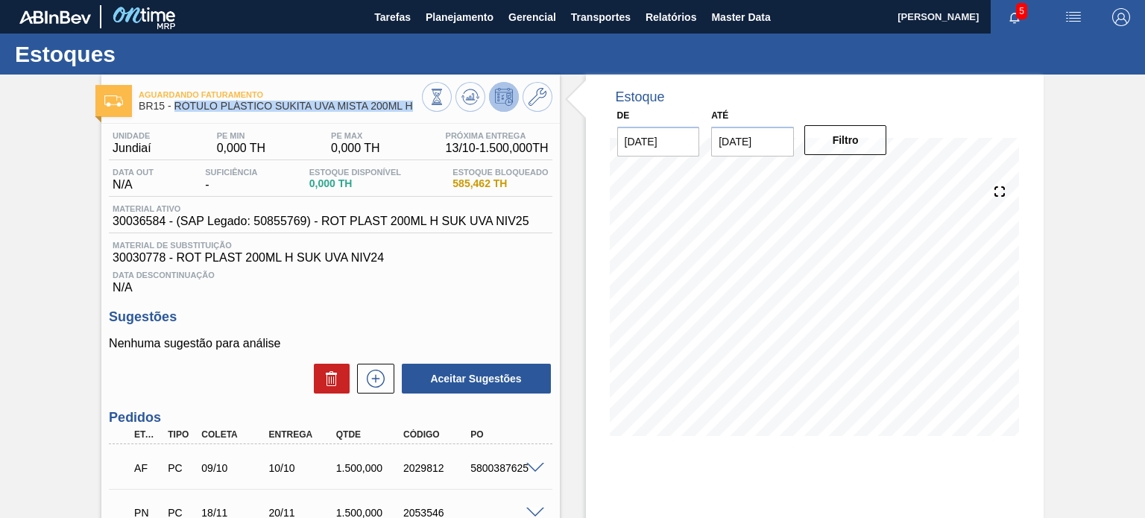
drag, startPoint x: 174, startPoint y: 107, endPoint x: 422, endPoint y: 108, distance: 247.5
click at [422, 108] on div "Aguardando Faturamento BR15 - RÓTULO PLÁSTICO SUKITA UVA MISTA 200ML H" at bounding box center [330, 99] width 458 height 34
copy div "RÓTULO PLÁSTICO SUKITA UVA MISTA 200ML H"
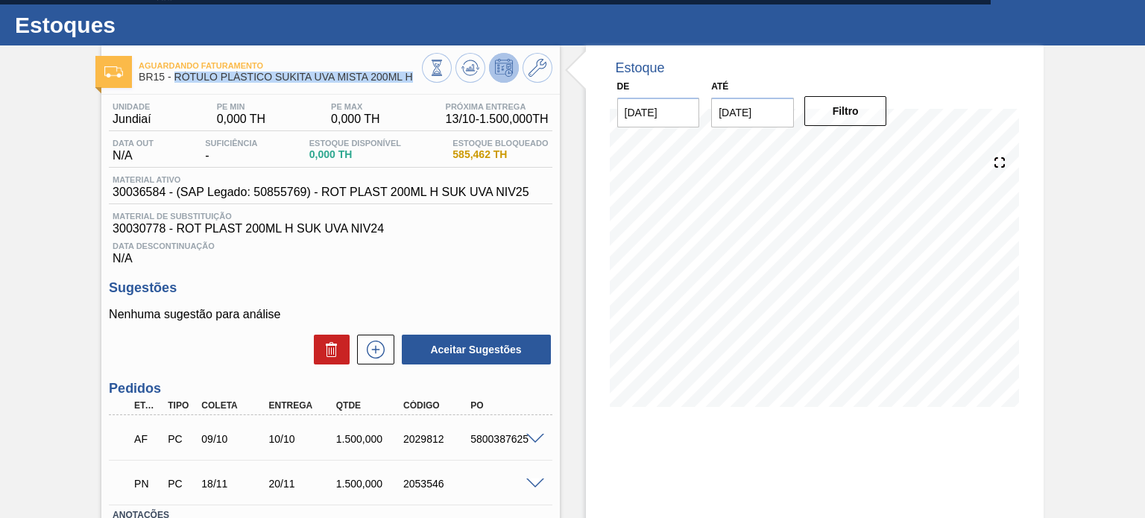
scroll to position [75, 0]
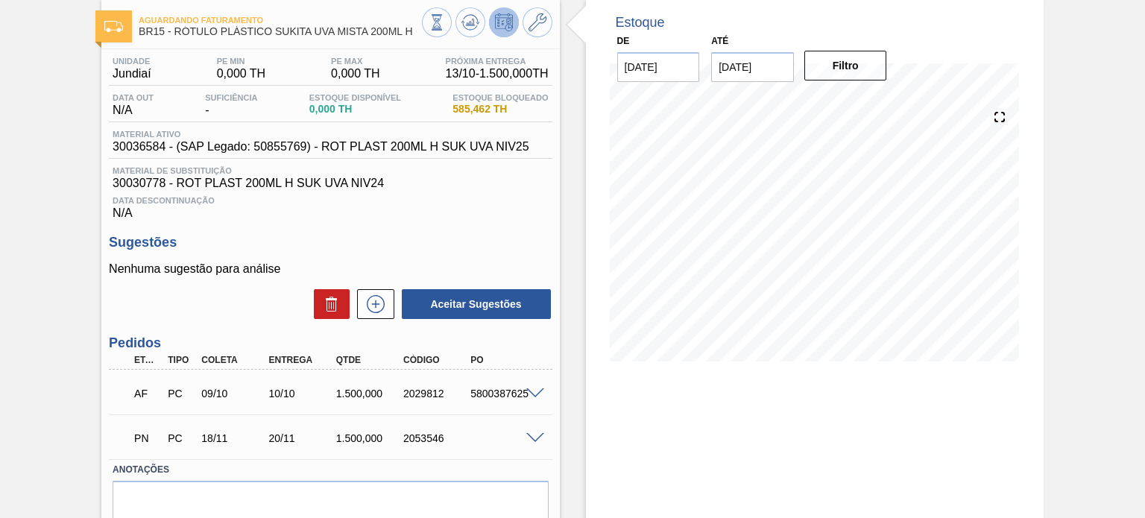
click at [439, 397] on div "2029812" at bounding box center [437, 394] width 74 height 12
click at [438, 397] on div "2029812" at bounding box center [437, 394] width 74 height 12
click at [438, 392] on div "2029812" at bounding box center [437, 394] width 74 height 12
copy div "2029812"
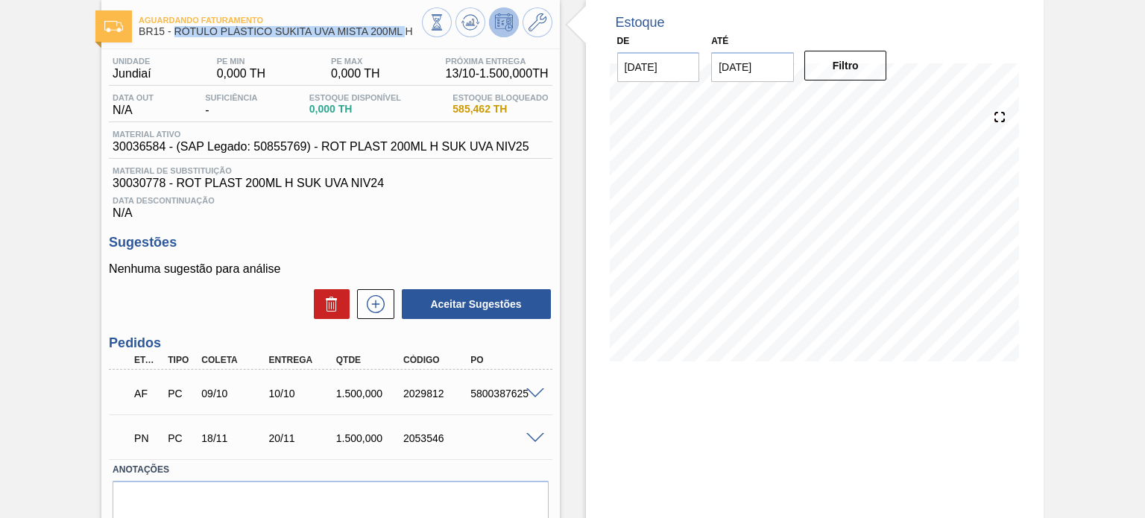
drag, startPoint x: 177, startPoint y: 37, endPoint x: 407, endPoint y: 34, distance: 230.4
click at [407, 34] on span "BR15 - RÓTULO PLÁSTICO SUKITA UVA MISTA 200ML H" at bounding box center [280, 31] width 283 height 11
click at [414, 34] on span "BR15 - RÓTULO PLÁSTICO SUKITA UVA MISTA 200ML H" at bounding box center [280, 31] width 283 height 11
click at [413, 34] on span "BR15 - RÓTULO PLÁSTICO SUKITA UVA MISTA 200ML H" at bounding box center [280, 31] width 283 height 11
drag, startPoint x: 174, startPoint y: 32, endPoint x: 417, endPoint y: 42, distance: 243.2
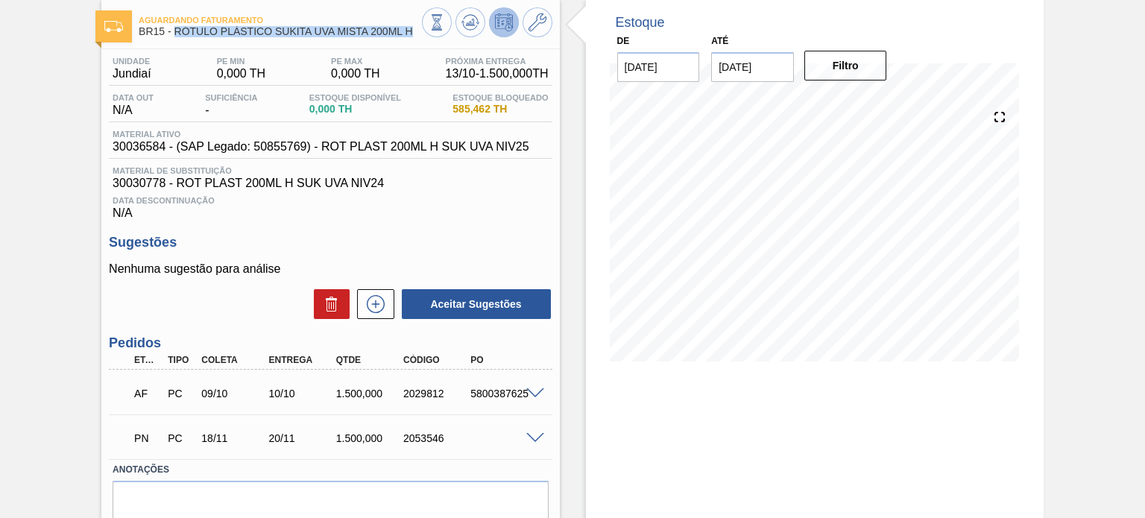
click at [417, 42] on div "Aguardando Faturamento BR15 - RÓTULO PLÁSTICO SUKITA UVA MISTA 200ML H" at bounding box center [280, 27] width 283 height 34
copy span "RÓTULO PLÁSTICO SUKITA UVA MISTA 200ML H"
click at [425, 395] on div "2029812" at bounding box center [437, 394] width 74 height 12
click at [431, 393] on div "2029812" at bounding box center [437, 394] width 74 height 12
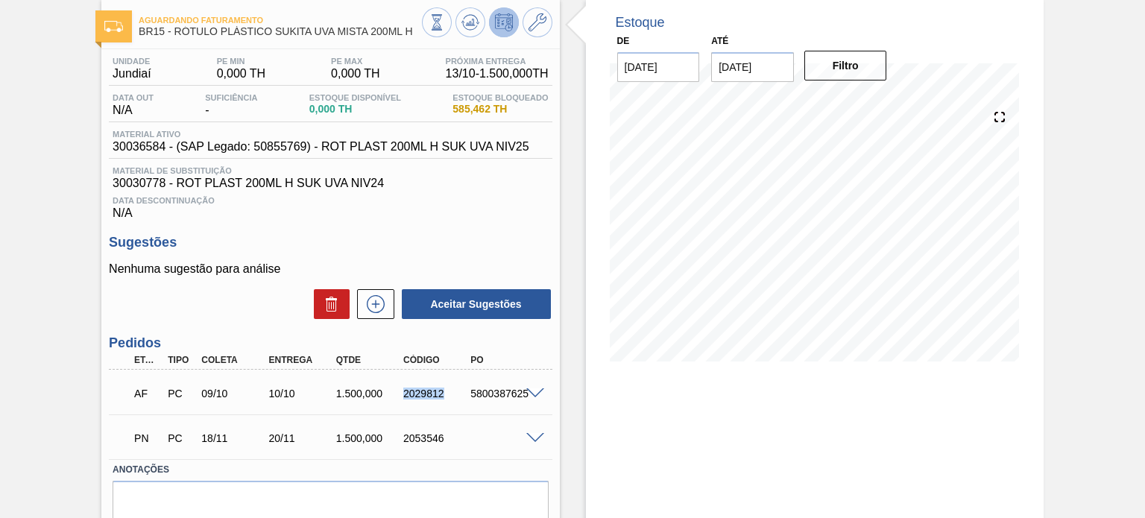
click at [431, 393] on div "2029812" at bounding box center [437, 394] width 74 height 12
copy div "2029812"
click at [133, 145] on span "30036584 - (SAP Legado: 50855769) - ROT PLAST 200ML H SUK UVA NIV25" at bounding box center [321, 146] width 417 height 13
copy span "30036584"
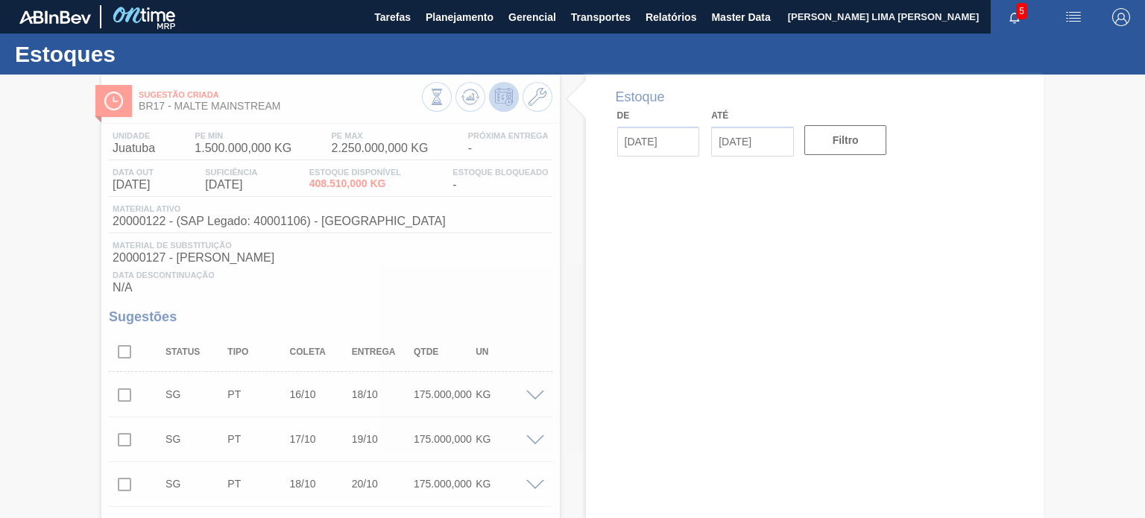
type input "[DATE]"
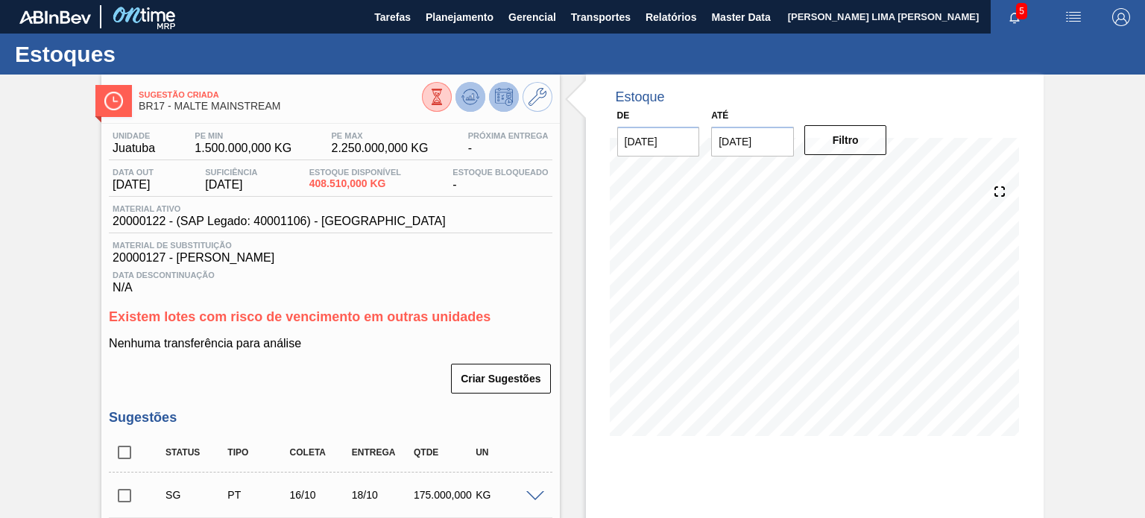
click at [462, 99] on icon at bounding box center [470, 97] width 18 height 18
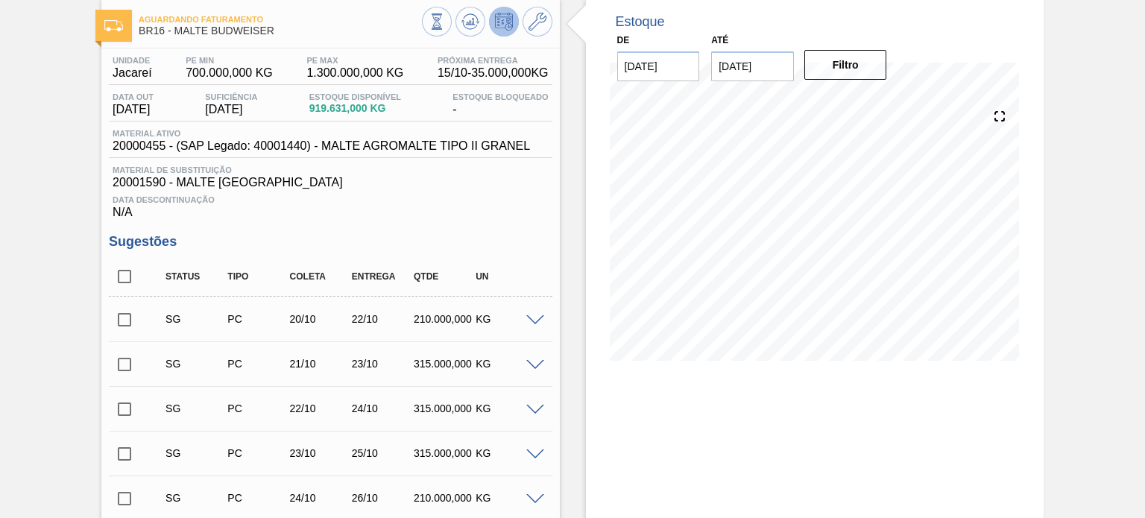
scroll to position [75, 0]
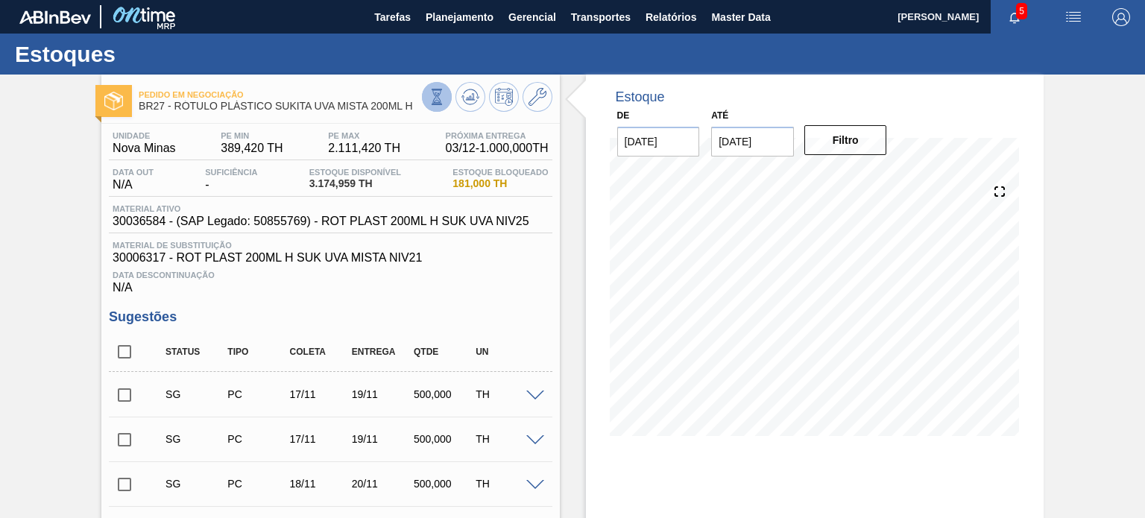
click at [433, 98] on icon at bounding box center [437, 97] width 16 height 16
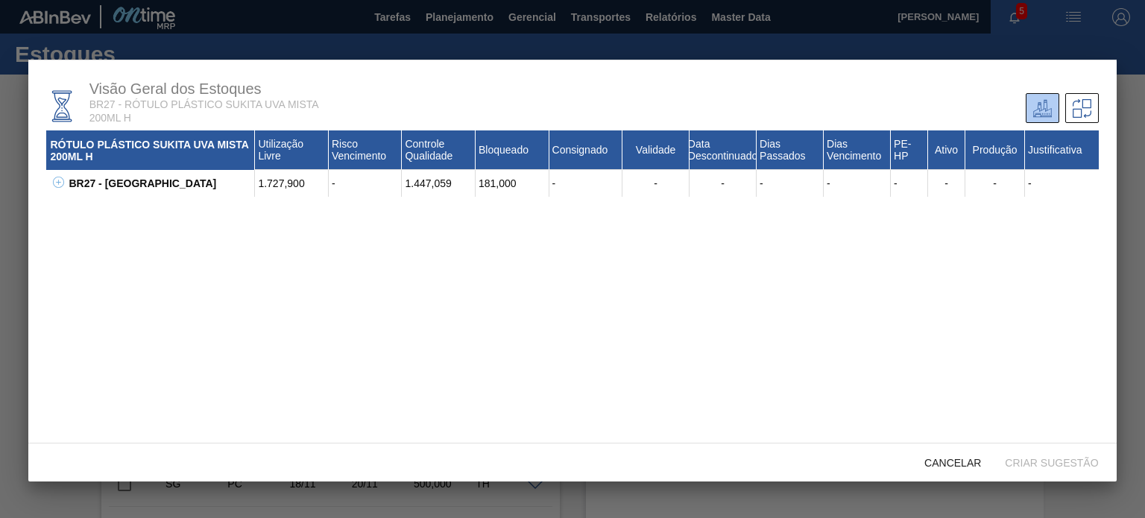
click at [54, 187] on icon at bounding box center [58, 182] width 11 height 11
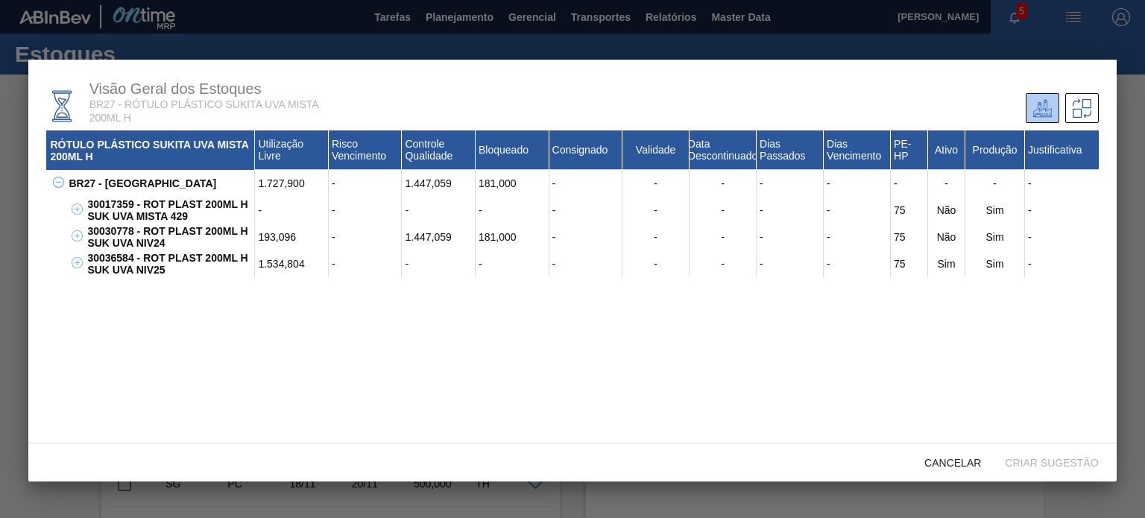
click at [182, 277] on div "30036584 - ROT PLAST 200ML H SUK UVA NIV25" at bounding box center [168, 263] width 171 height 27
click at [168, 263] on div "30036584 - ROT PLAST 200ML H SUK UVA NIV25" at bounding box center [168, 263] width 171 height 27
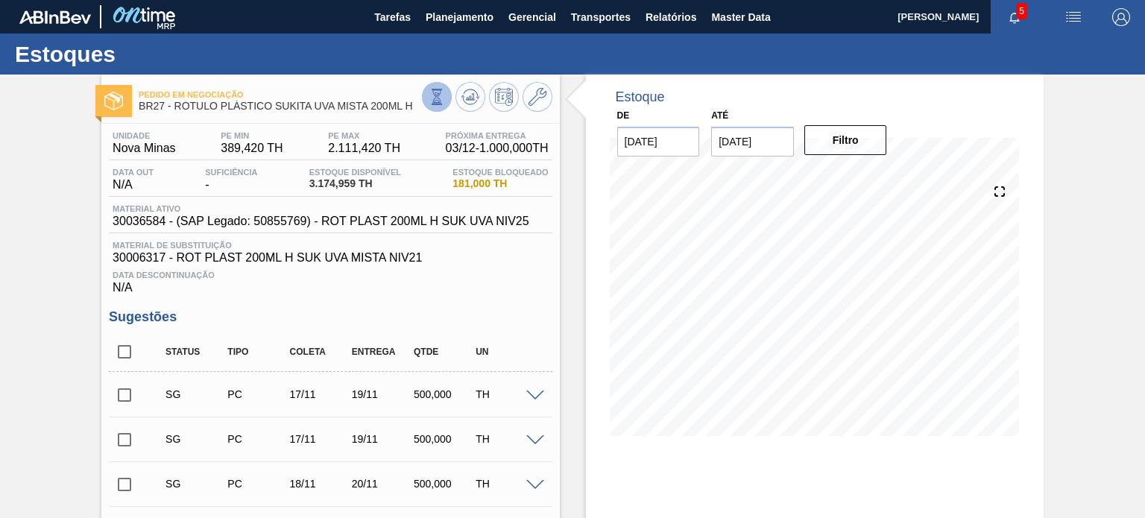
click at [444, 100] on button at bounding box center [437, 97] width 30 height 30
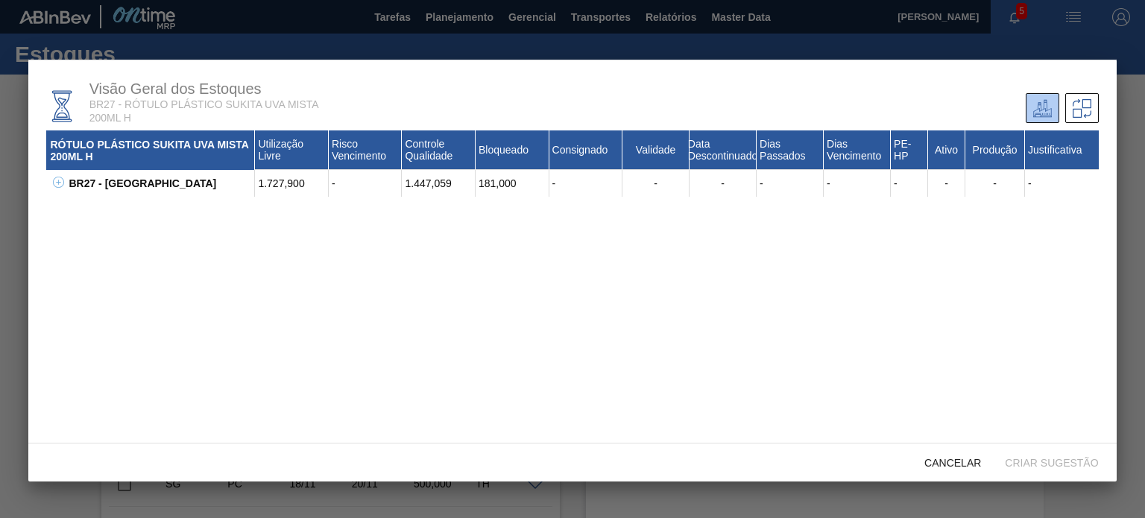
click at [59, 183] on icon at bounding box center [58, 182] width 11 height 11
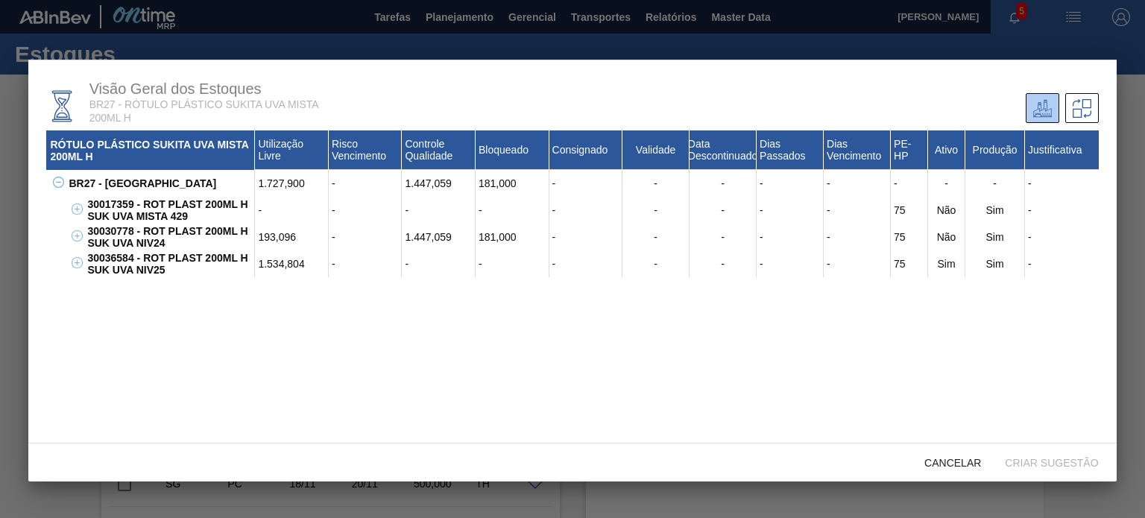
click at [268, 265] on div "1.534,804" at bounding box center [292, 263] width 74 height 27
click at [291, 299] on div "RÓTULO PLÁSTICO SUKITA UVA MISTA 200ML H Utilização Livre Risco Vencimento Cont…" at bounding box center [572, 312] width 1052 height 365
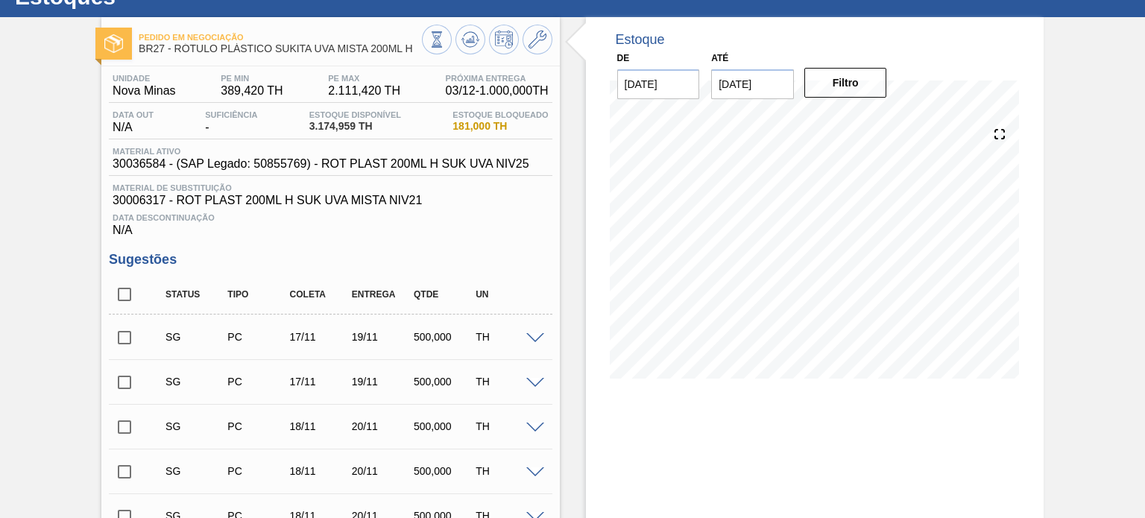
scroll to position [75, 0]
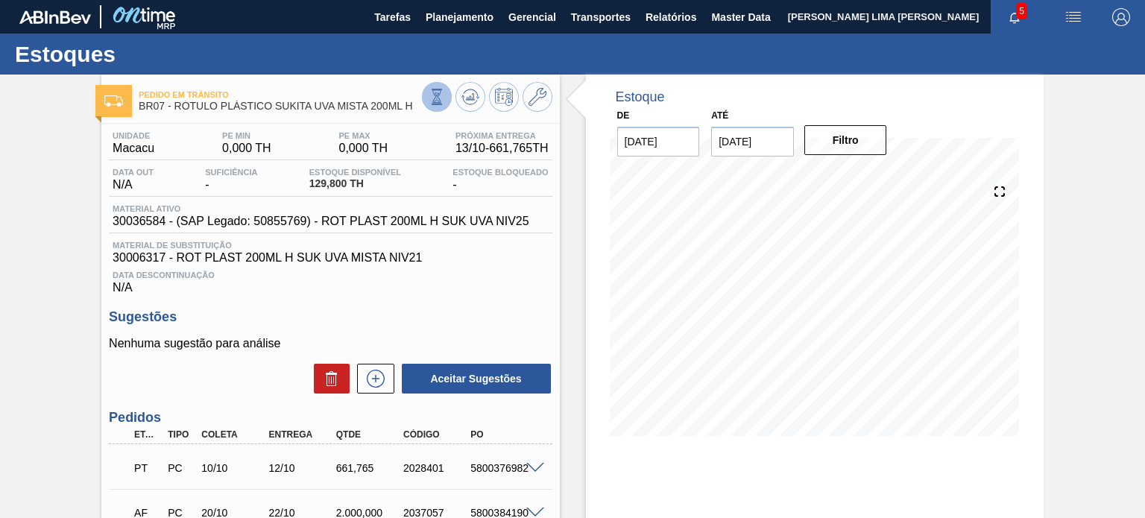
click at [429, 89] on icon at bounding box center [437, 97] width 16 height 16
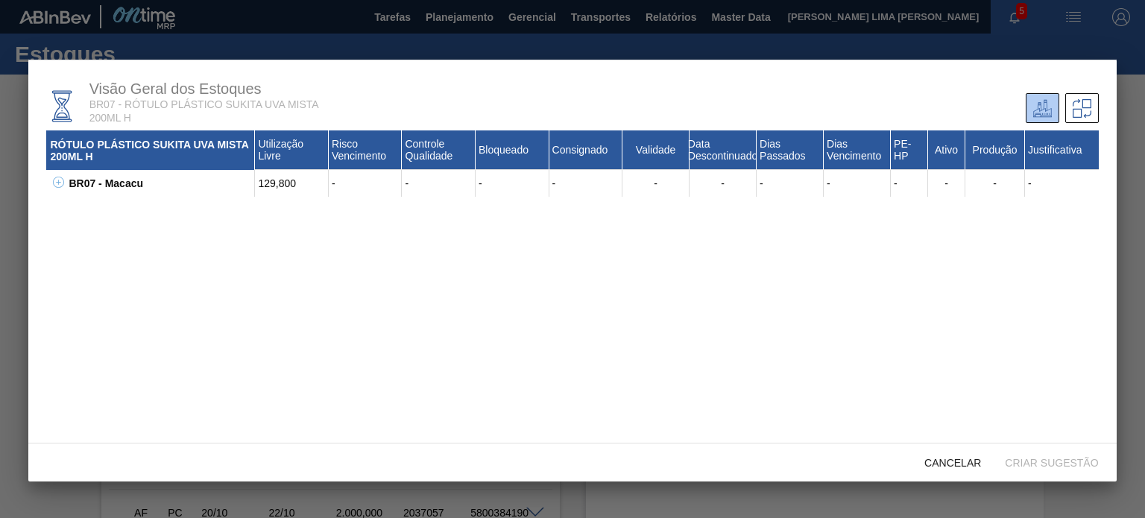
click at [60, 187] on icon at bounding box center [58, 182] width 11 height 11
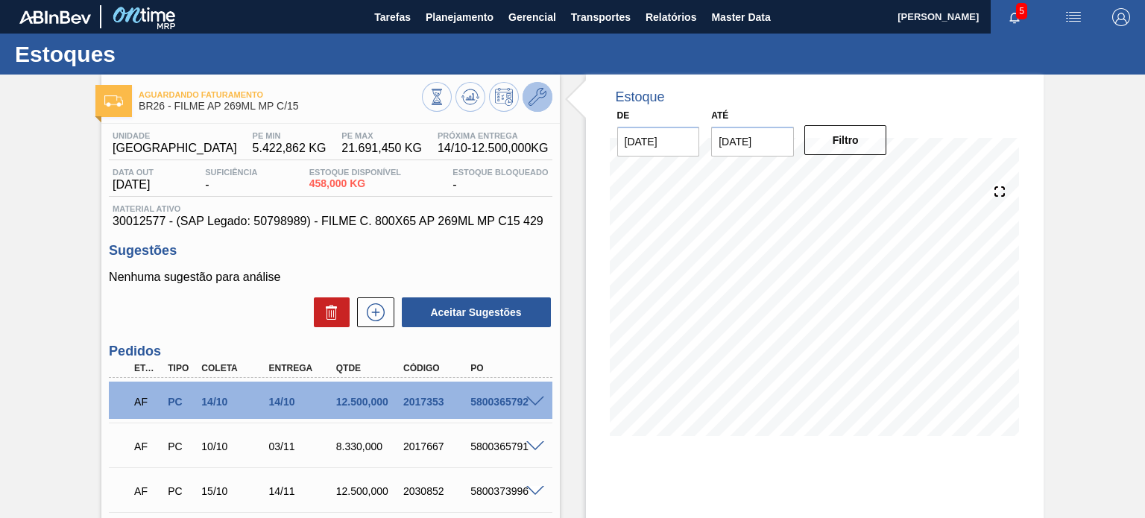
click at [529, 106] on span at bounding box center [538, 97] width 18 height 18
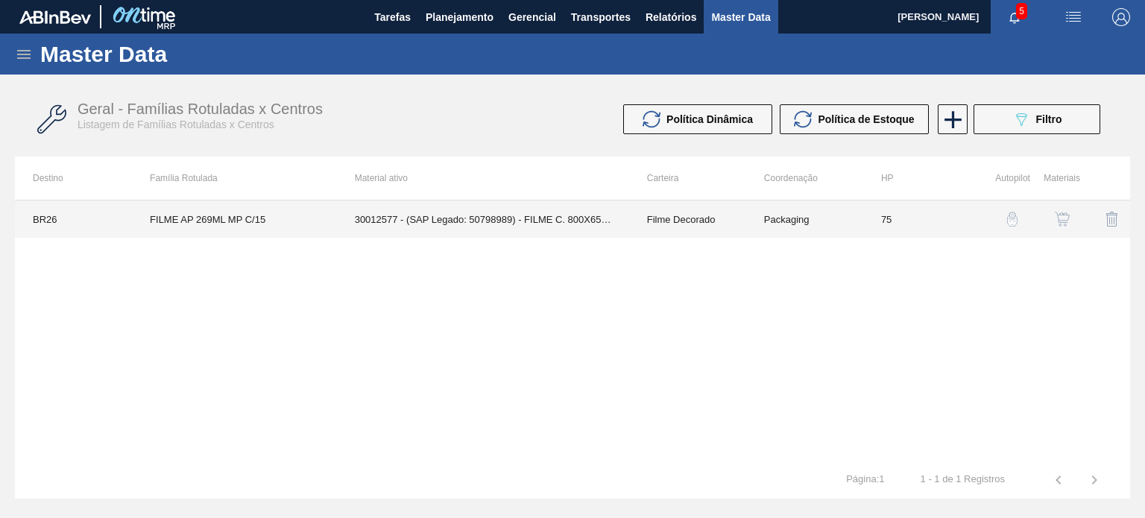
click at [643, 232] on td "Filme Decorado" at bounding box center [687, 219] width 117 height 37
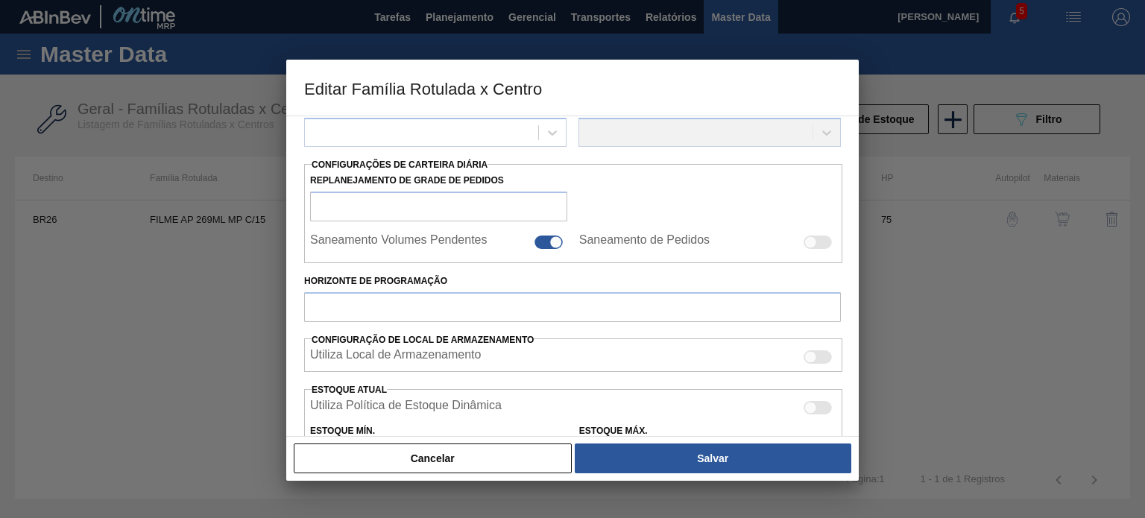
type input "Filme Decorado"
type input "FILME AP 269ML MP C/15"
type input "BR26 - [GEOGRAPHIC_DATA]"
type input "75"
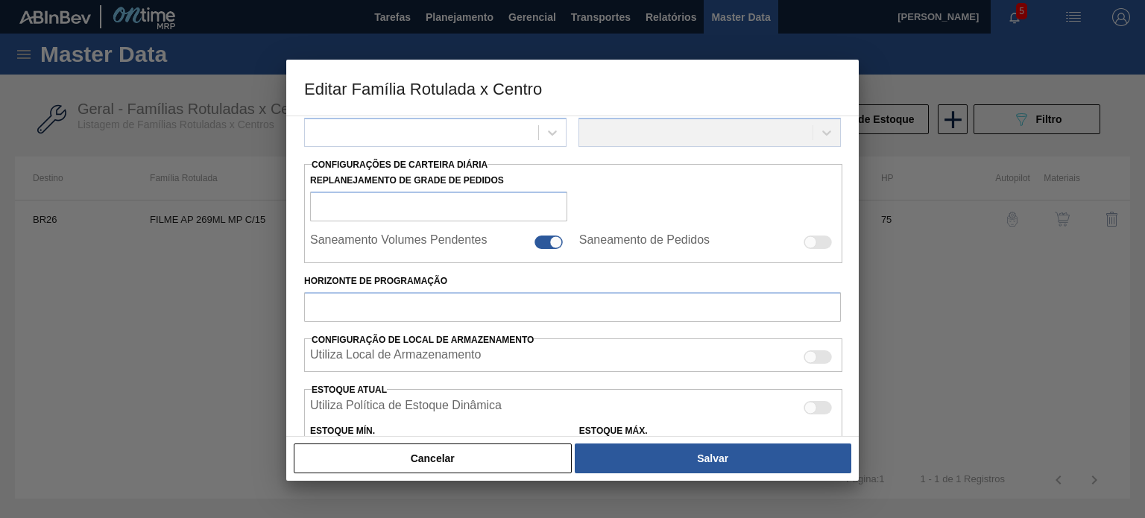
type input "5.422,862"
type input "21.691,45"
type input "75"
type input "17.624,303"
checkbox input "true"
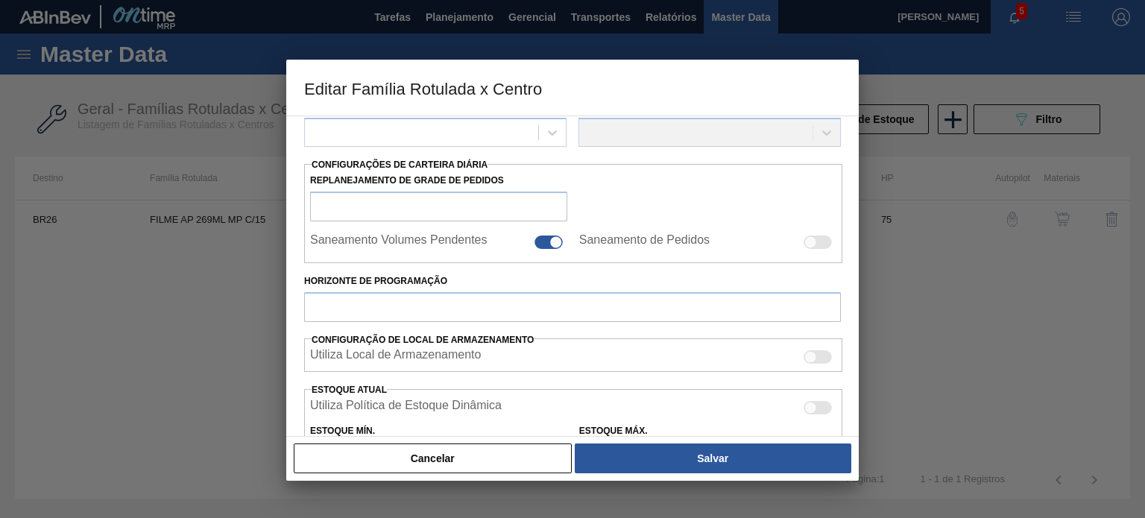
checkbox input "true"
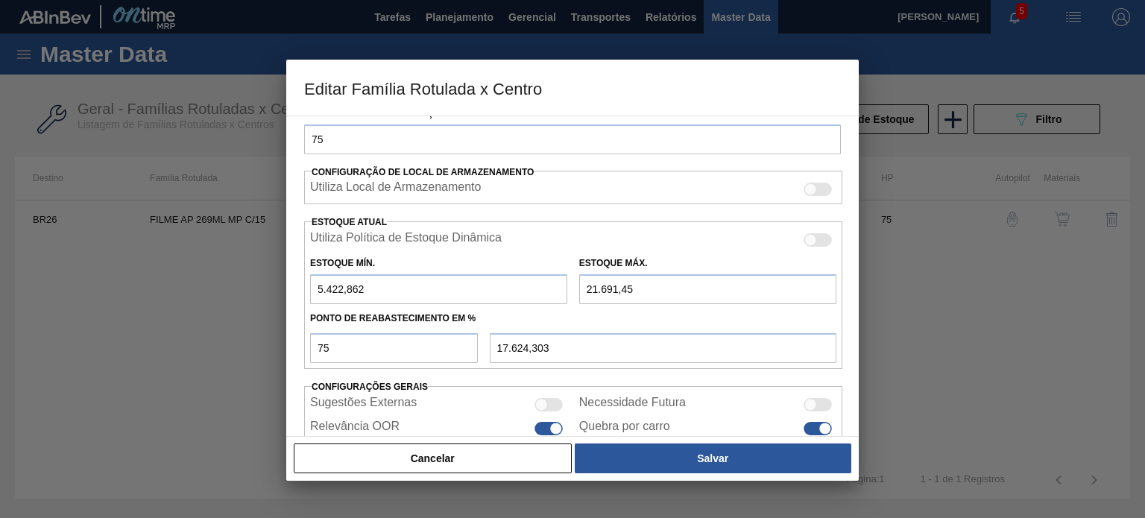
scroll to position [78, 0]
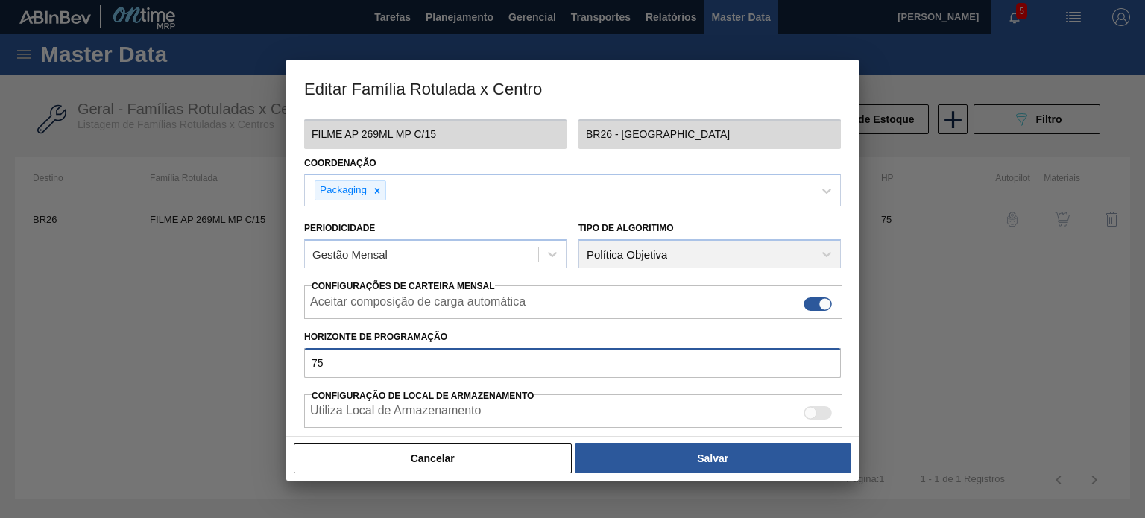
drag, startPoint x: 319, startPoint y: 365, endPoint x: 272, endPoint y: 354, distance: 48.3
click at [272, 354] on div "Editar Família Rotulada x Centro Carteira Filme Decorado Família Filme Decorado…" at bounding box center [572, 259] width 1145 height 518
type input "90"
click at [692, 485] on div at bounding box center [572, 259] width 1145 height 518
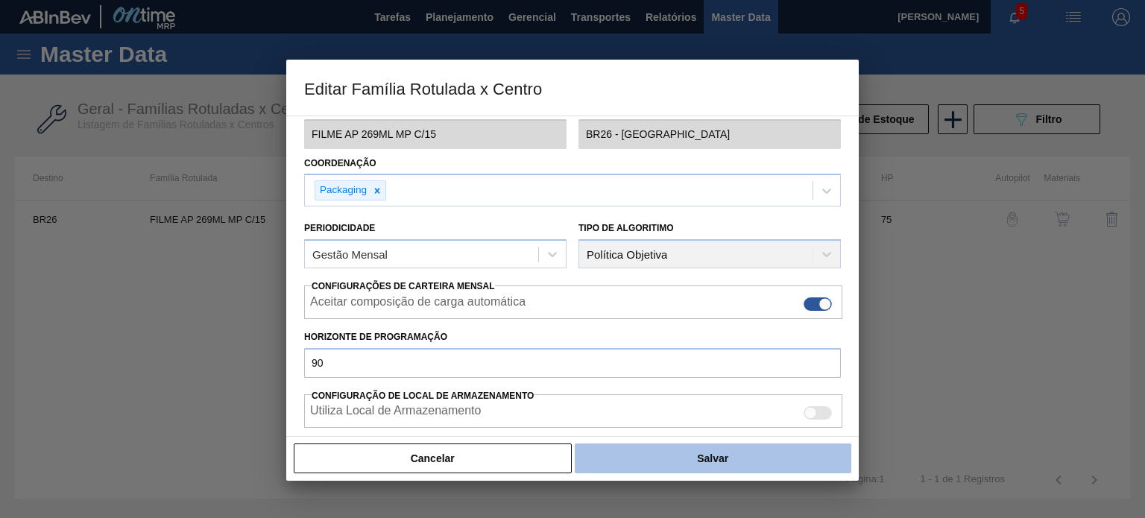
click at [692, 469] on button "Salvar" at bounding box center [713, 459] width 277 height 30
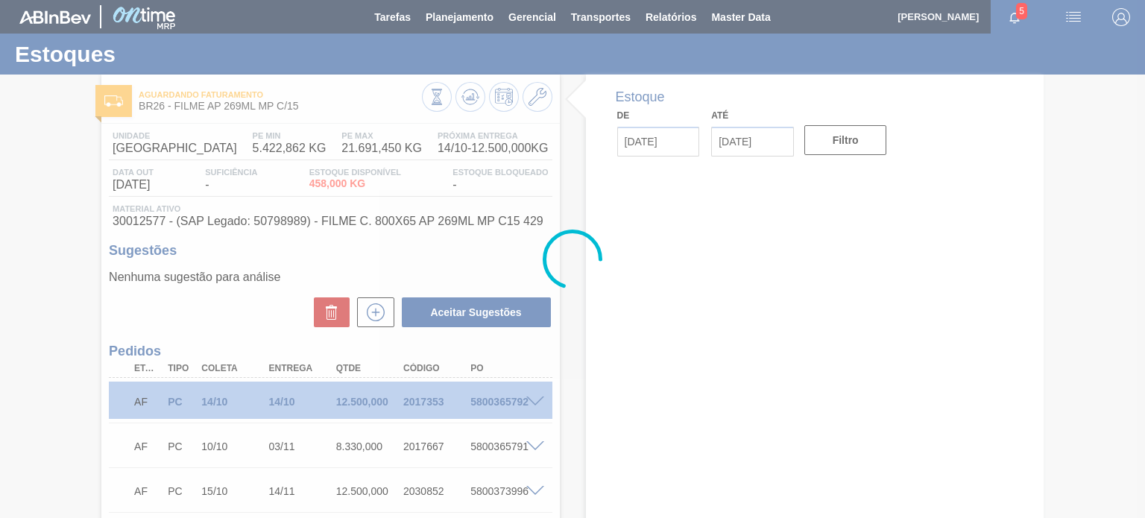
click at [474, 99] on div at bounding box center [572, 259] width 1145 height 518
click at [474, 99] on icon at bounding box center [470, 97] width 18 height 18
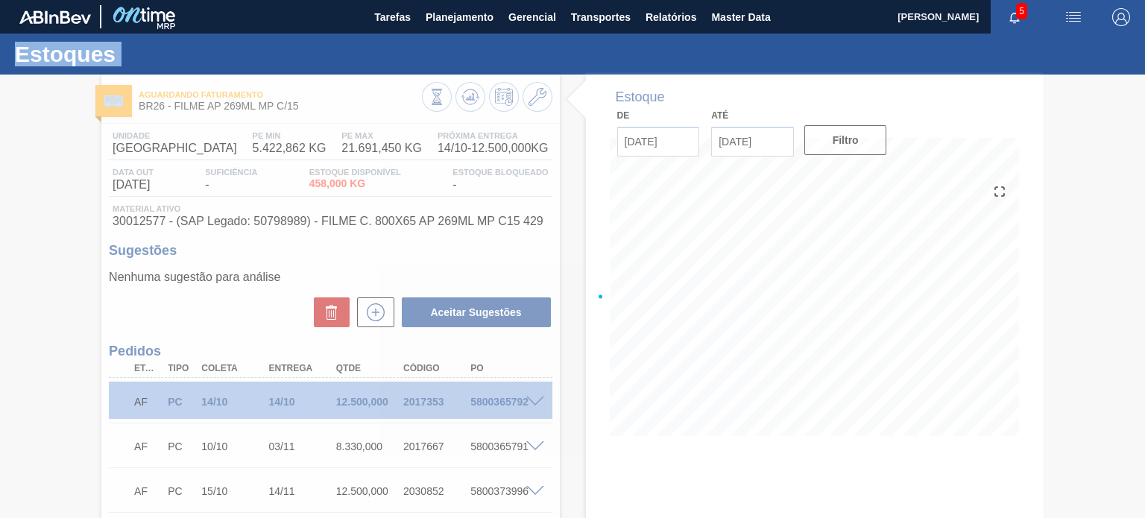
click at [474, 99] on div at bounding box center [572, 297] width 1145 height 444
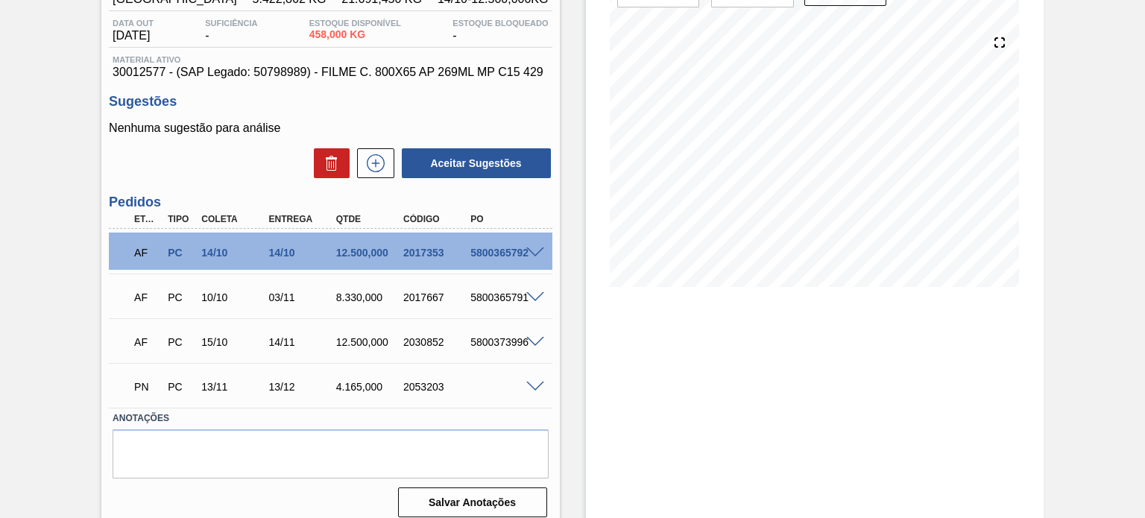
scroll to position [75, 0]
